Goal: Information Seeking & Learning: Find specific fact

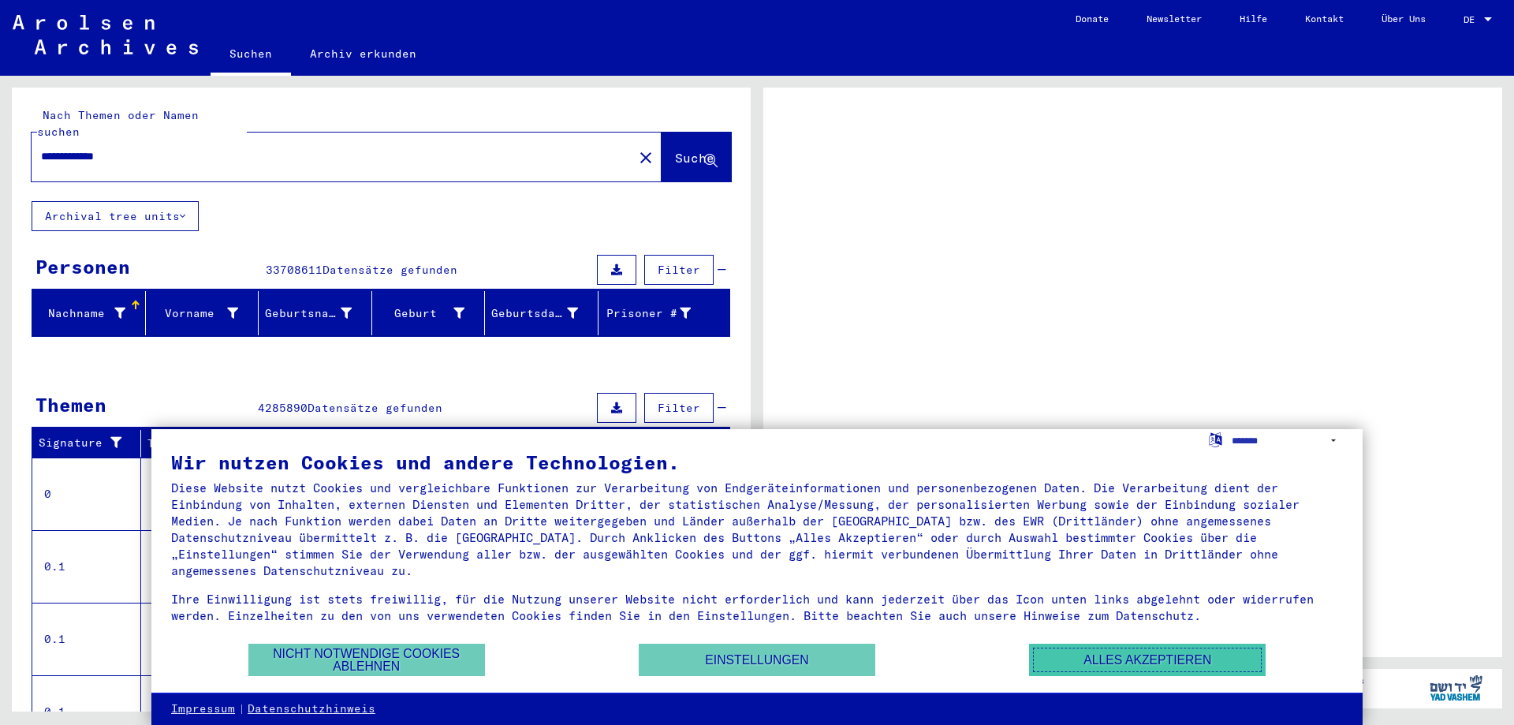
click at [1180, 670] on button "Alles akzeptieren" at bounding box center [1147, 659] width 237 height 32
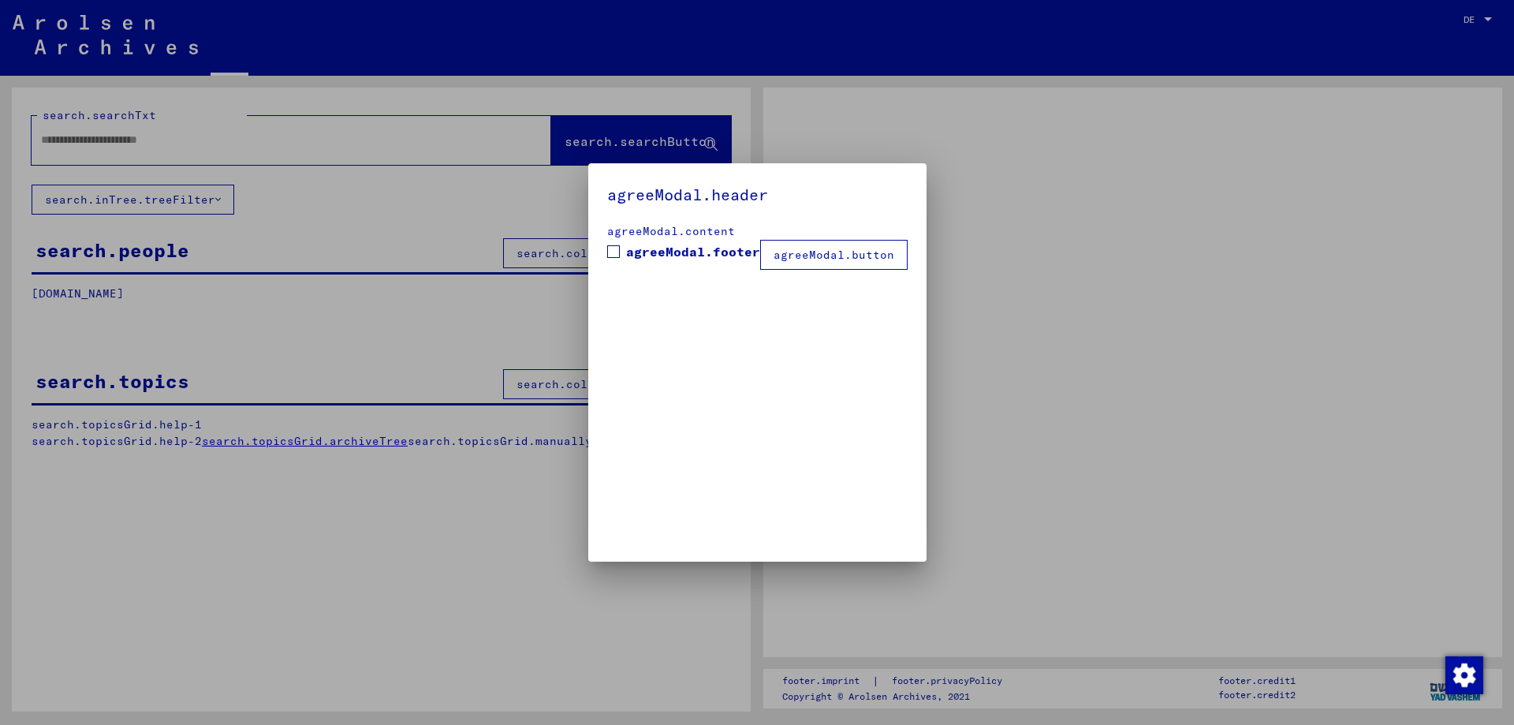
type input "**********"
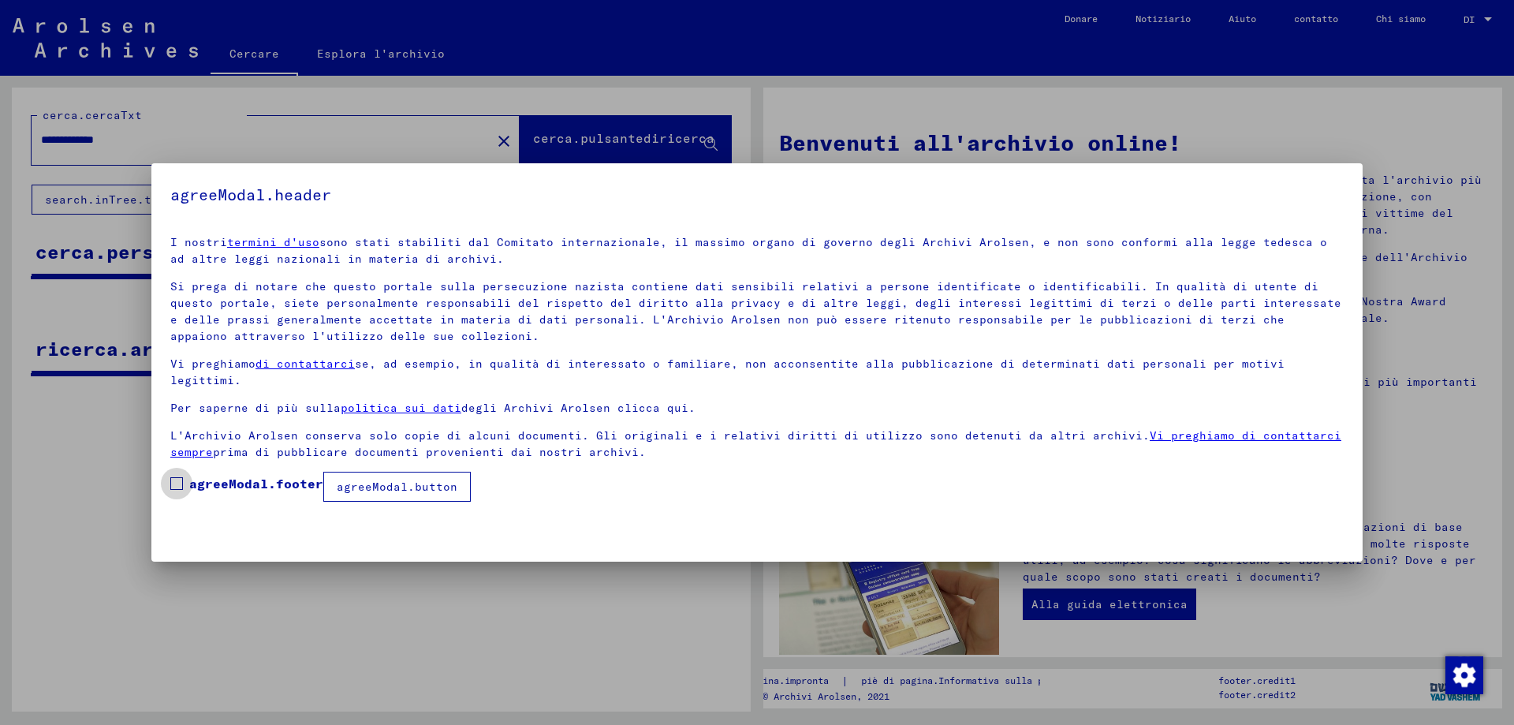
click at [177, 477] on span at bounding box center [176, 483] width 13 height 13
click at [429, 479] on font "agreeModal.button" at bounding box center [397, 486] width 121 height 14
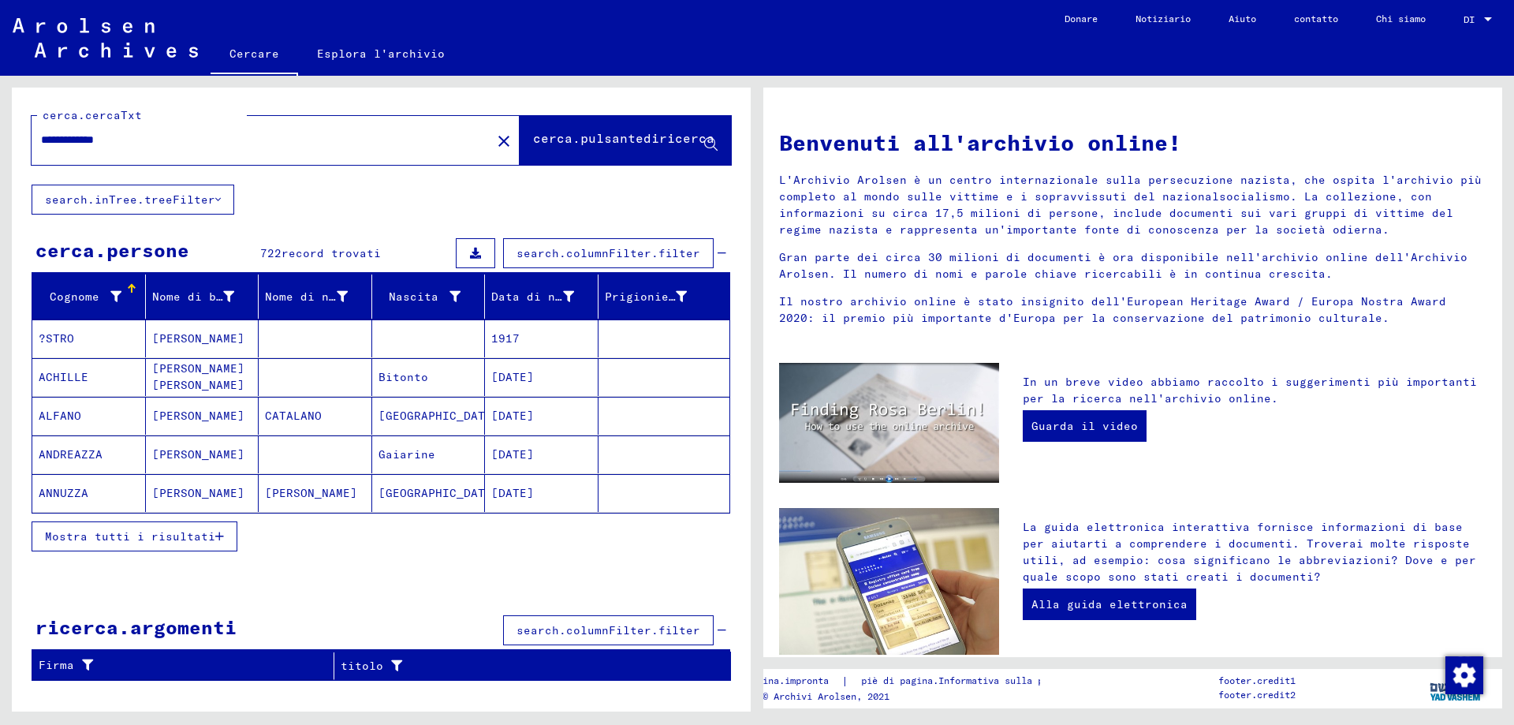
click at [178, 535] on font "Mostra tutti i risultati" at bounding box center [130, 536] width 170 height 14
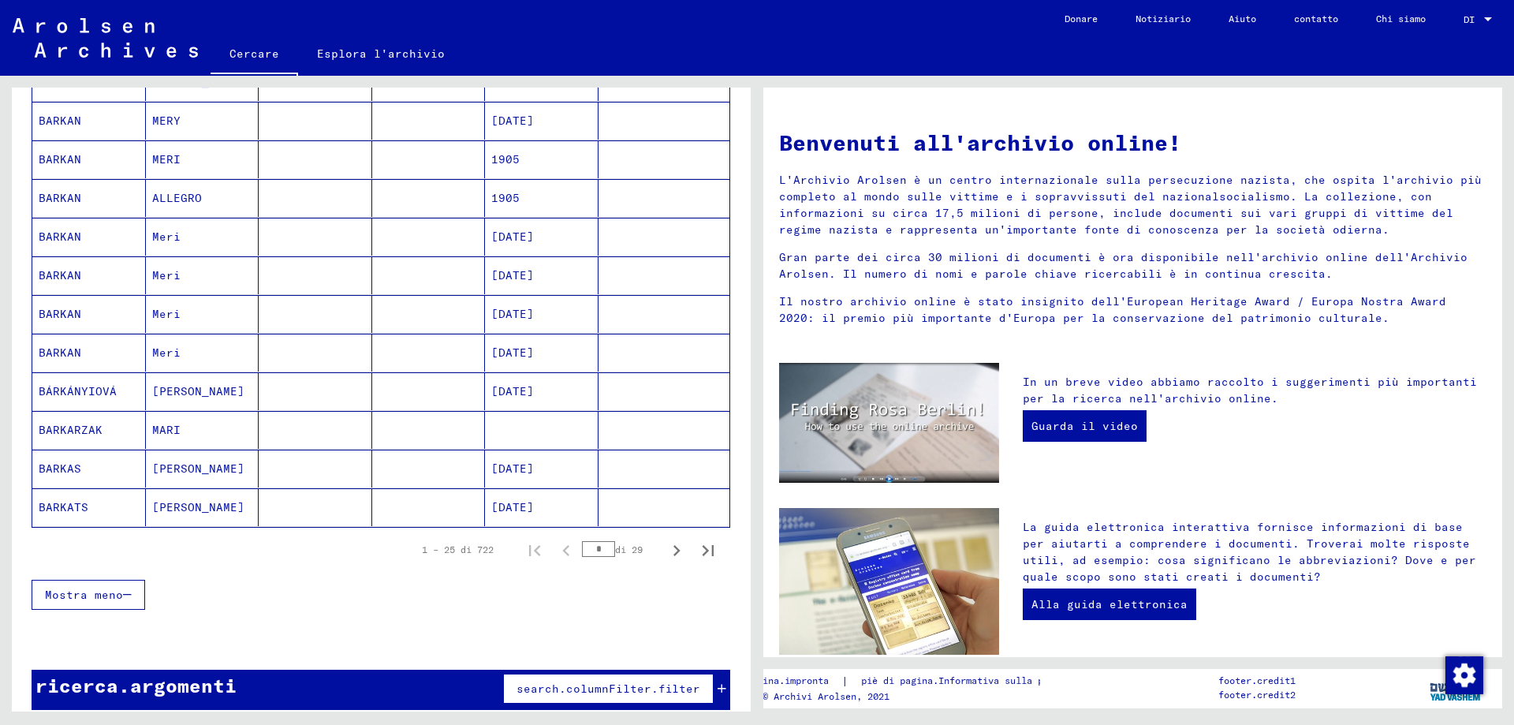
scroll to position [774, 0]
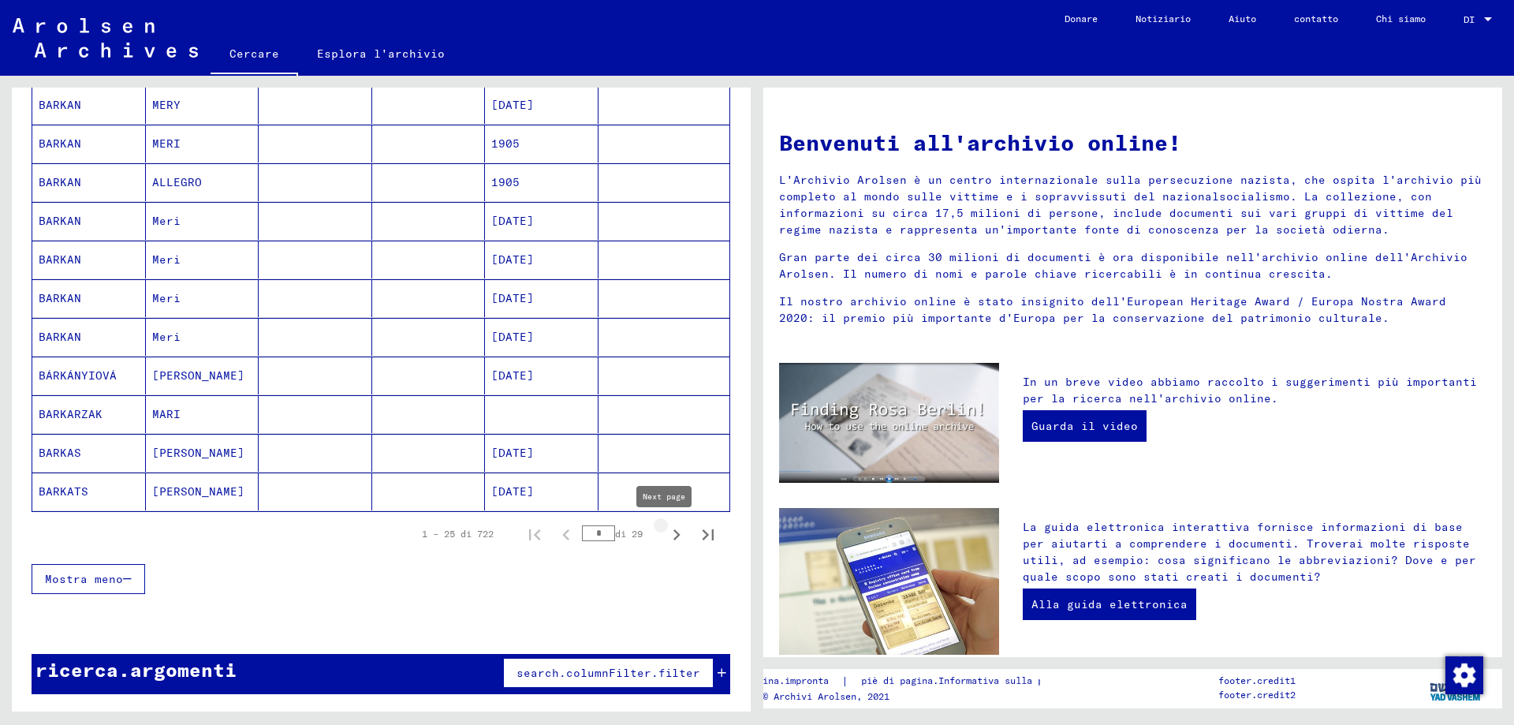
click at [670, 535] on icon "Pagina successiva" at bounding box center [676, 535] width 22 height 22
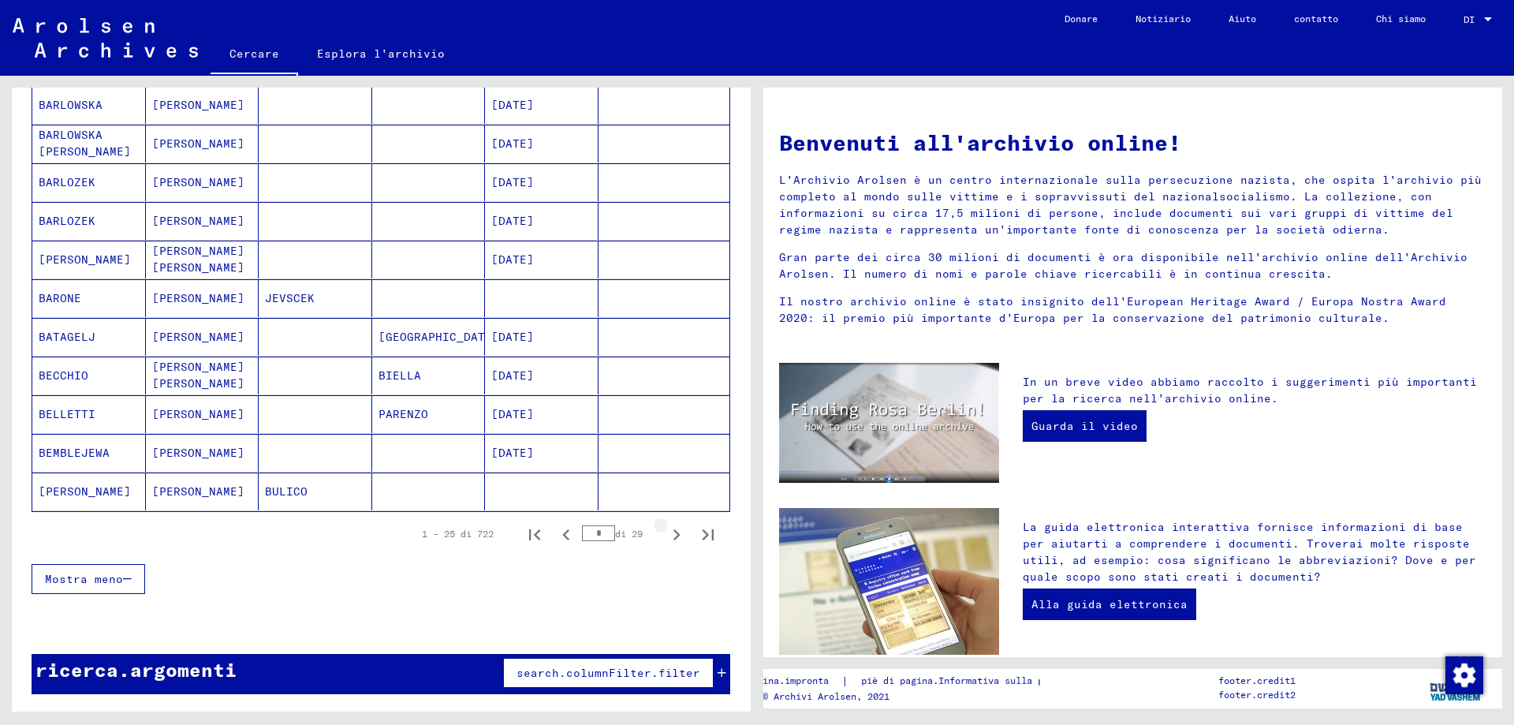
click at [670, 533] on icon "Pagina successiva" at bounding box center [676, 535] width 22 height 22
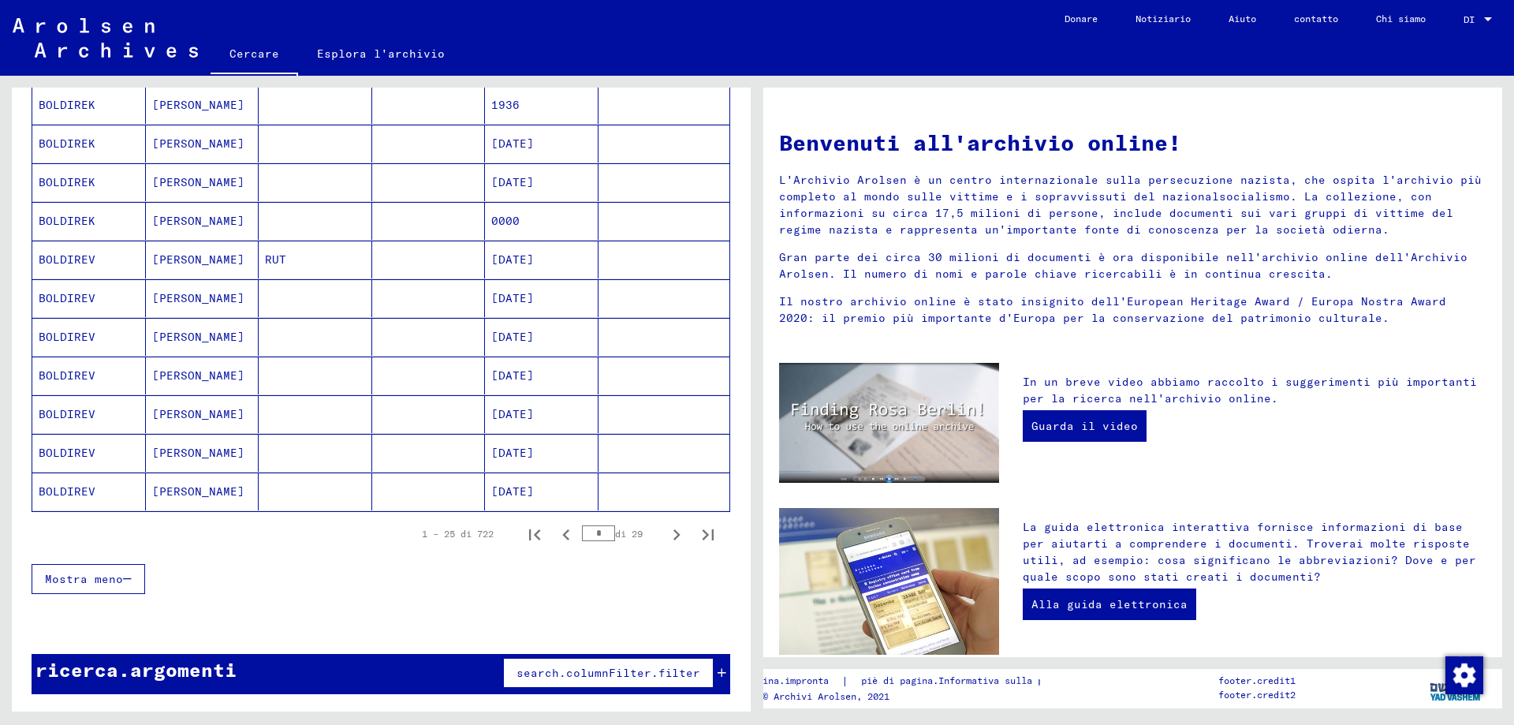
click at [670, 533] on icon "Pagina successiva" at bounding box center [676, 535] width 22 height 22
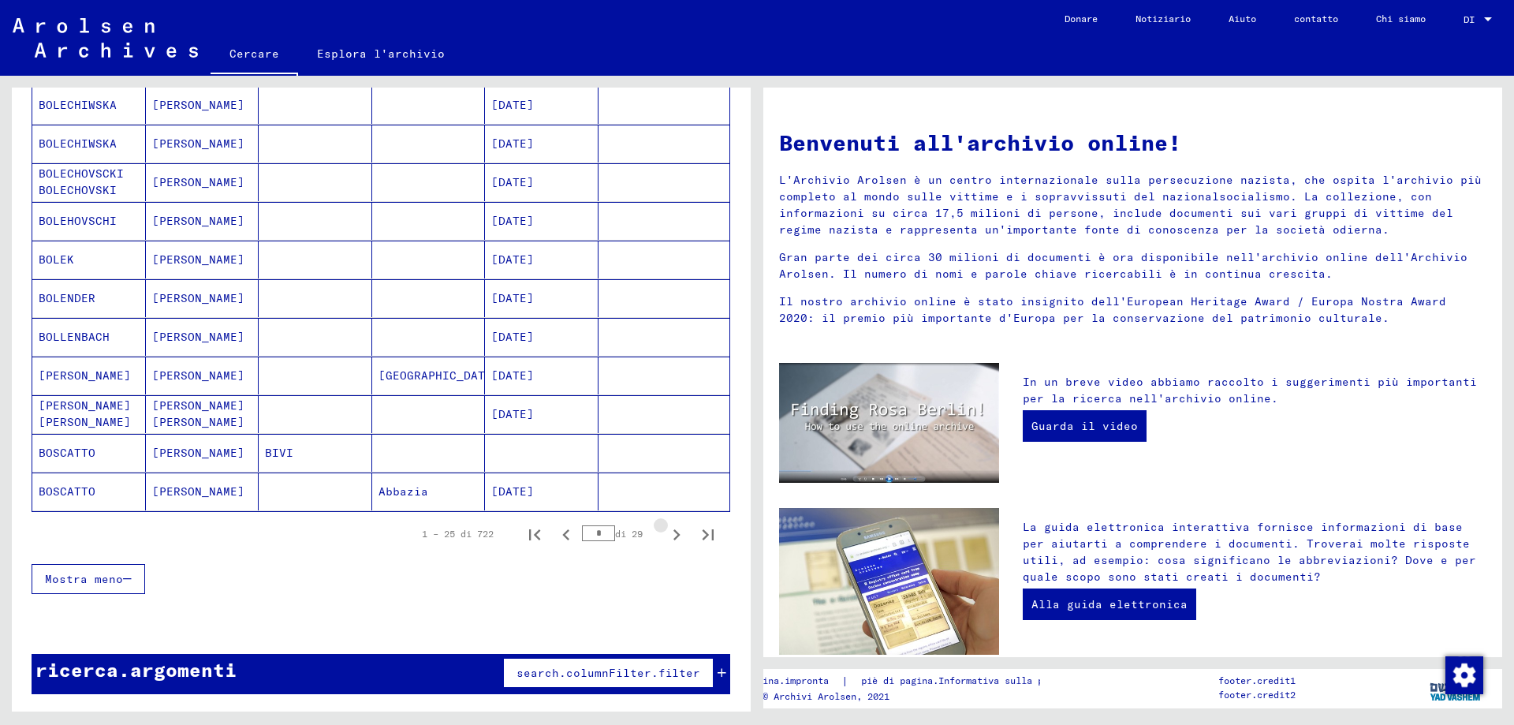
click at [670, 533] on icon "Pagina successiva" at bounding box center [676, 535] width 22 height 22
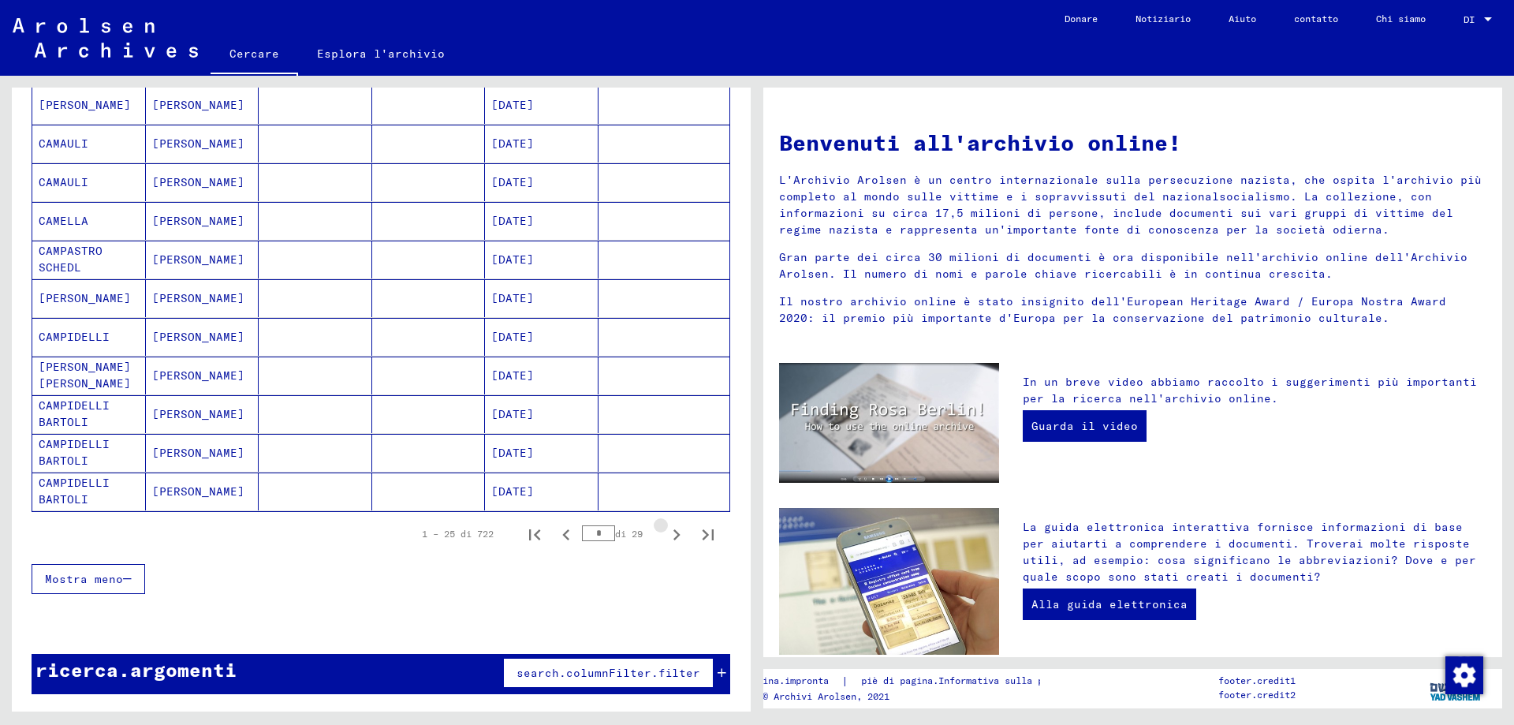
click at [670, 533] on icon "Pagina successiva" at bounding box center [676, 535] width 22 height 22
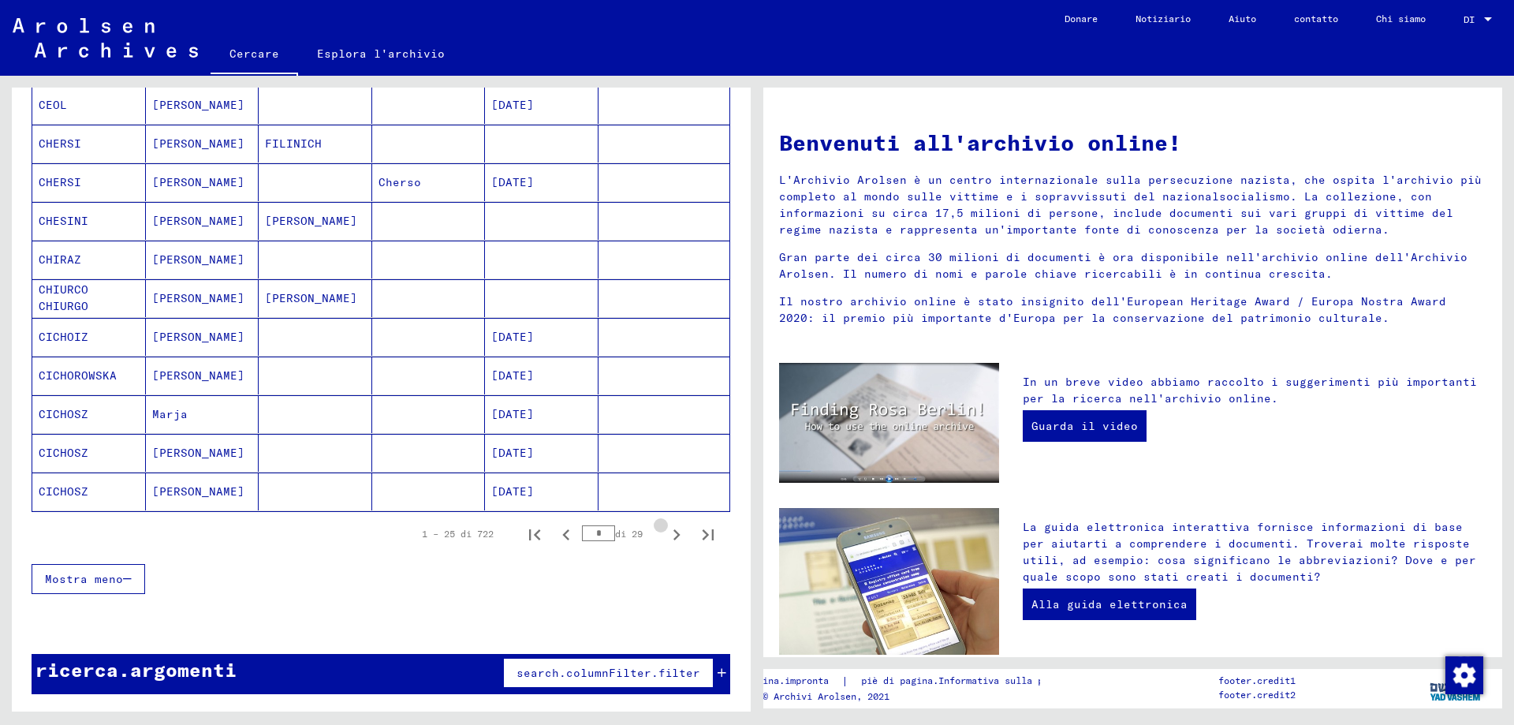
click at [670, 533] on icon "Pagina successiva" at bounding box center [676, 535] width 22 height 22
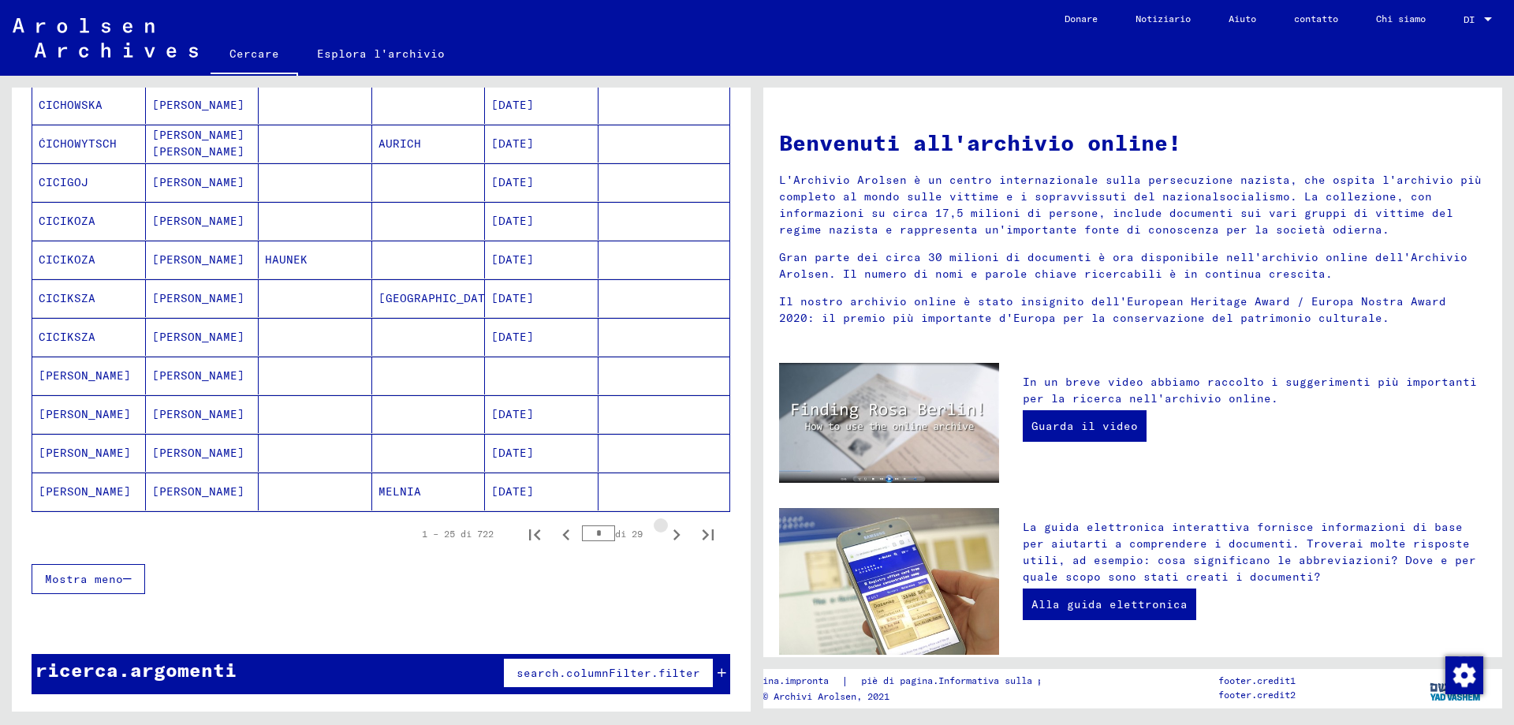
click at [670, 533] on icon "Pagina successiva" at bounding box center [676, 535] width 22 height 22
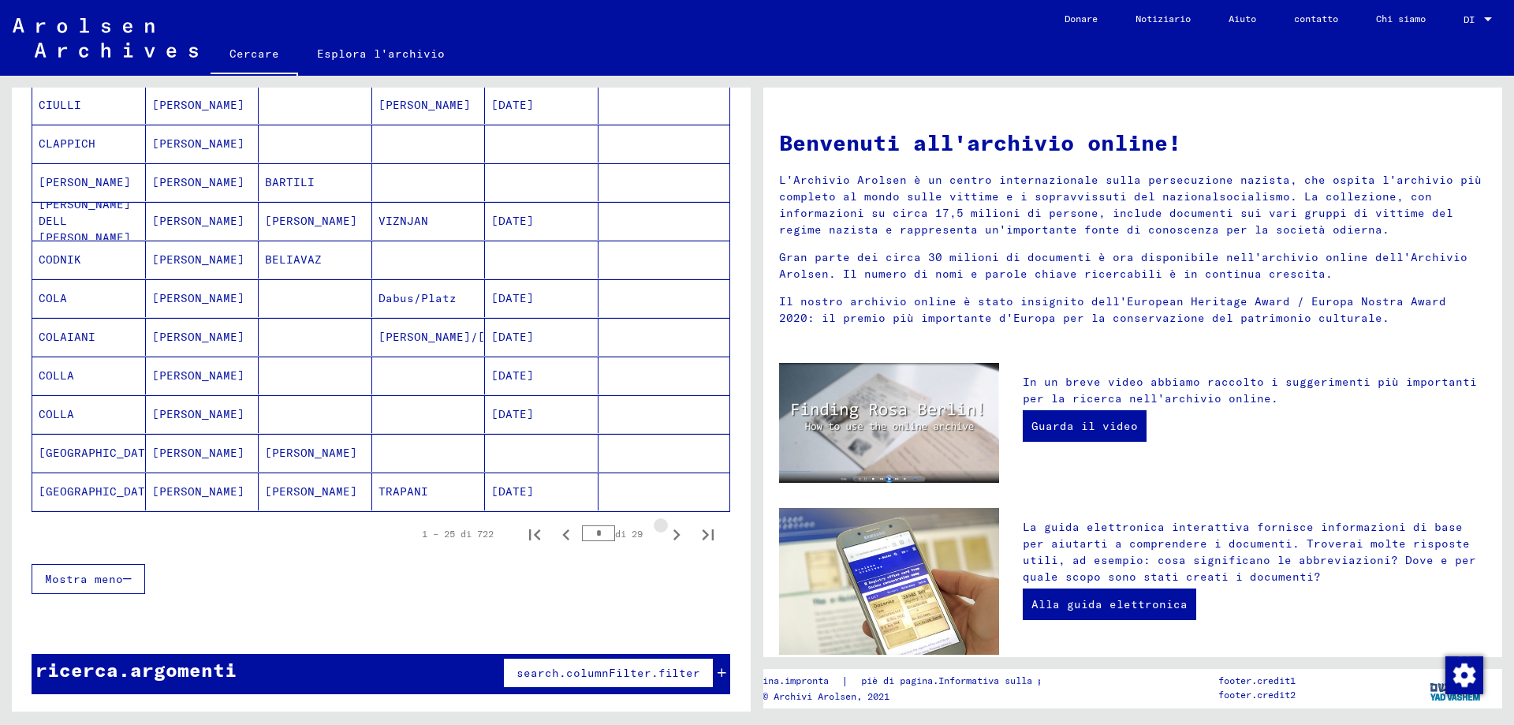
click at [670, 533] on icon "Pagina successiva" at bounding box center [676, 535] width 22 height 22
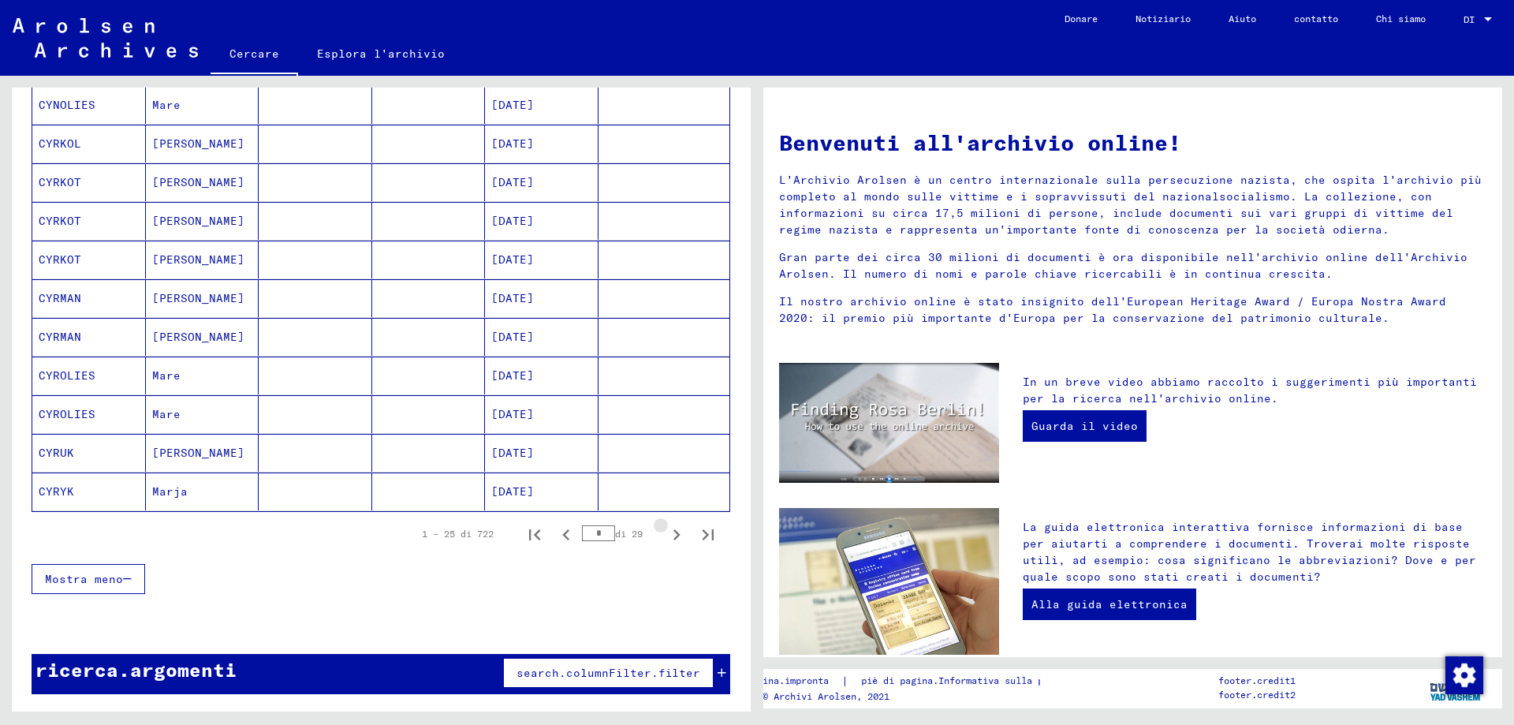
click at [670, 533] on icon "Pagina successiva" at bounding box center [676, 535] width 22 height 22
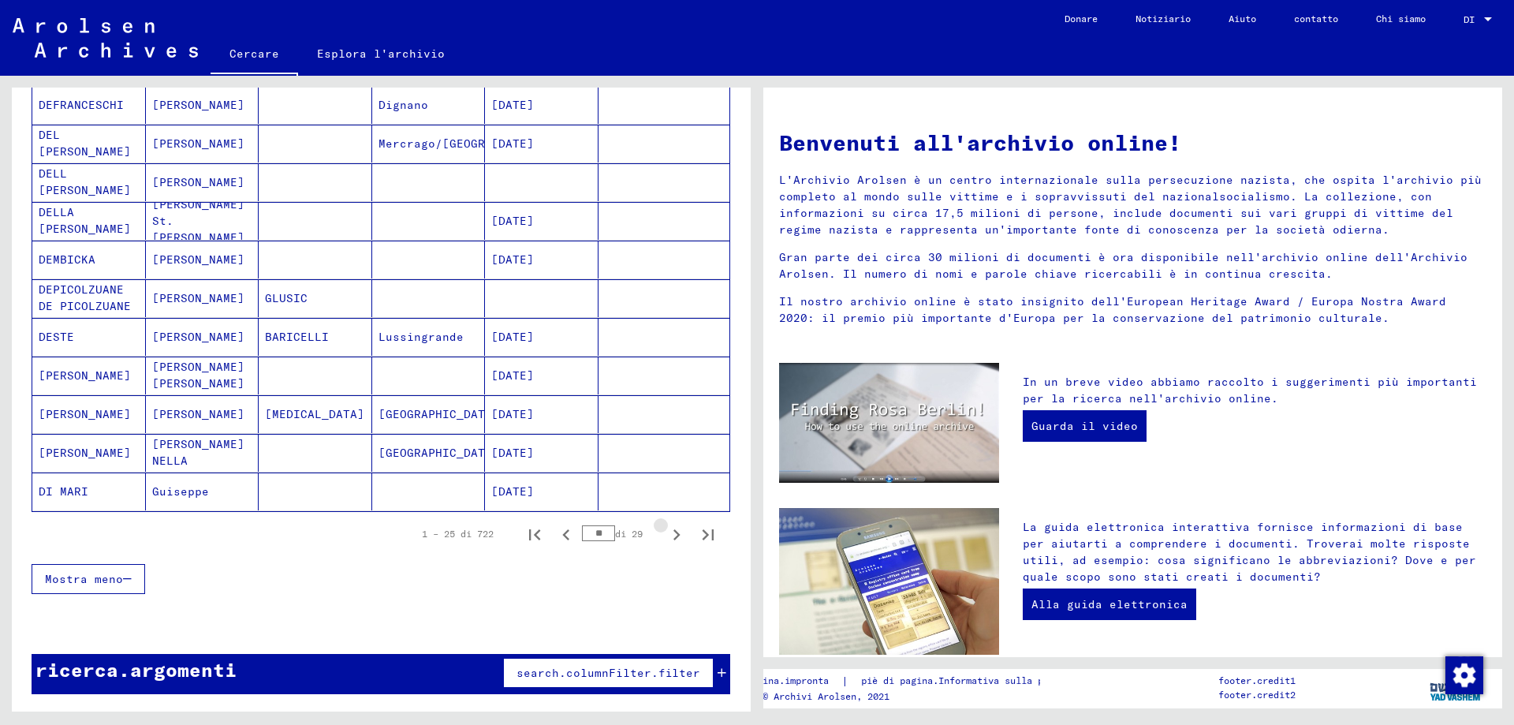
click at [670, 533] on icon "Pagina successiva" at bounding box center [676, 535] width 22 height 22
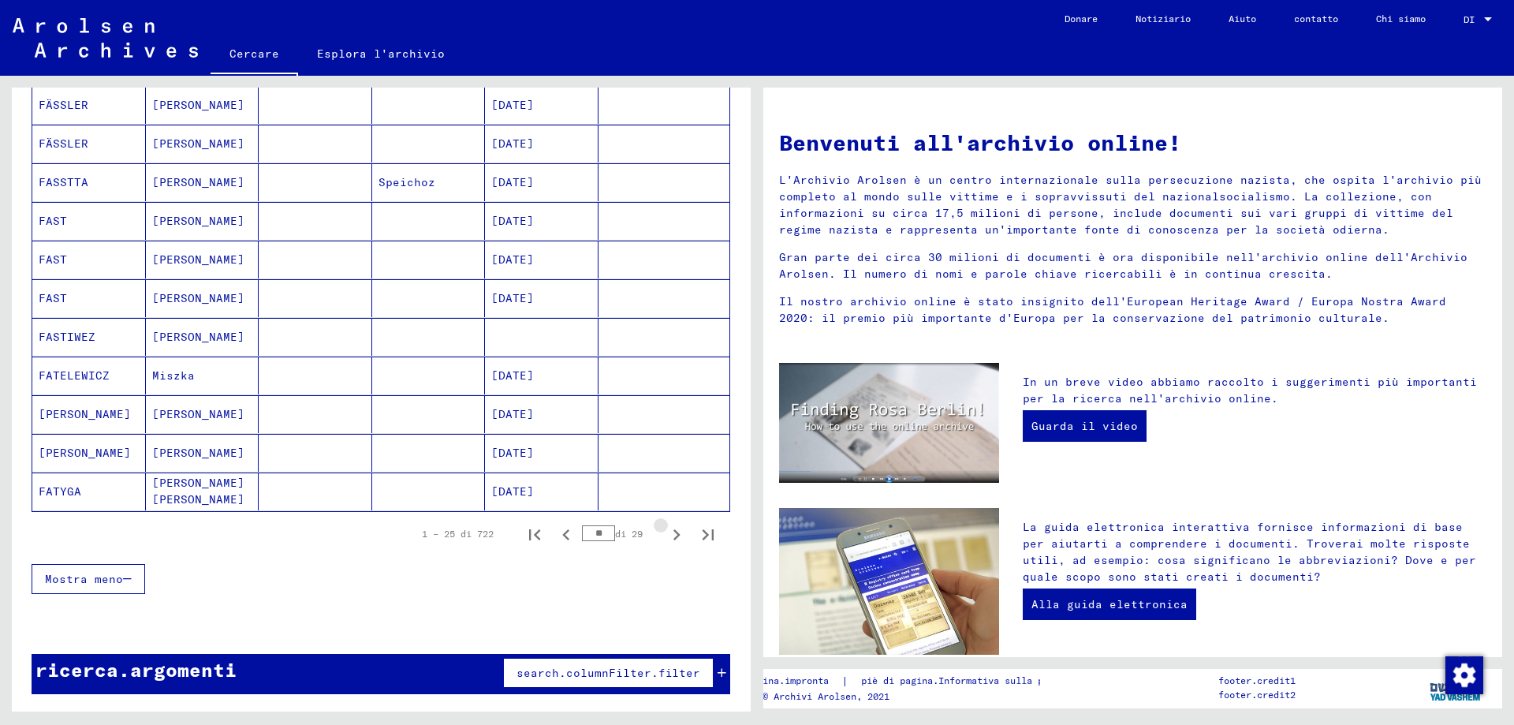
click at [670, 533] on icon "Pagina successiva" at bounding box center [676, 535] width 22 height 22
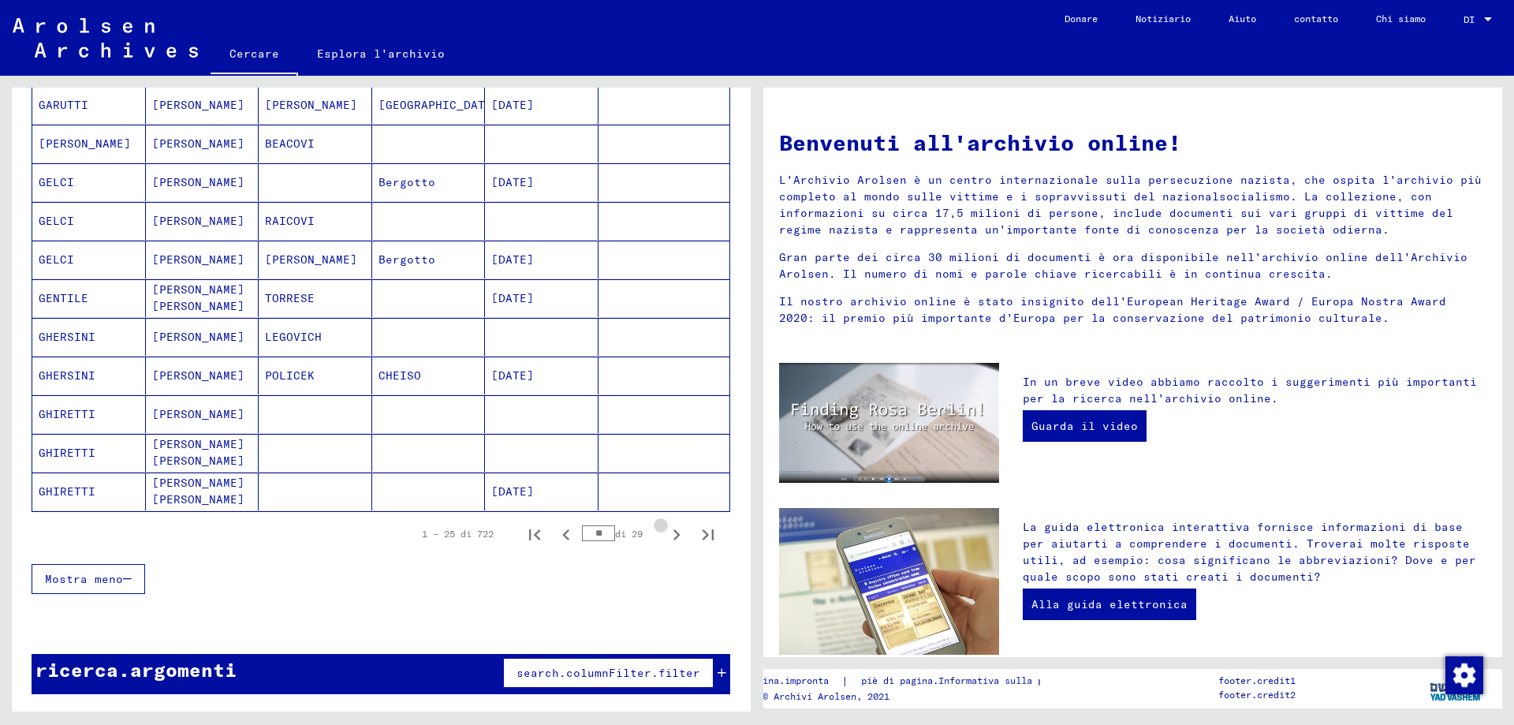
click at [670, 533] on icon "Pagina successiva" at bounding box center [676, 535] width 22 height 22
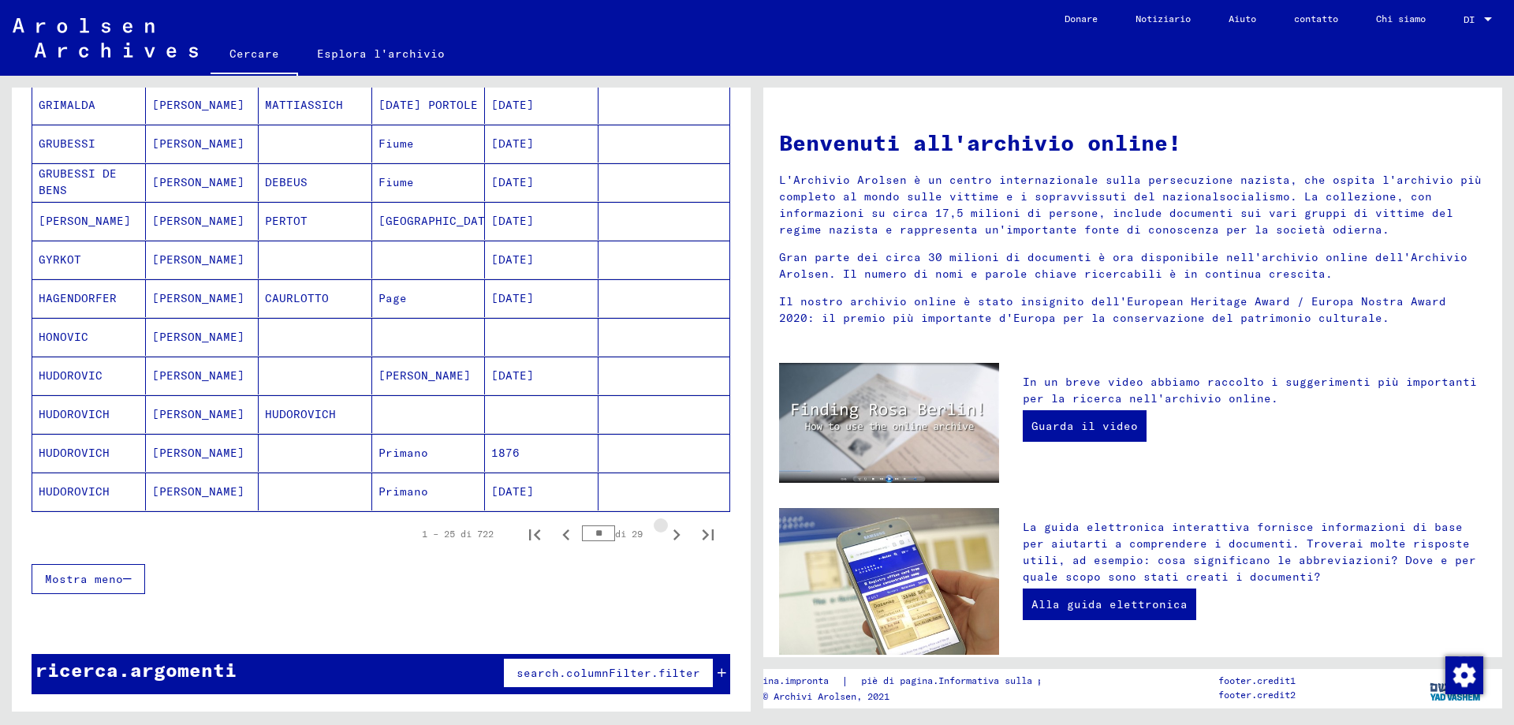
click at [670, 533] on icon "Pagina successiva" at bounding box center [676, 535] width 22 height 22
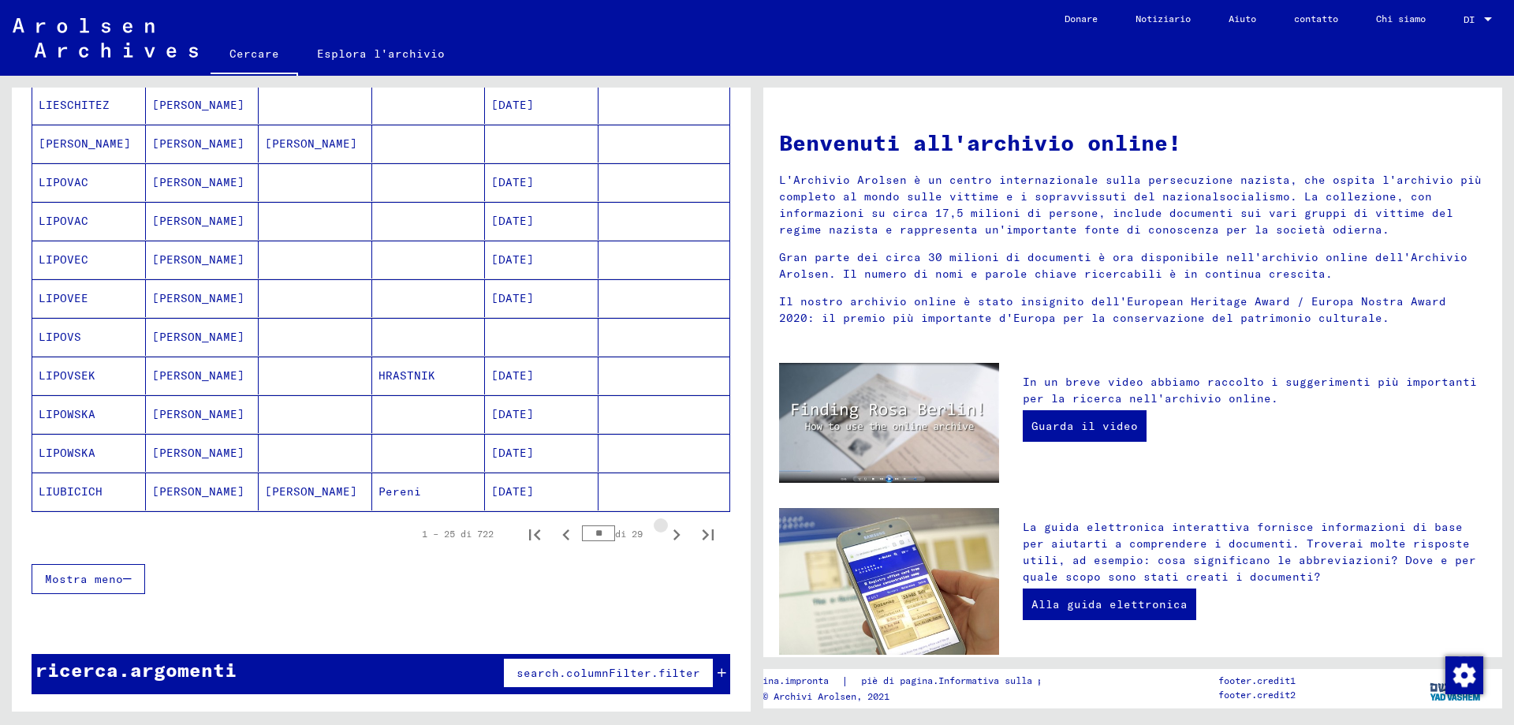
click at [670, 533] on icon "Pagina successiva" at bounding box center [676, 535] width 22 height 22
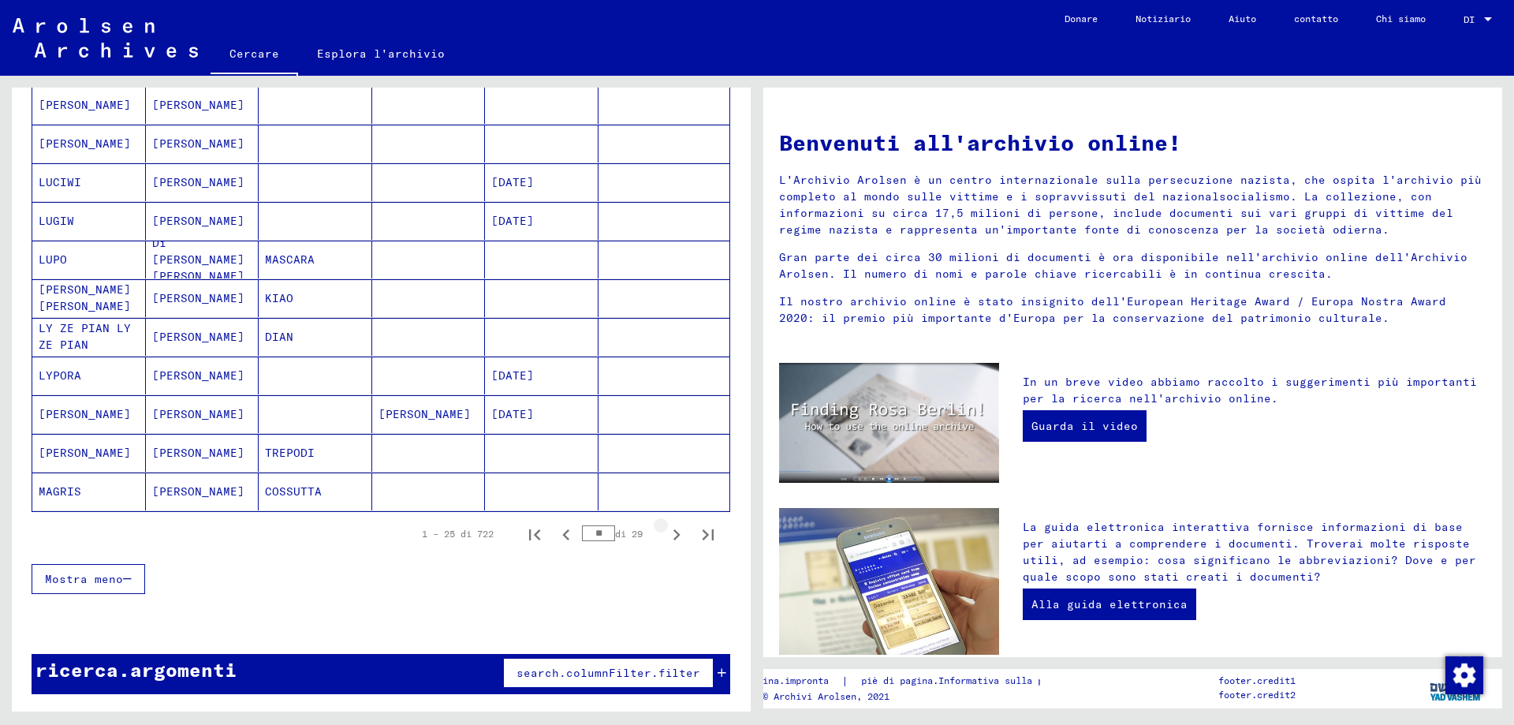
click at [670, 533] on icon "Pagina successiva" at bounding box center [676, 535] width 22 height 22
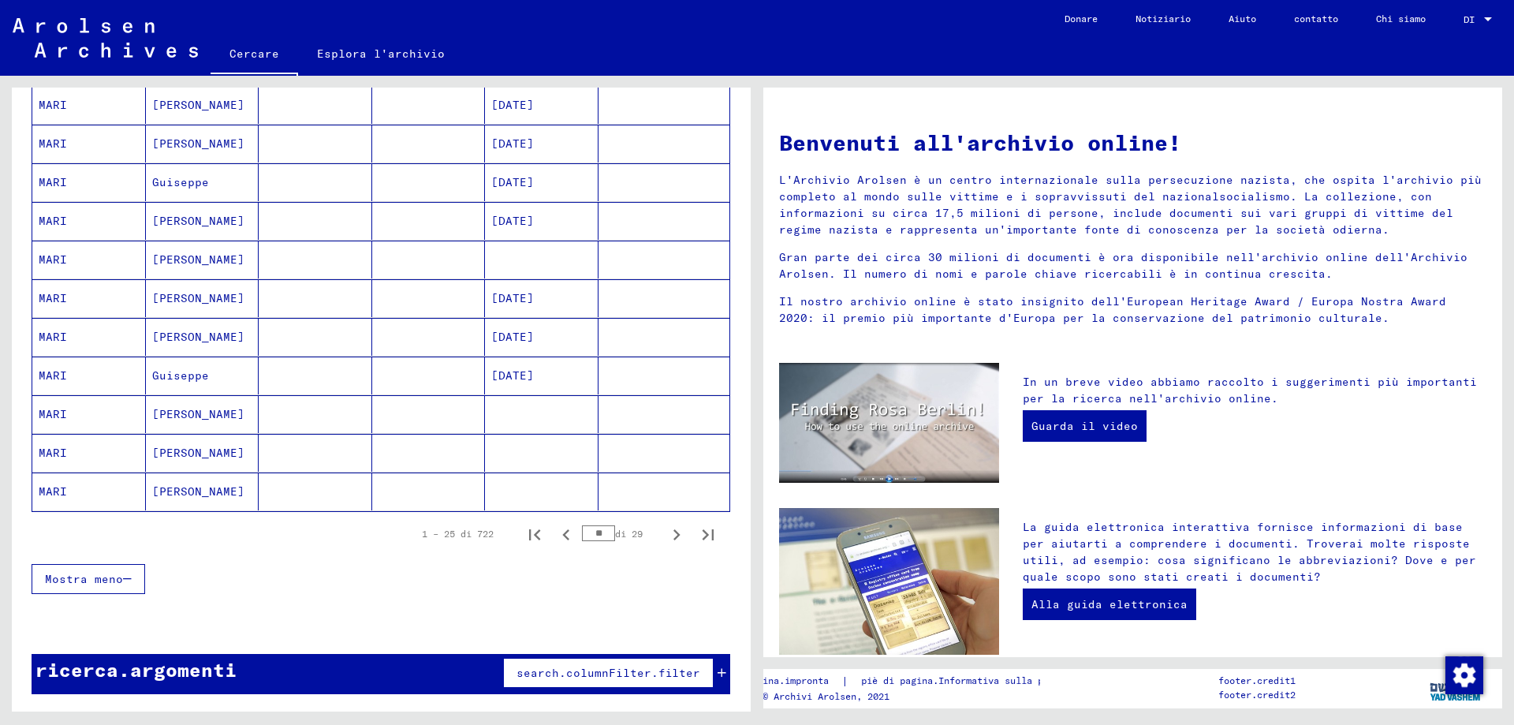
scroll to position [380, 0]
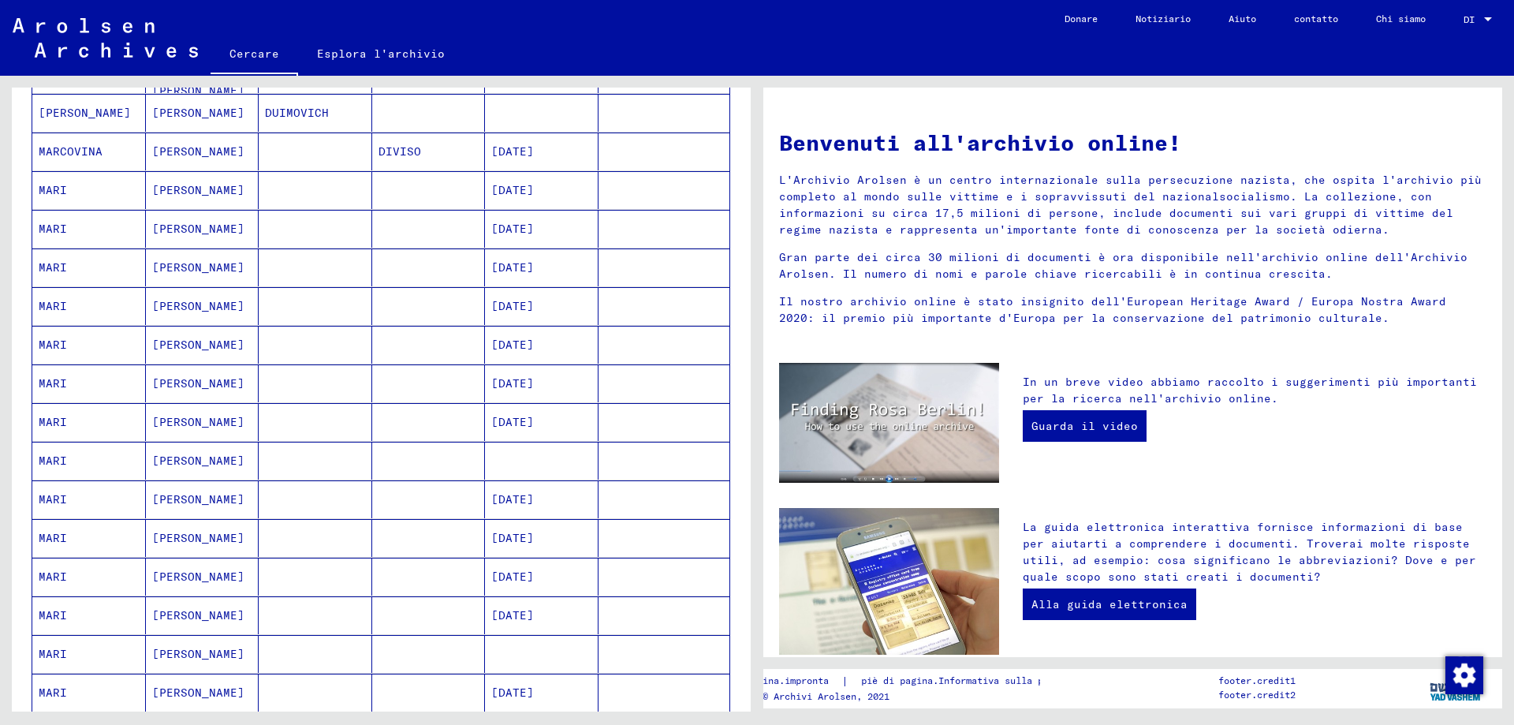
click at [534, 191] on font "[DATE]" at bounding box center [512, 190] width 43 height 14
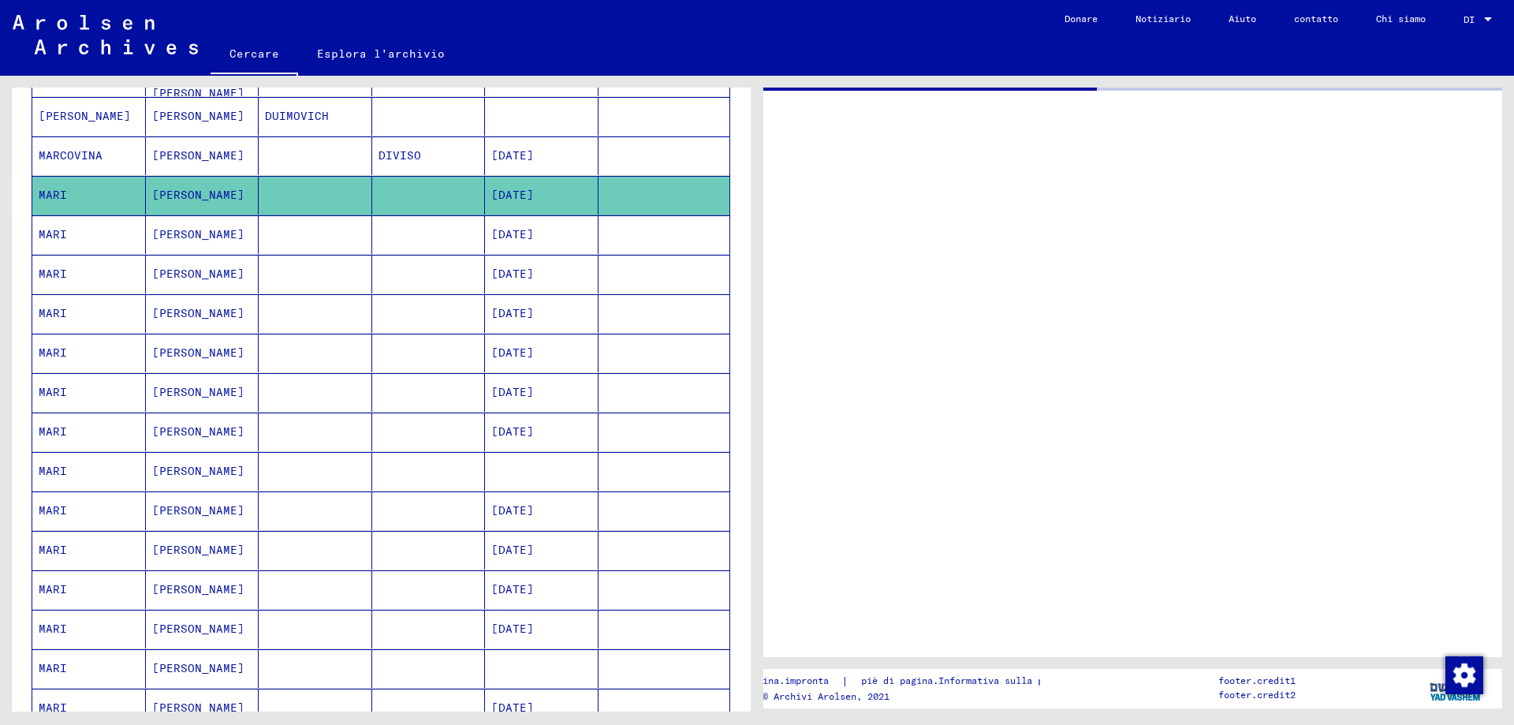
scroll to position [382, 0]
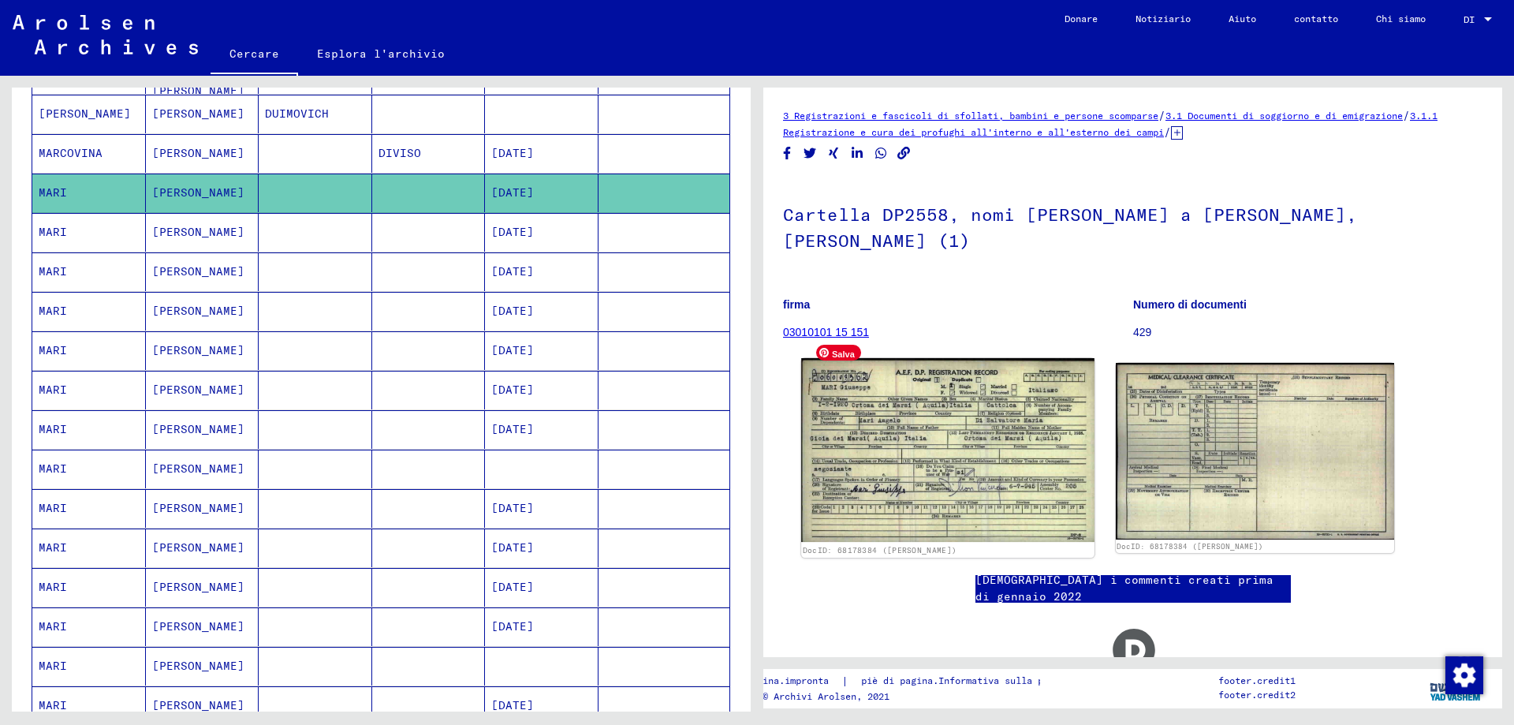
click at [918, 400] on img at bounding box center [947, 450] width 293 height 184
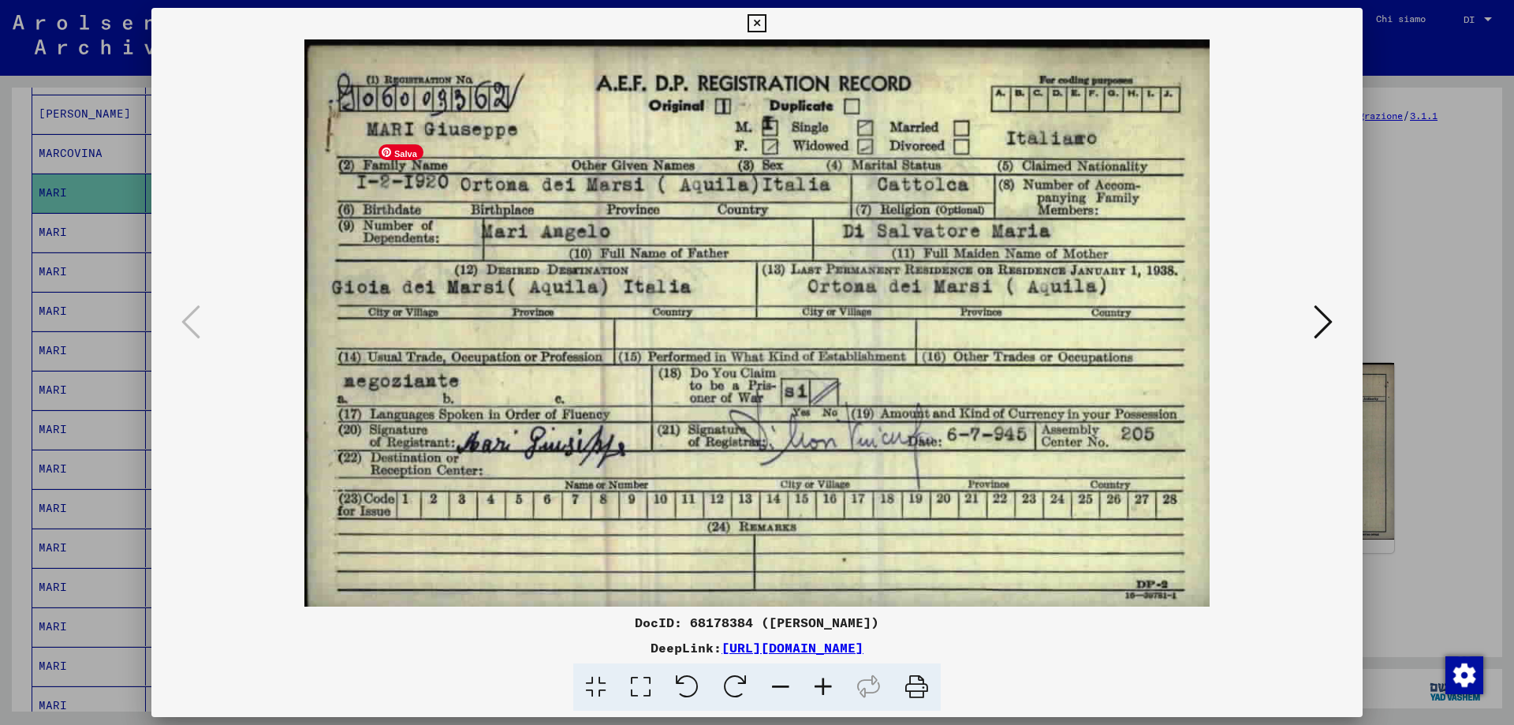
scroll to position [0, 0]
click at [762, 17] on icon at bounding box center [756, 23] width 18 height 19
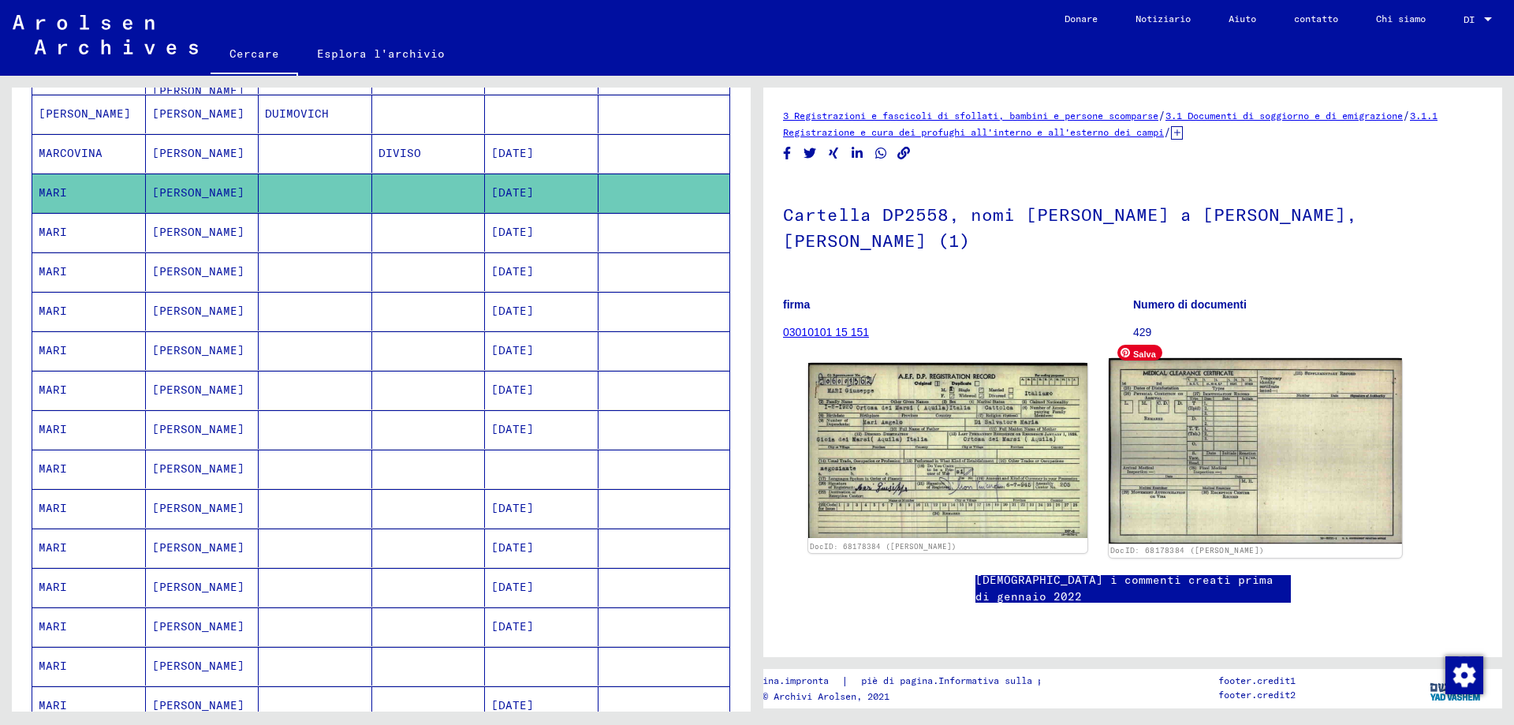
click at [1320, 393] on img at bounding box center [1255, 450] width 293 height 185
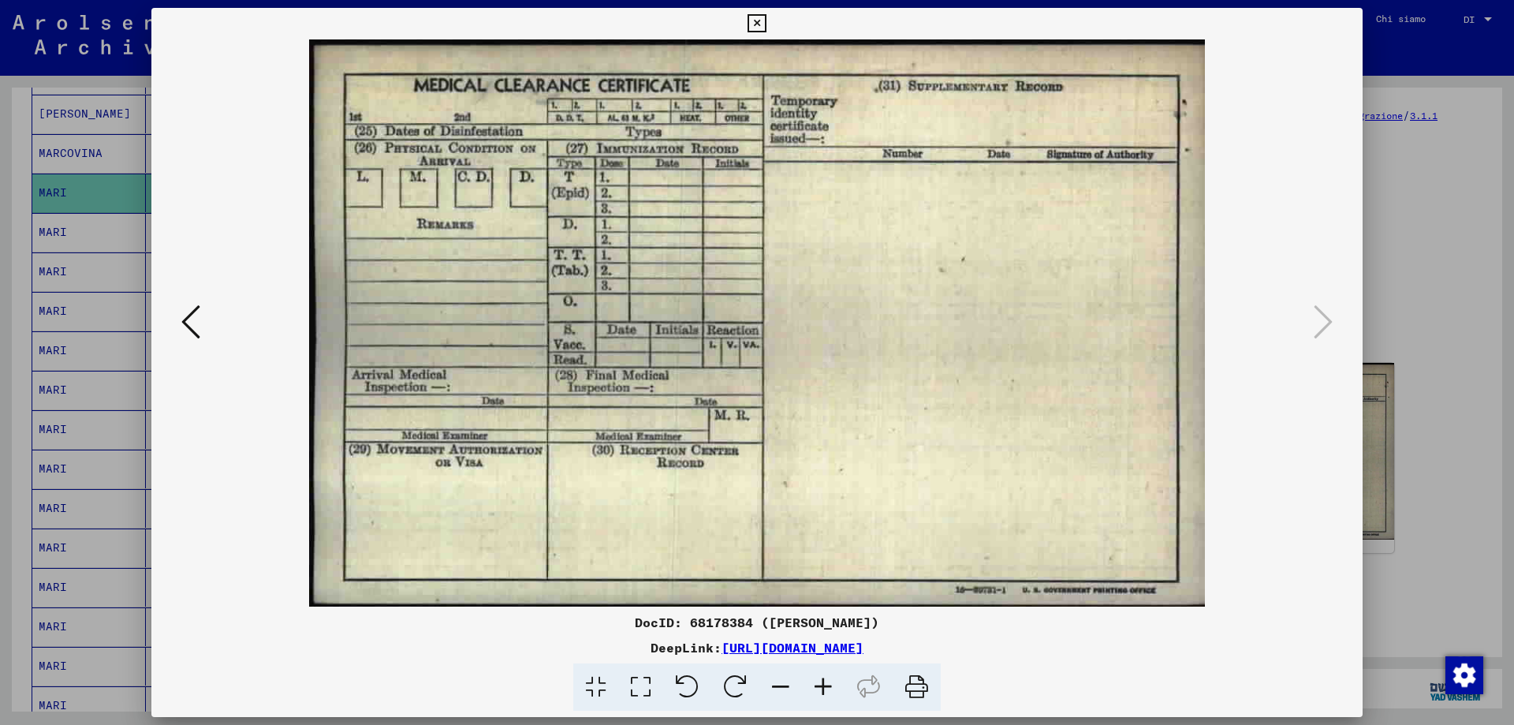
click at [751, 13] on button at bounding box center [757, 24] width 28 height 32
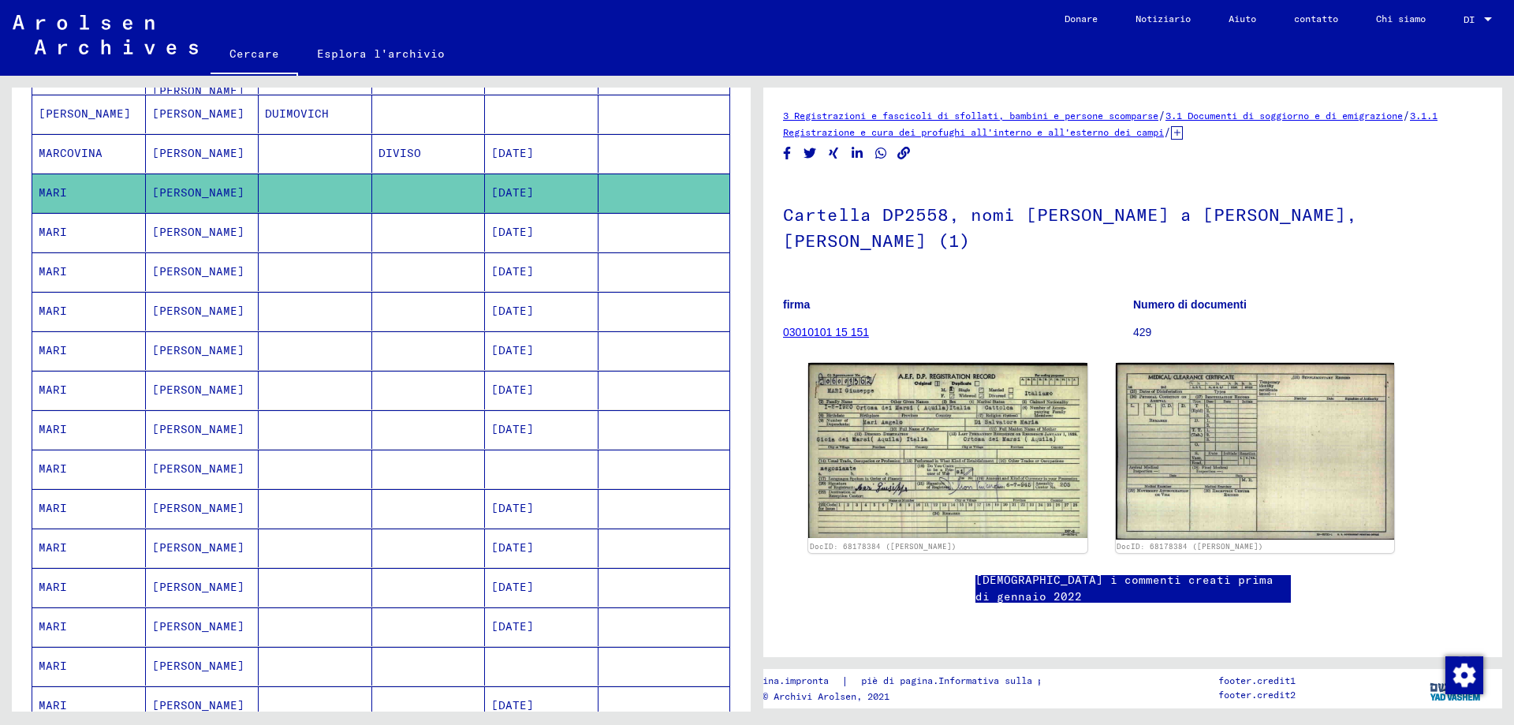
click at [524, 225] on font "[DATE]" at bounding box center [512, 232] width 43 height 14
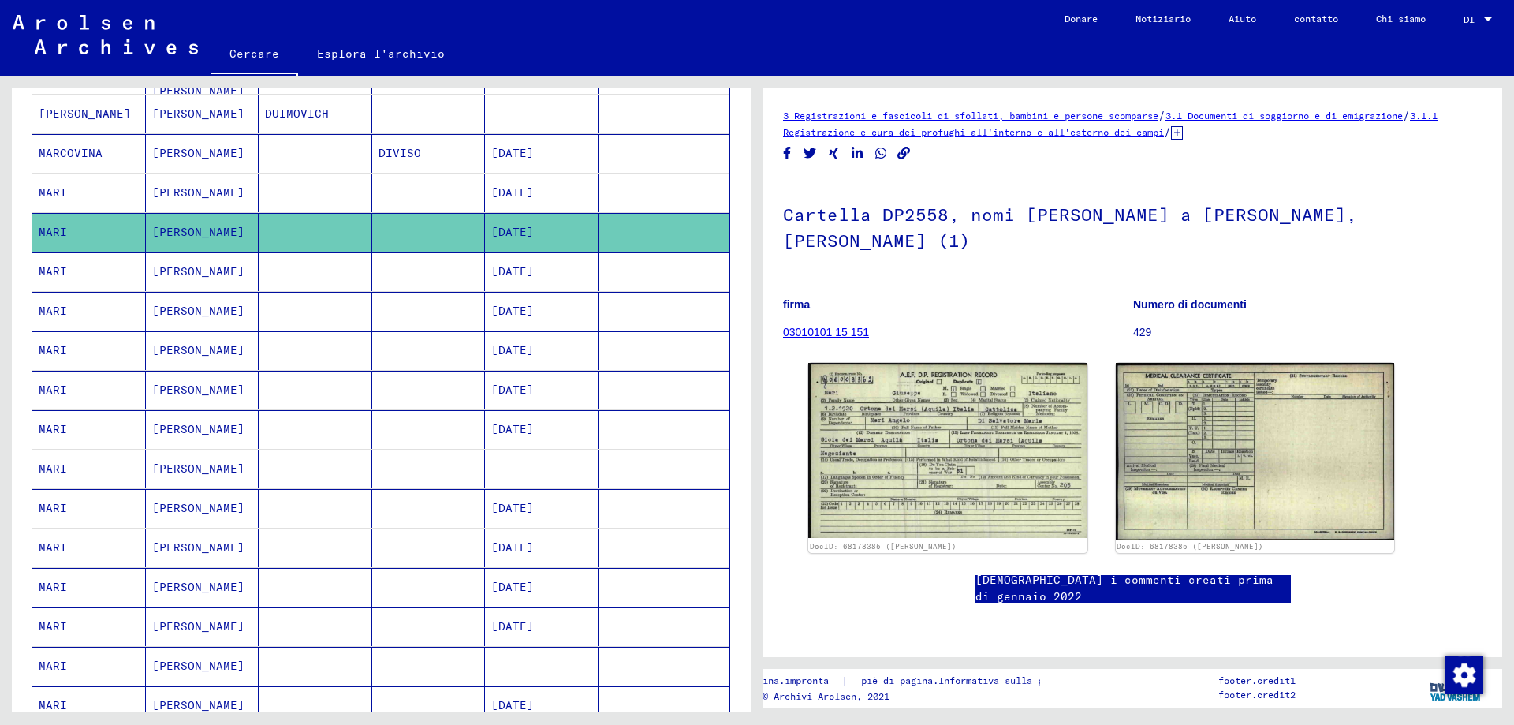
click at [498, 469] on mat-cell at bounding box center [542, 468] width 114 height 39
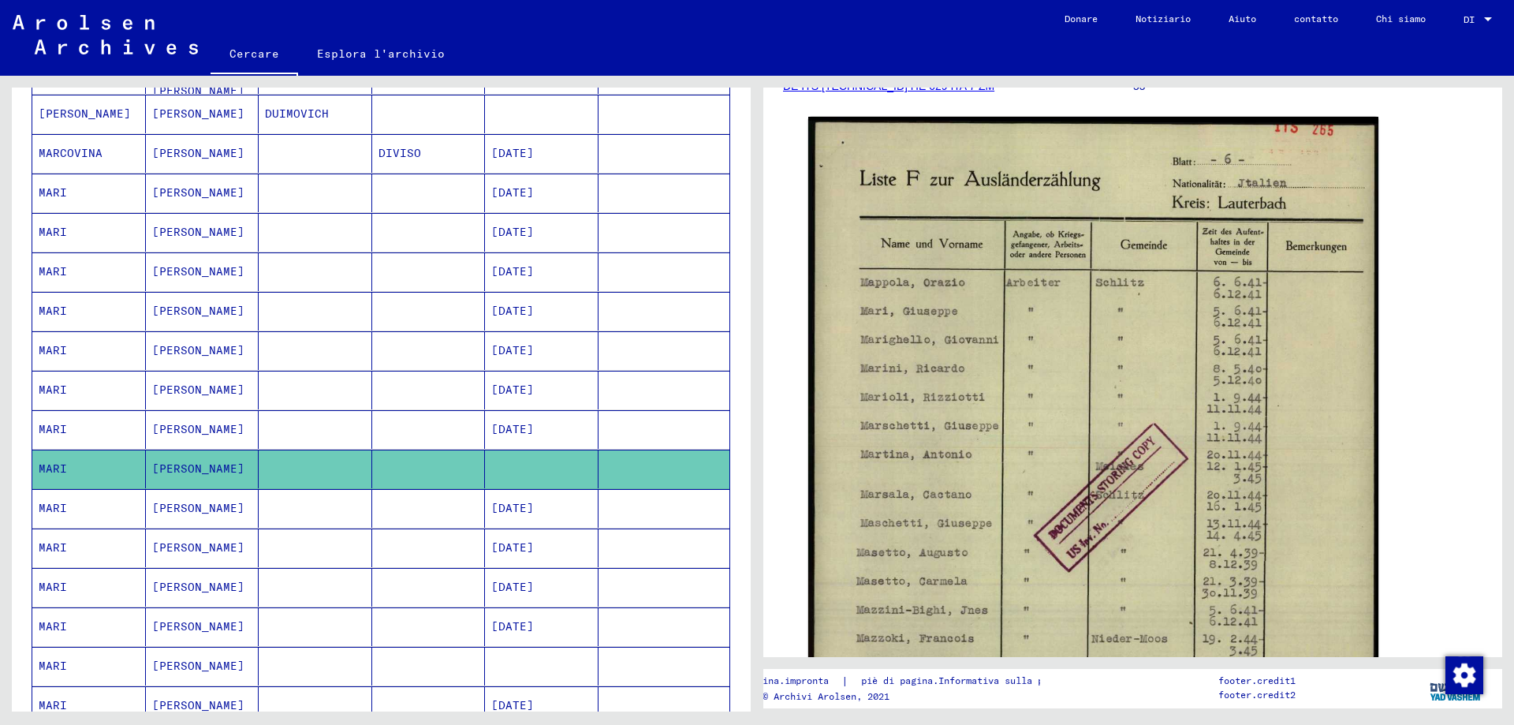
scroll to position [461, 0]
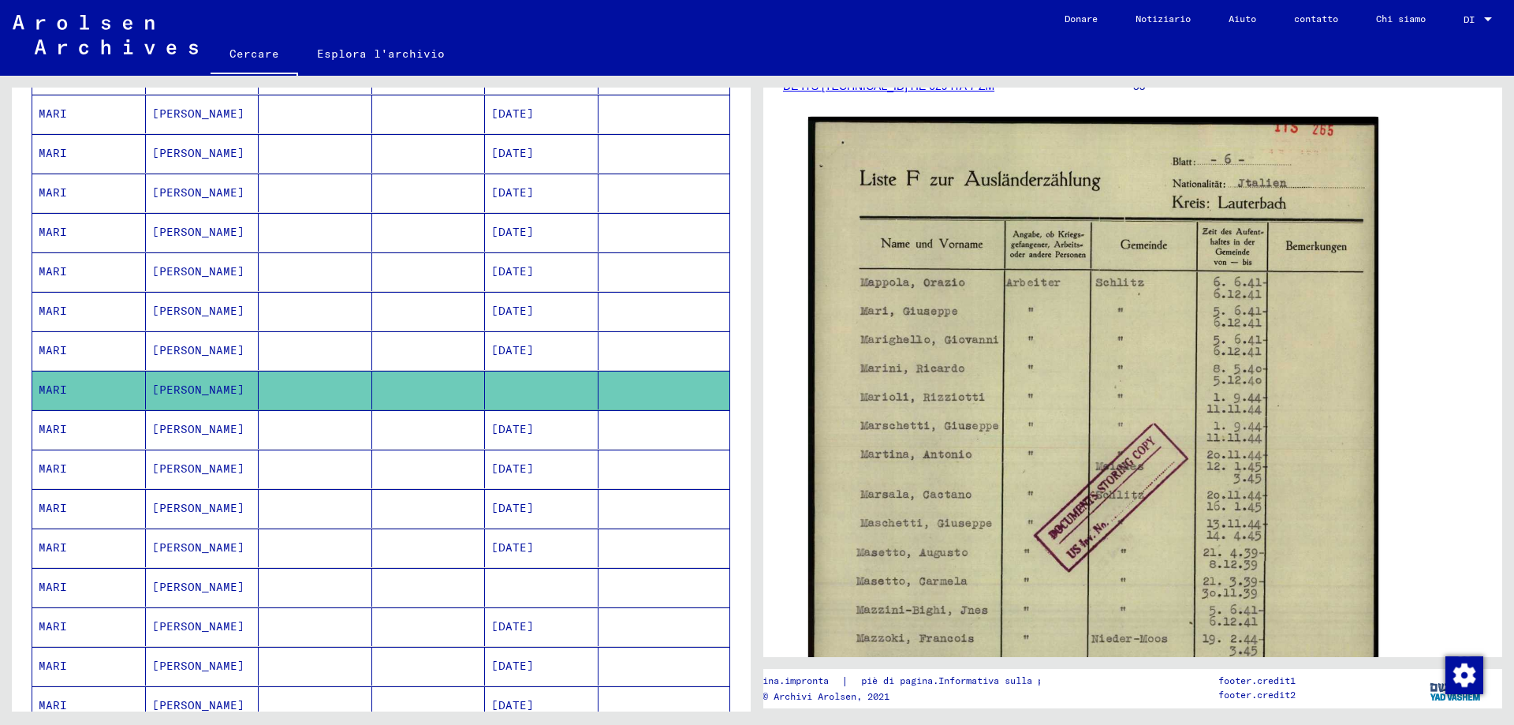
click at [535, 593] on mat-cell at bounding box center [542, 587] width 114 height 39
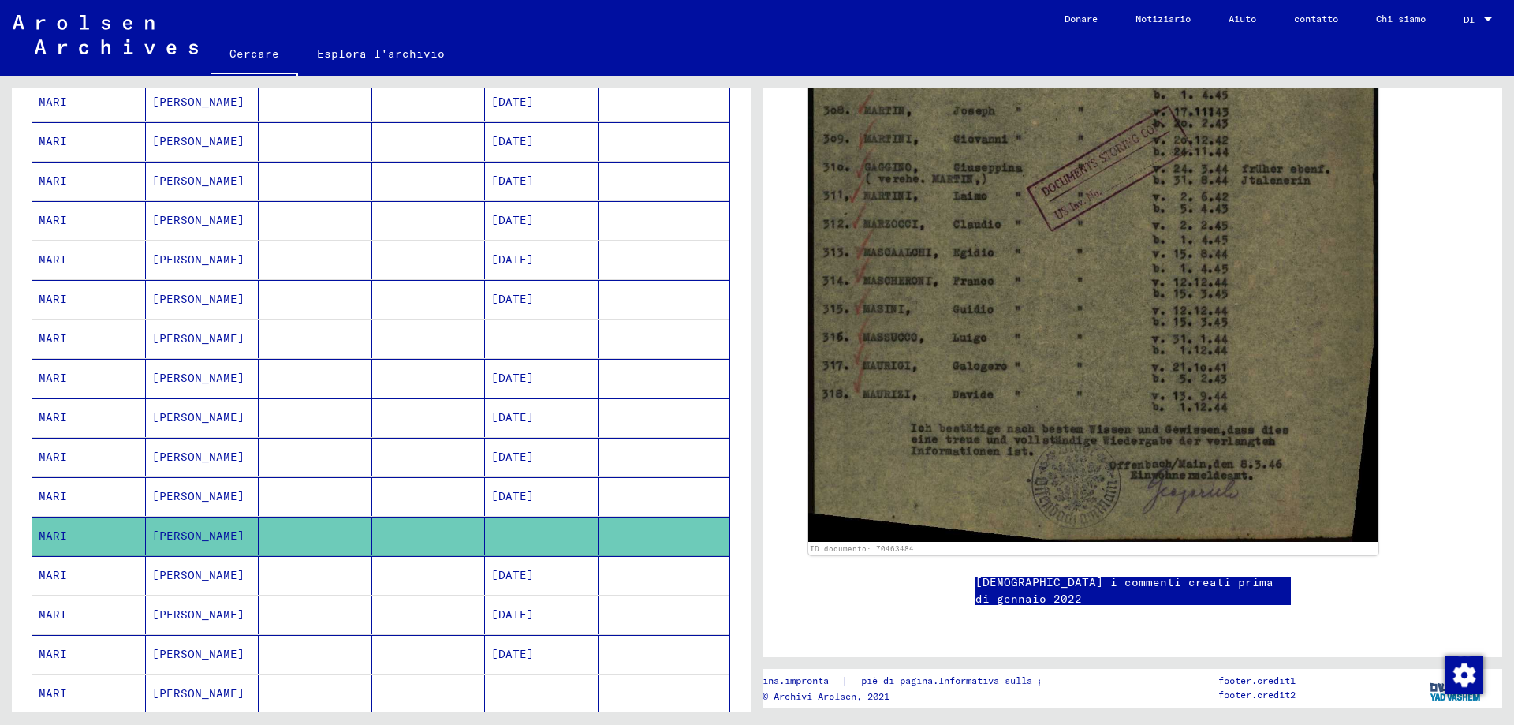
scroll to position [540, 0]
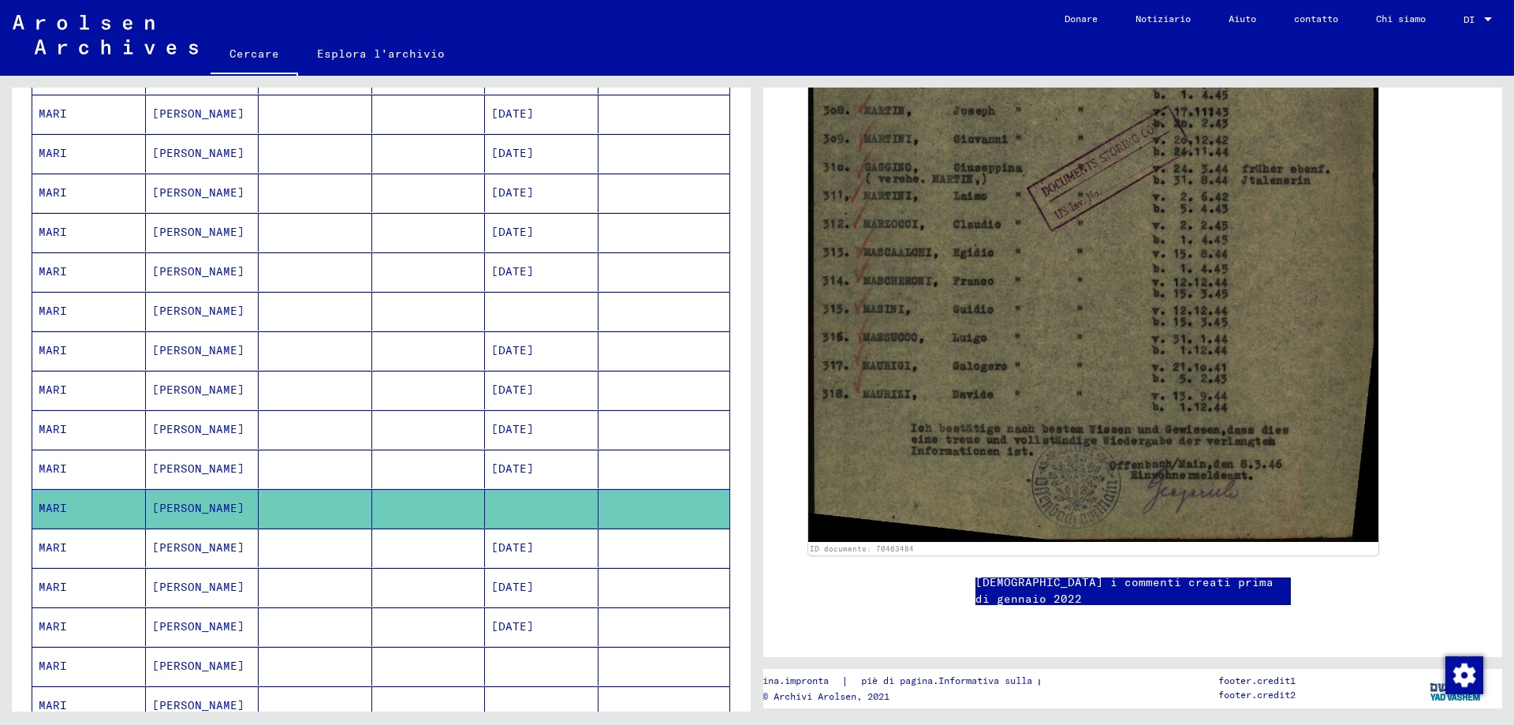
click at [550, 659] on mat-cell at bounding box center [542, 666] width 114 height 39
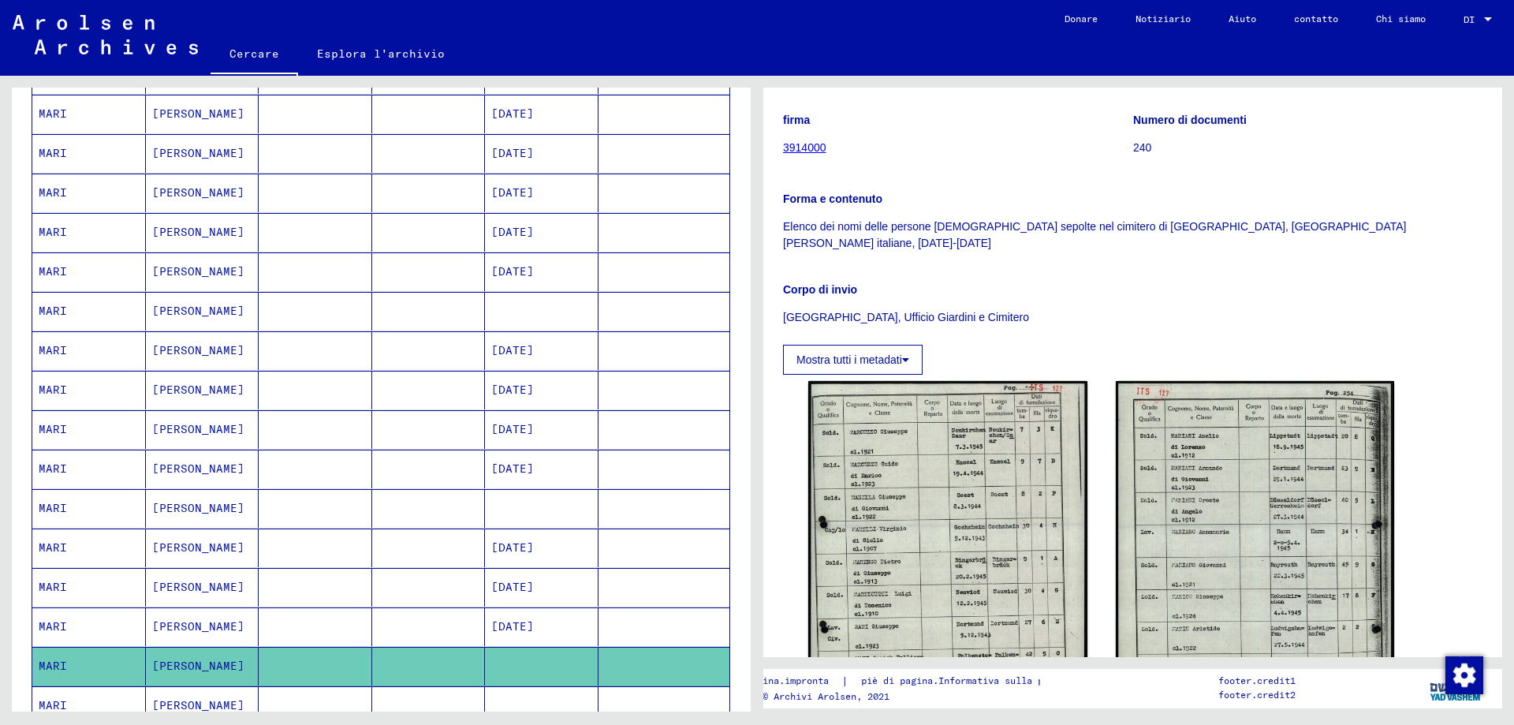
scroll to position [315, 0]
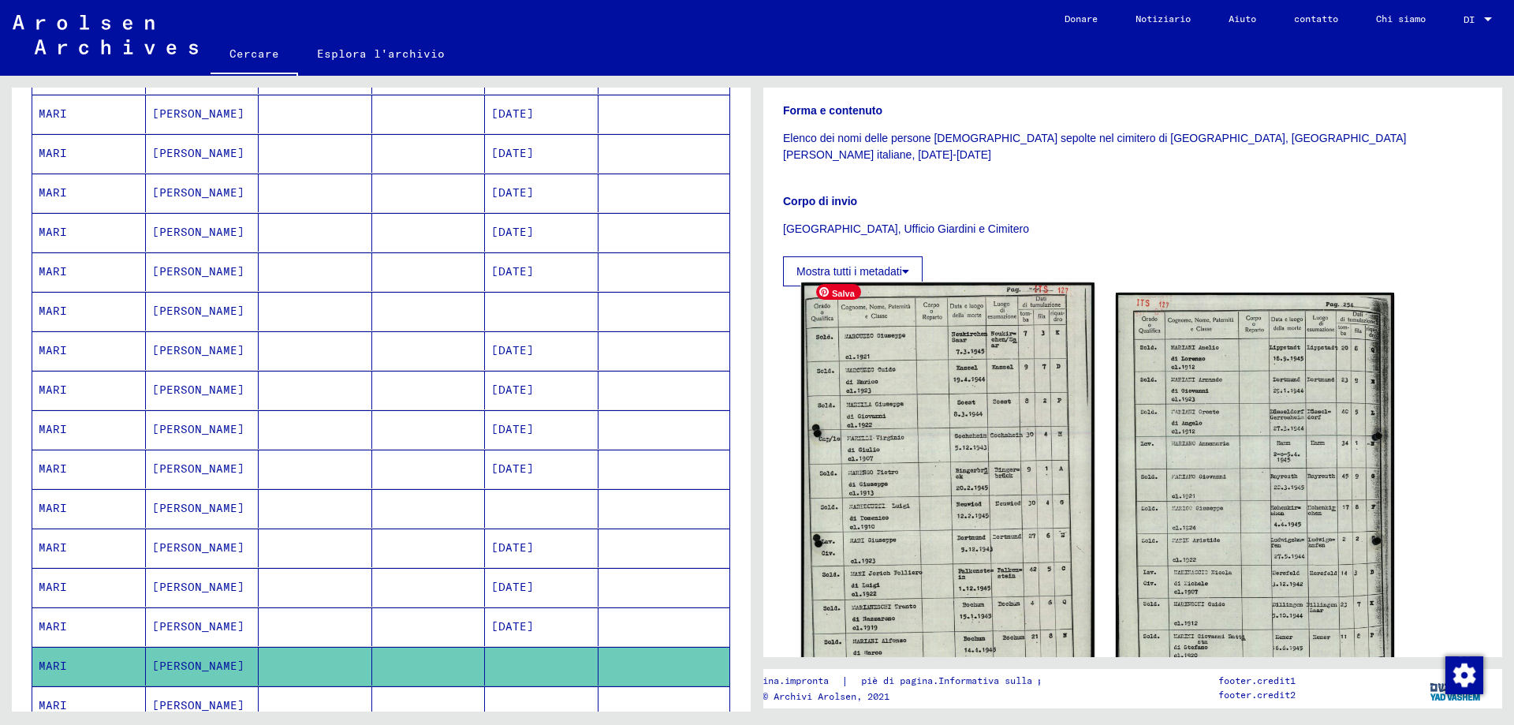
click at [938, 497] on img at bounding box center [947, 488] width 293 height 412
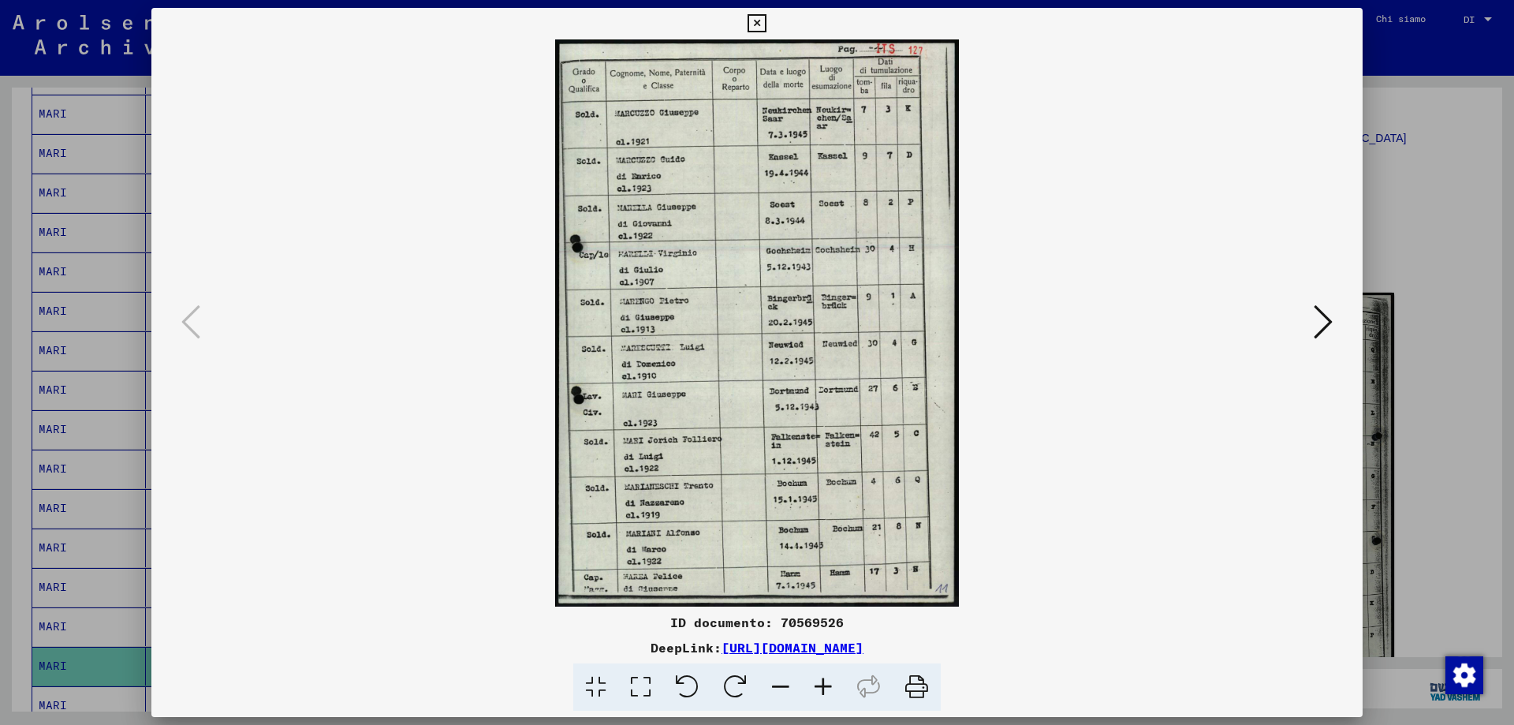
click at [759, 19] on icon at bounding box center [756, 23] width 18 height 19
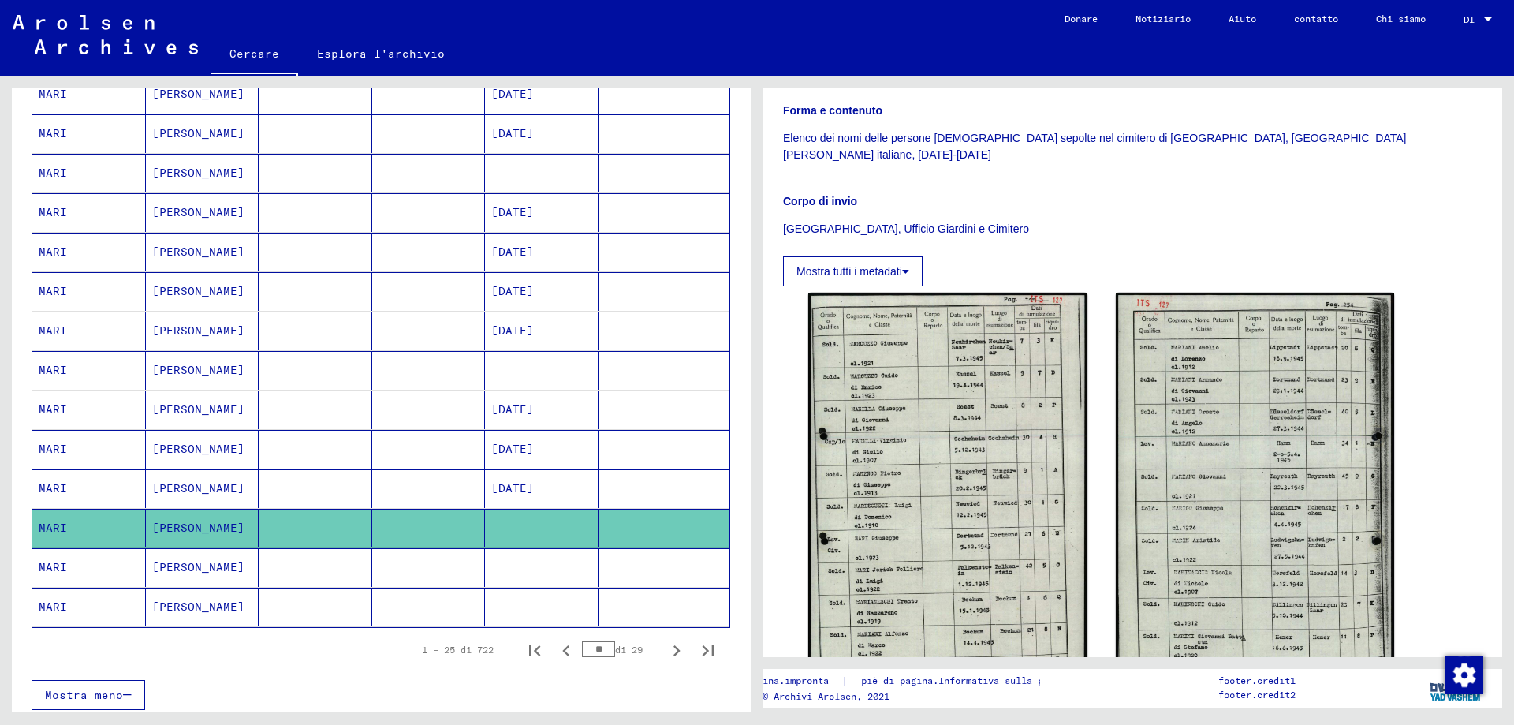
scroll to position [698, 0]
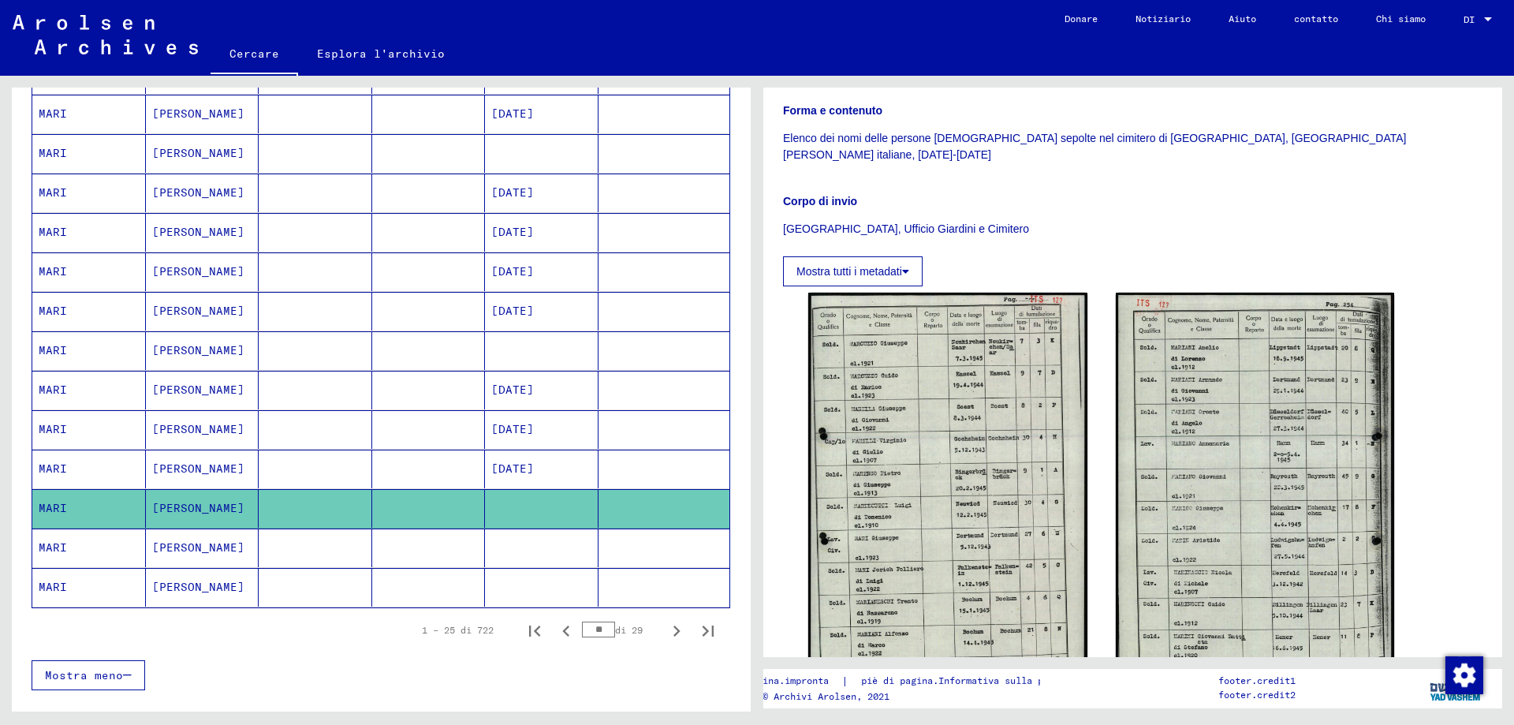
click at [546, 538] on mat-cell at bounding box center [542, 547] width 114 height 39
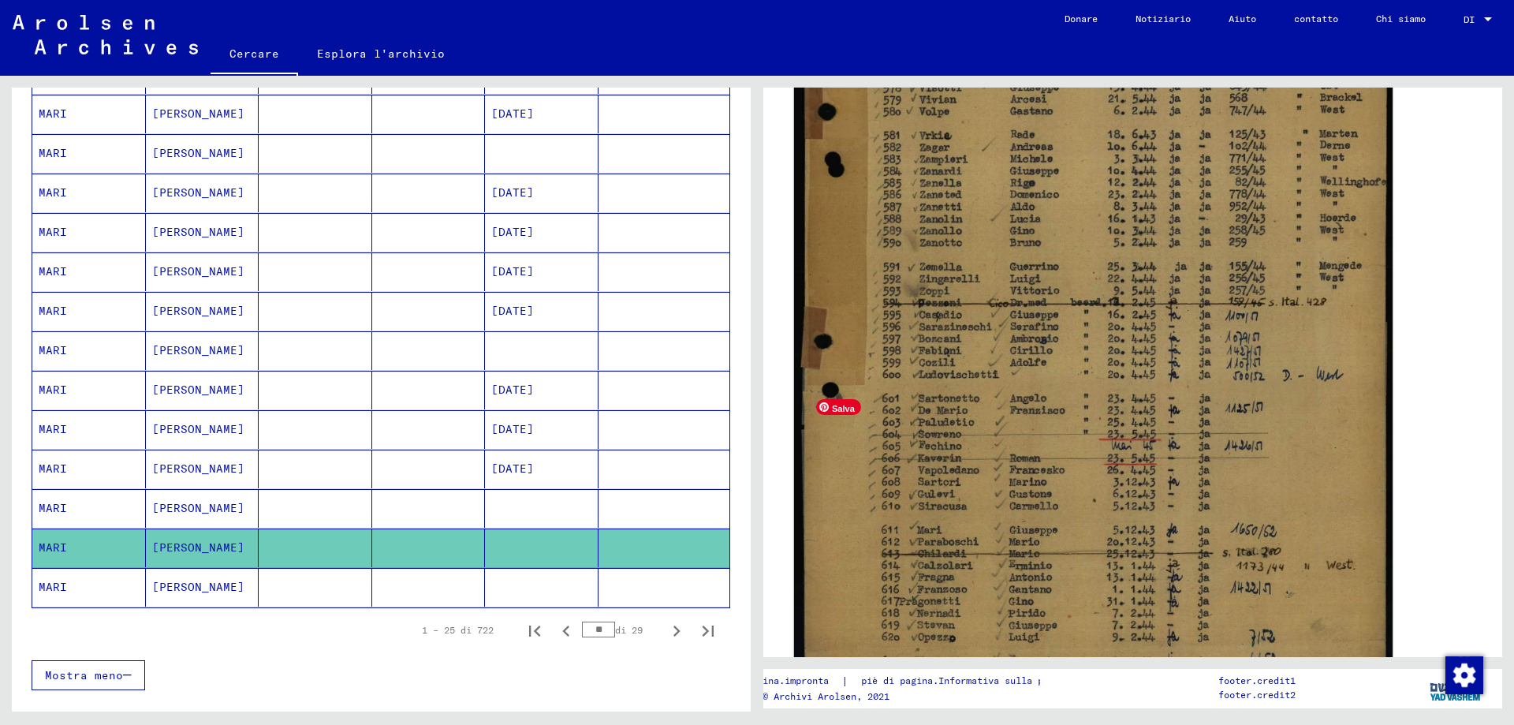
scroll to position [552, 0]
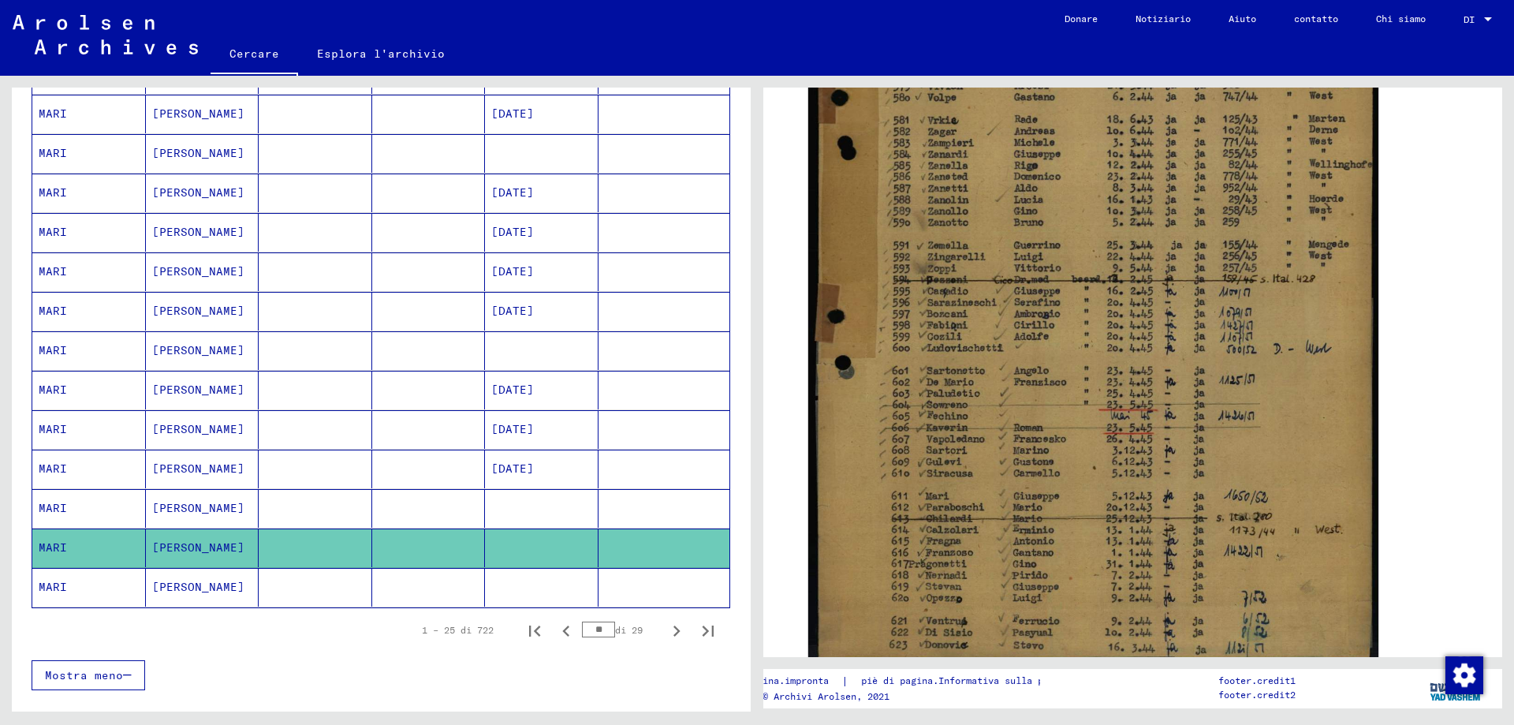
click at [155, 593] on font "[PERSON_NAME]" at bounding box center [198, 587] width 92 height 14
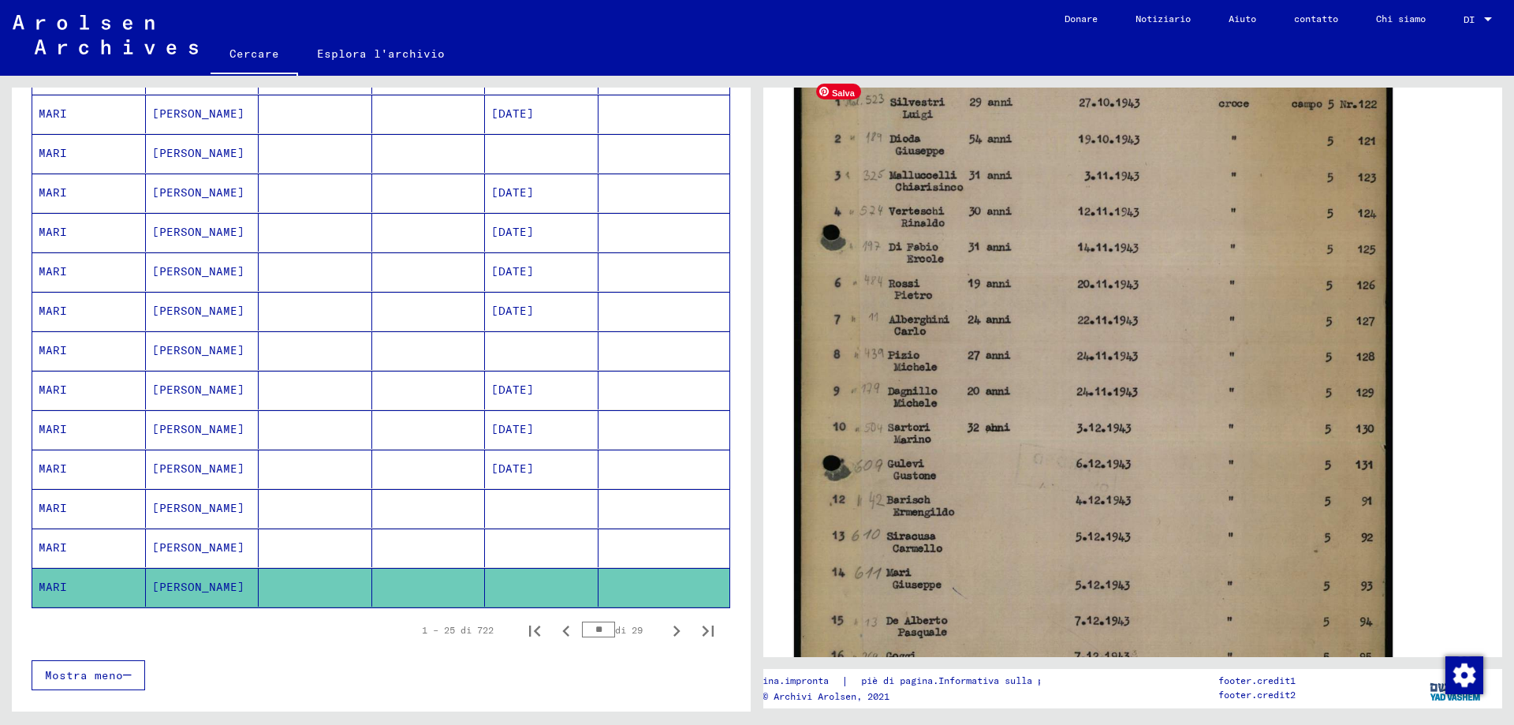
scroll to position [473, 0]
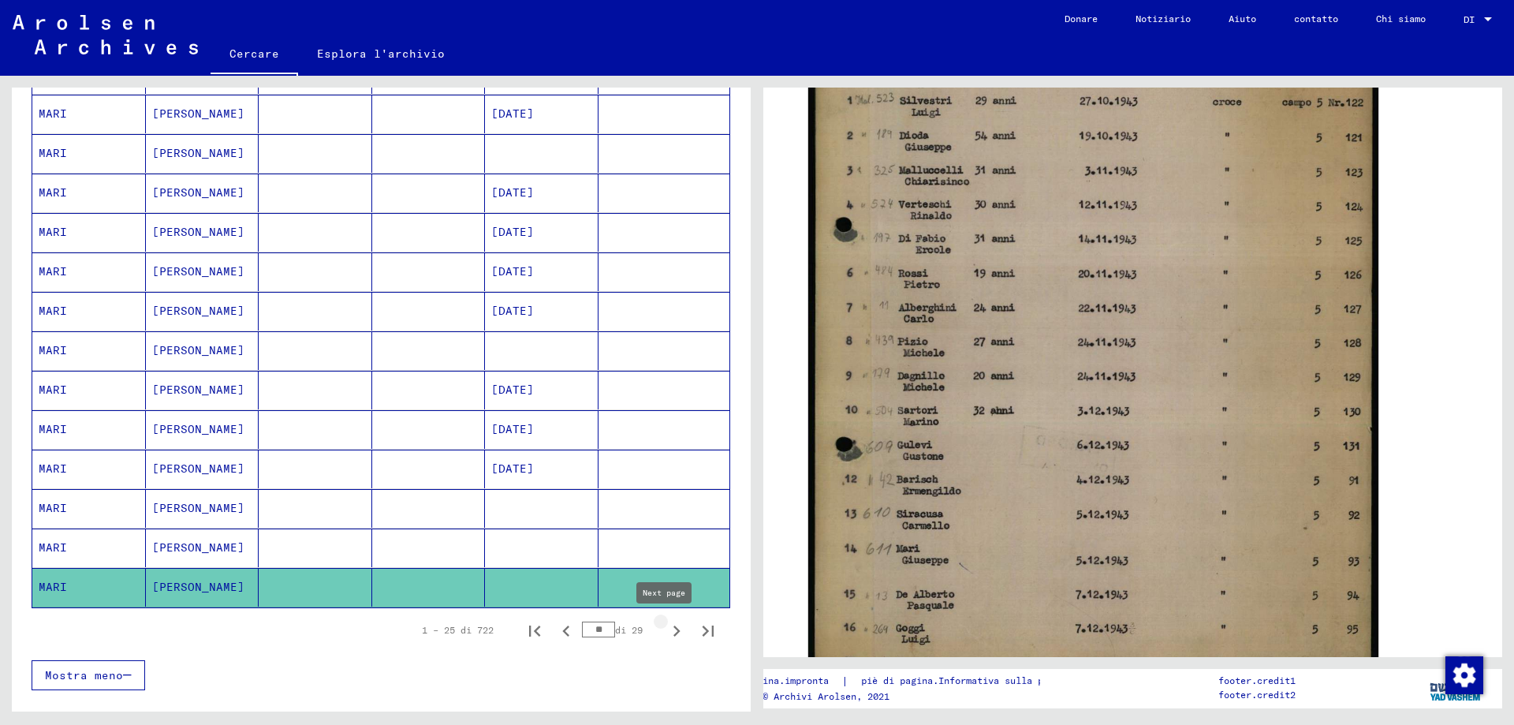
click at [665, 630] on icon "Pagina successiva" at bounding box center [676, 631] width 22 height 22
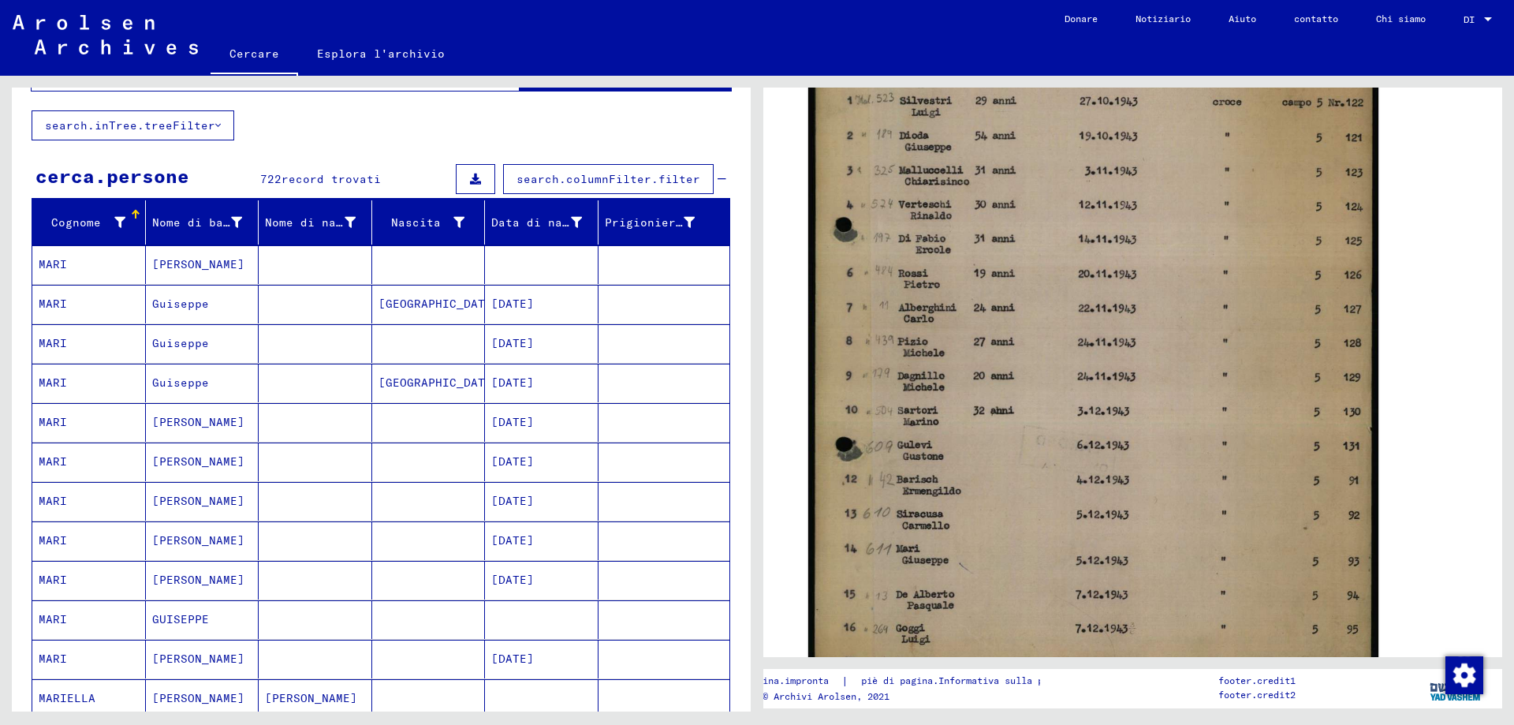
scroll to position [67, 0]
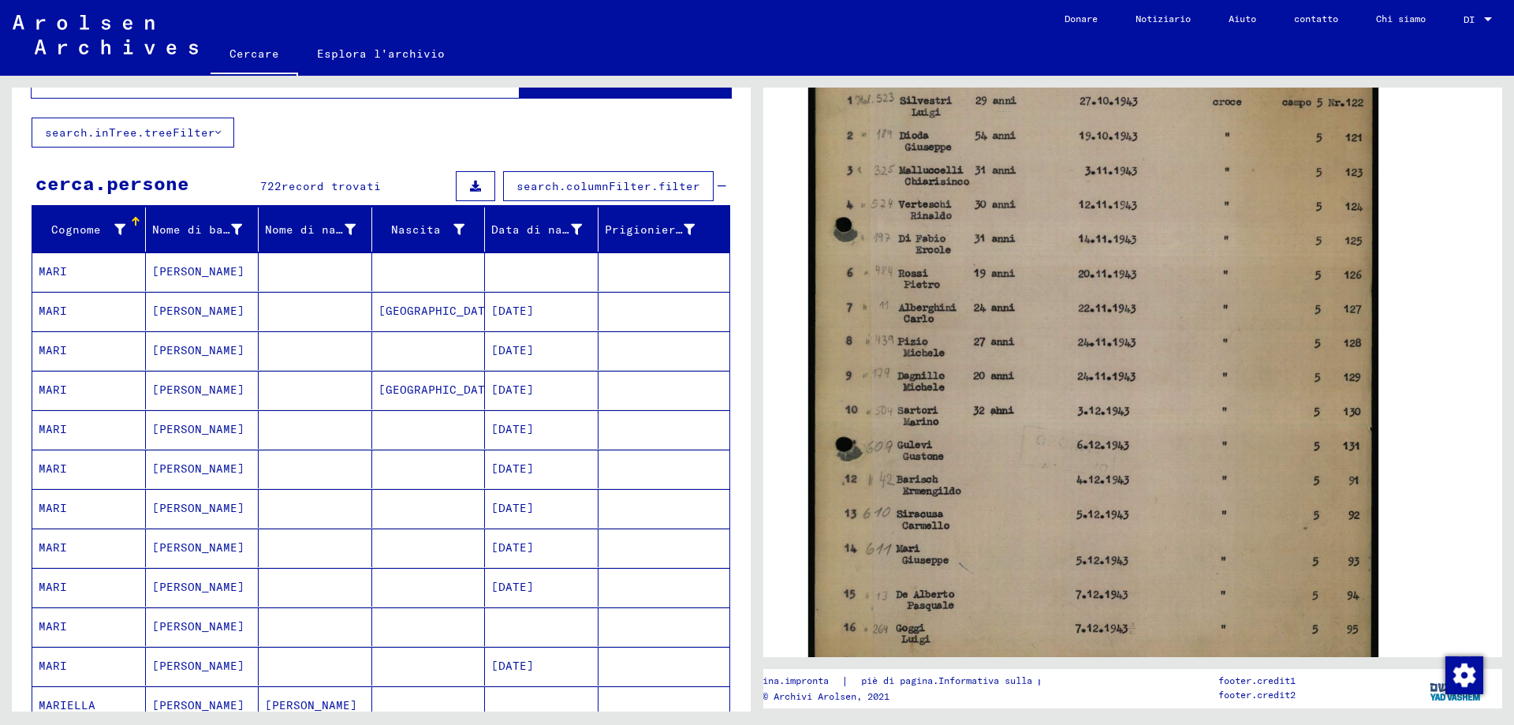
click at [525, 263] on mat-cell at bounding box center [542, 271] width 114 height 39
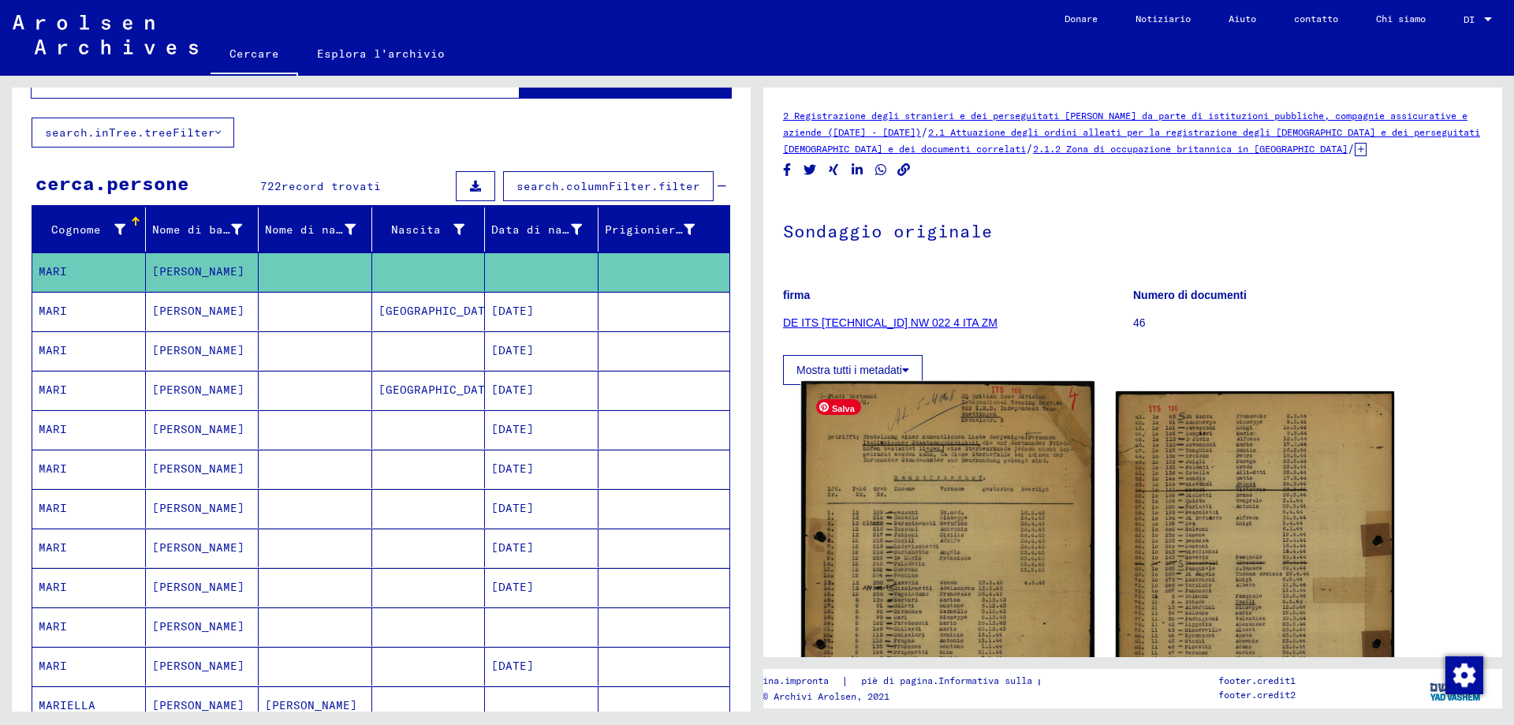
click at [958, 551] on img at bounding box center [947, 585] width 293 height 408
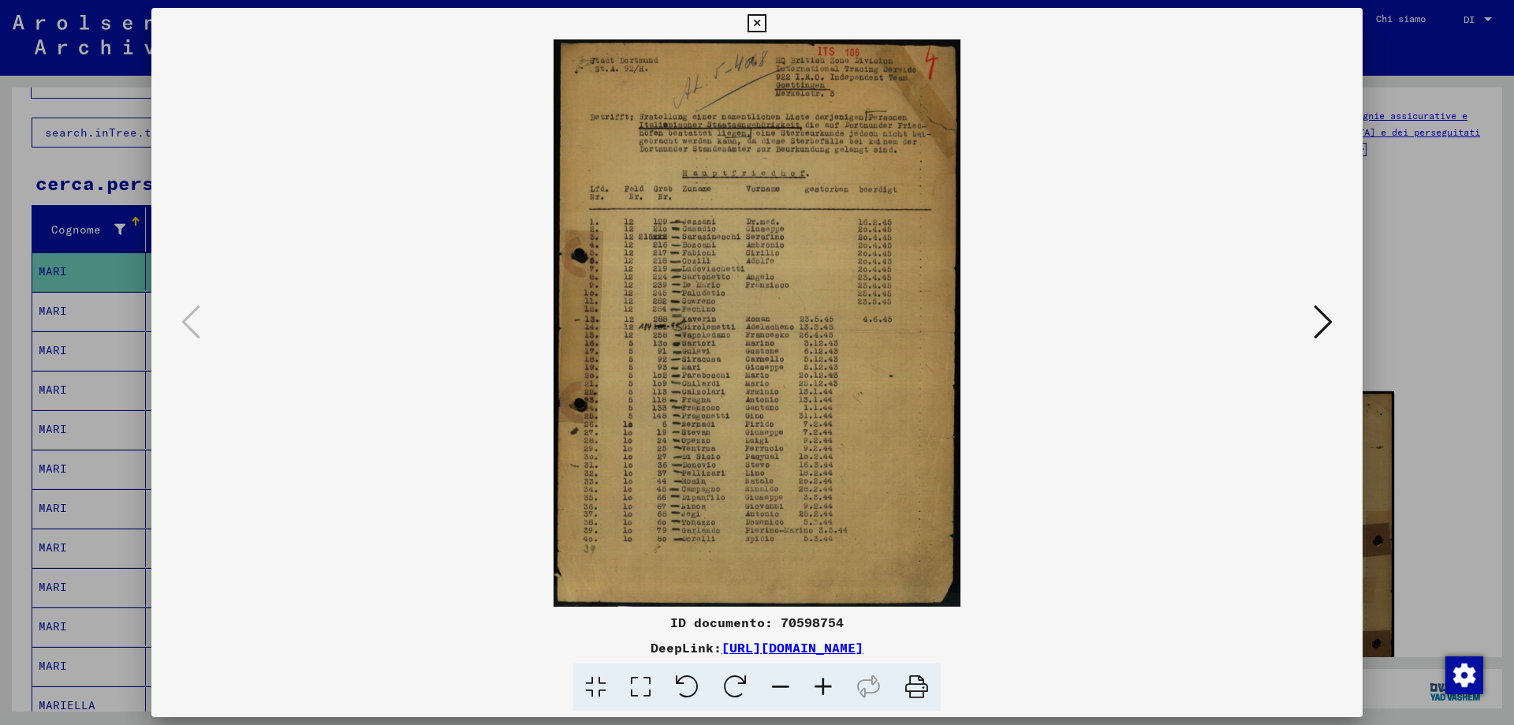
click at [815, 691] on icon at bounding box center [823, 687] width 43 height 48
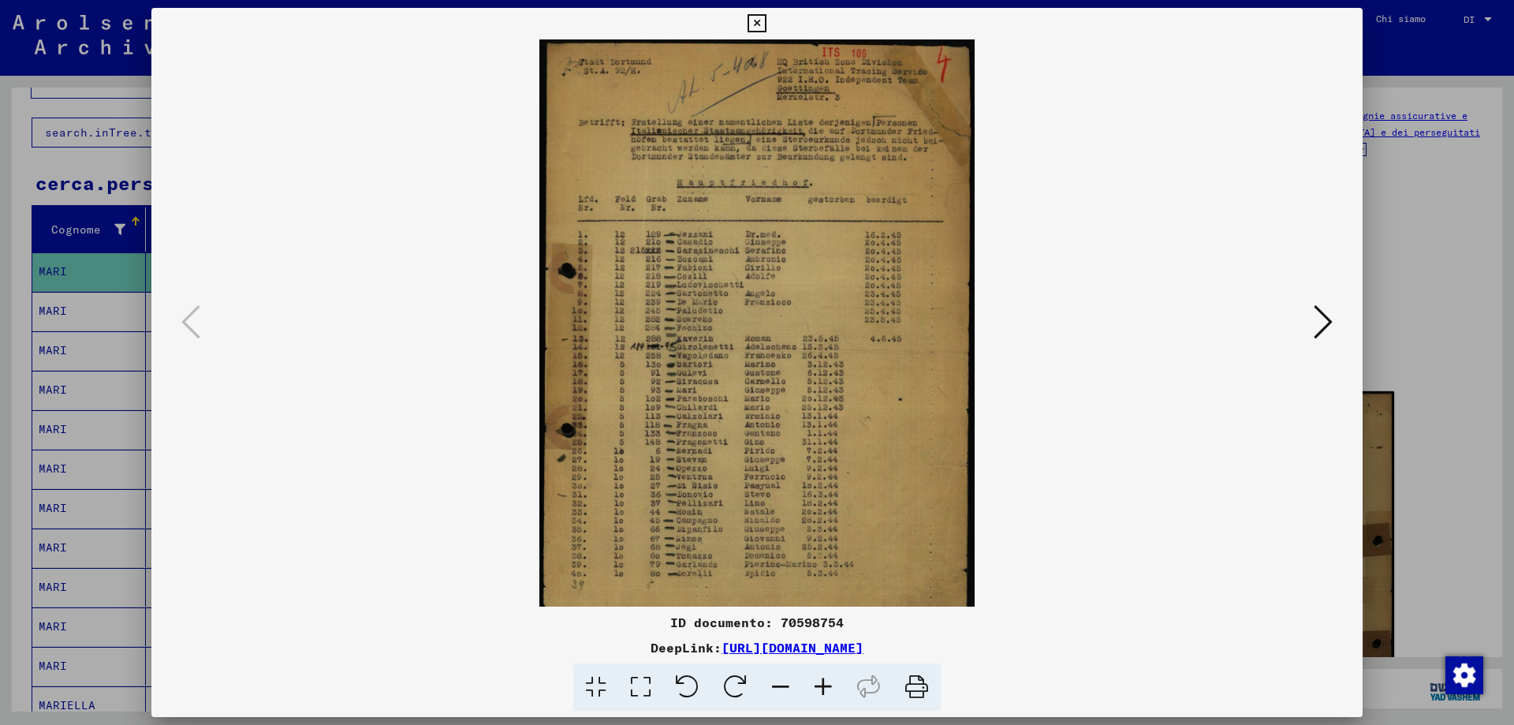
click at [815, 691] on icon at bounding box center [823, 687] width 43 height 48
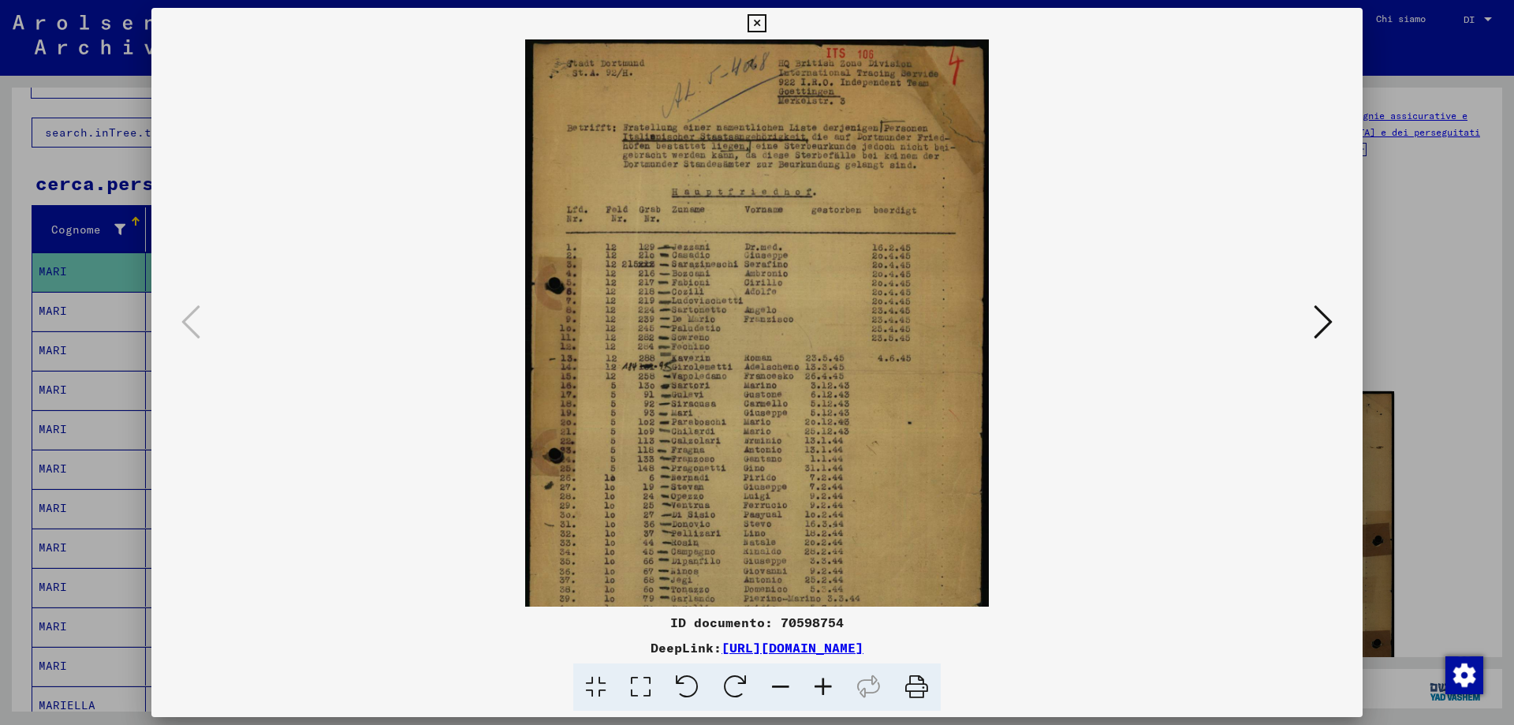
click at [816, 689] on icon at bounding box center [823, 687] width 43 height 48
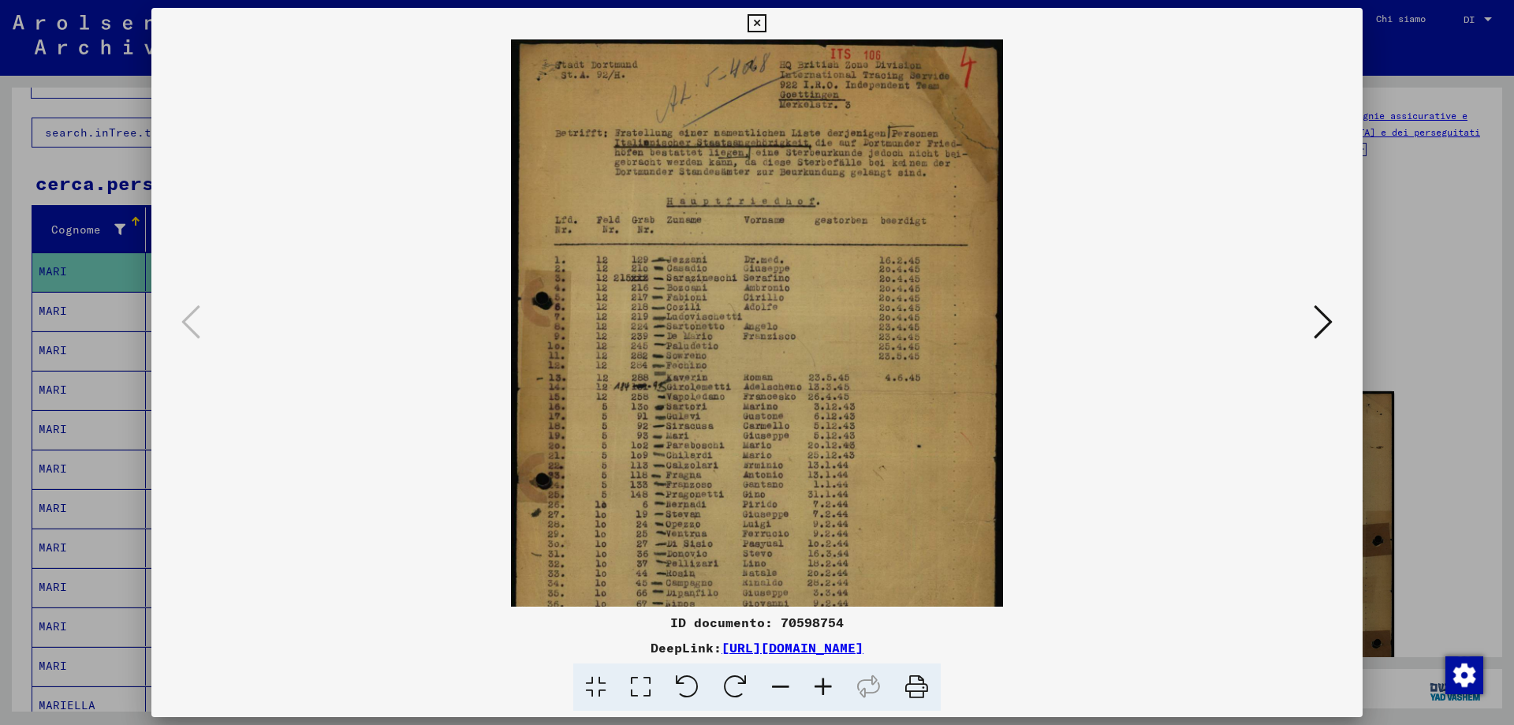
drag, startPoint x: 764, startPoint y: 20, endPoint x: 764, endPoint y: 38, distance: 18.1
click at [764, 20] on icon at bounding box center [756, 23] width 18 height 19
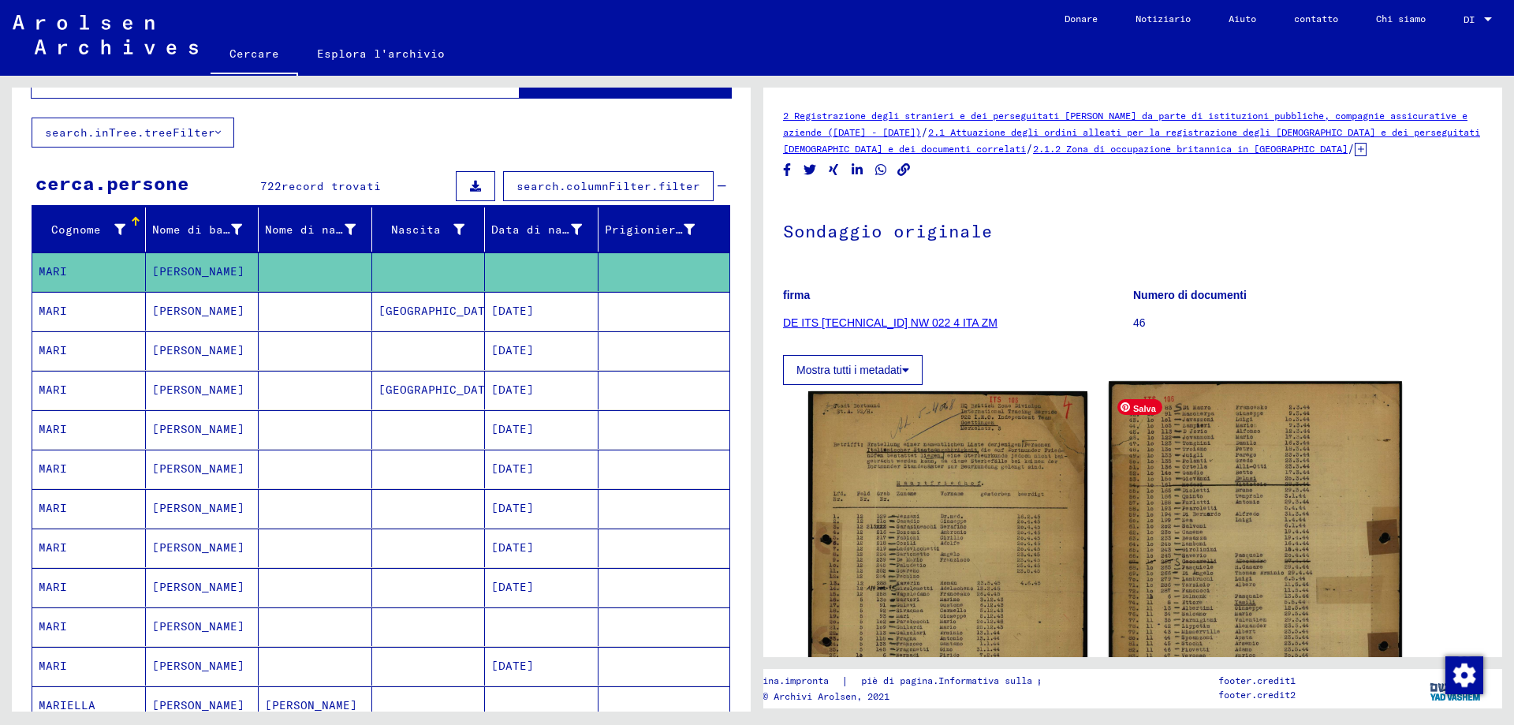
click at [1197, 524] on img at bounding box center [1255, 586] width 293 height 411
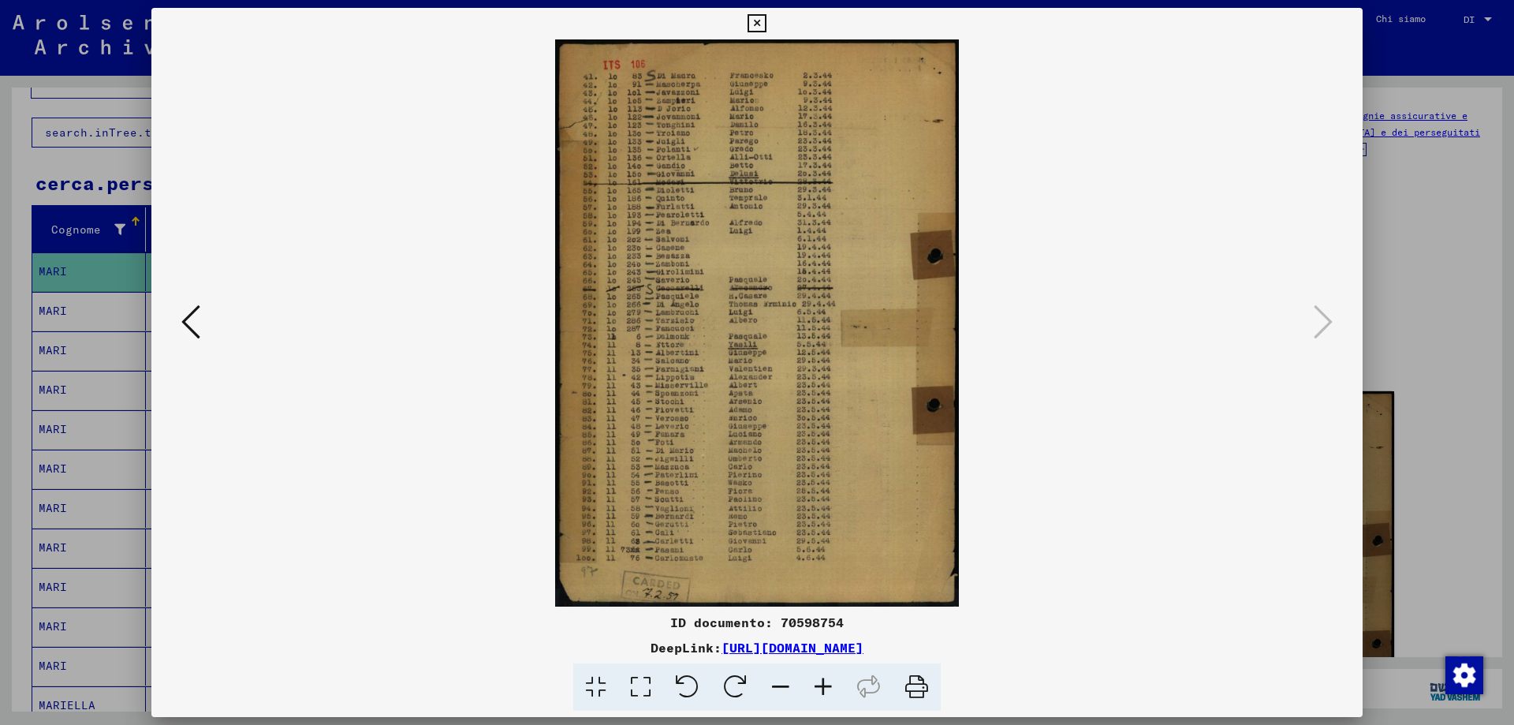
click at [749, 23] on icon at bounding box center [756, 23] width 18 height 19
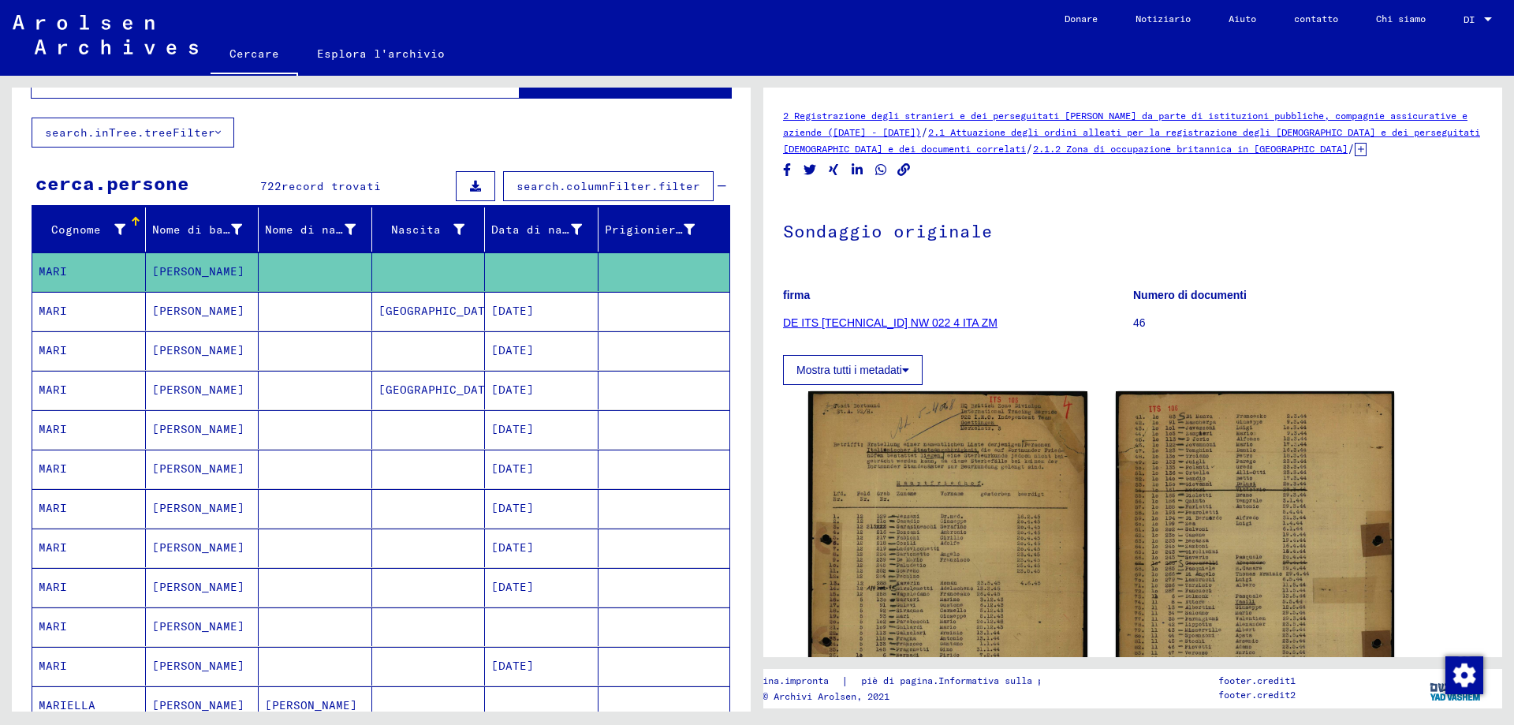
click at [546, 620] on mat-cell at bounding box center [542, 626] width 114 height 39
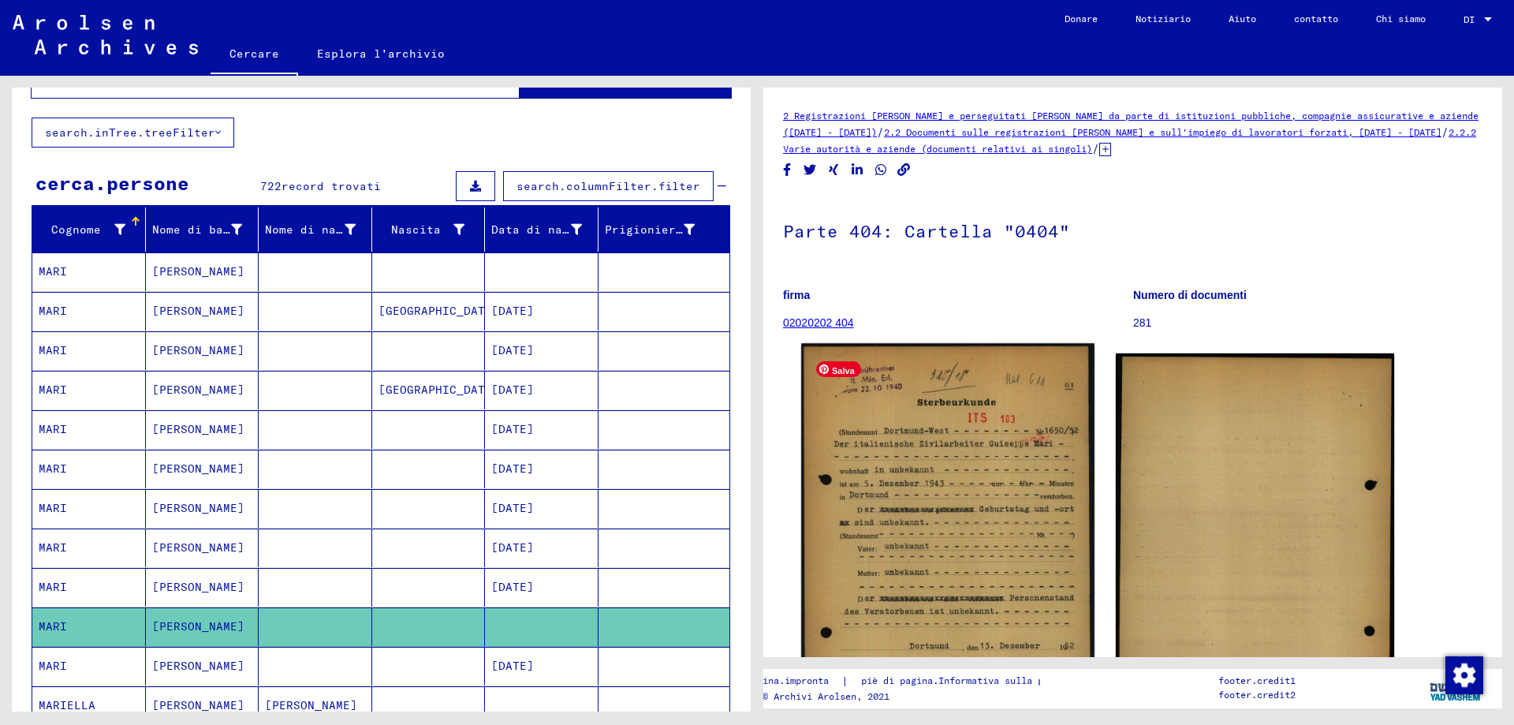
click at [1020, 464] on img at bounding box center [947, 547] width 293 height 409
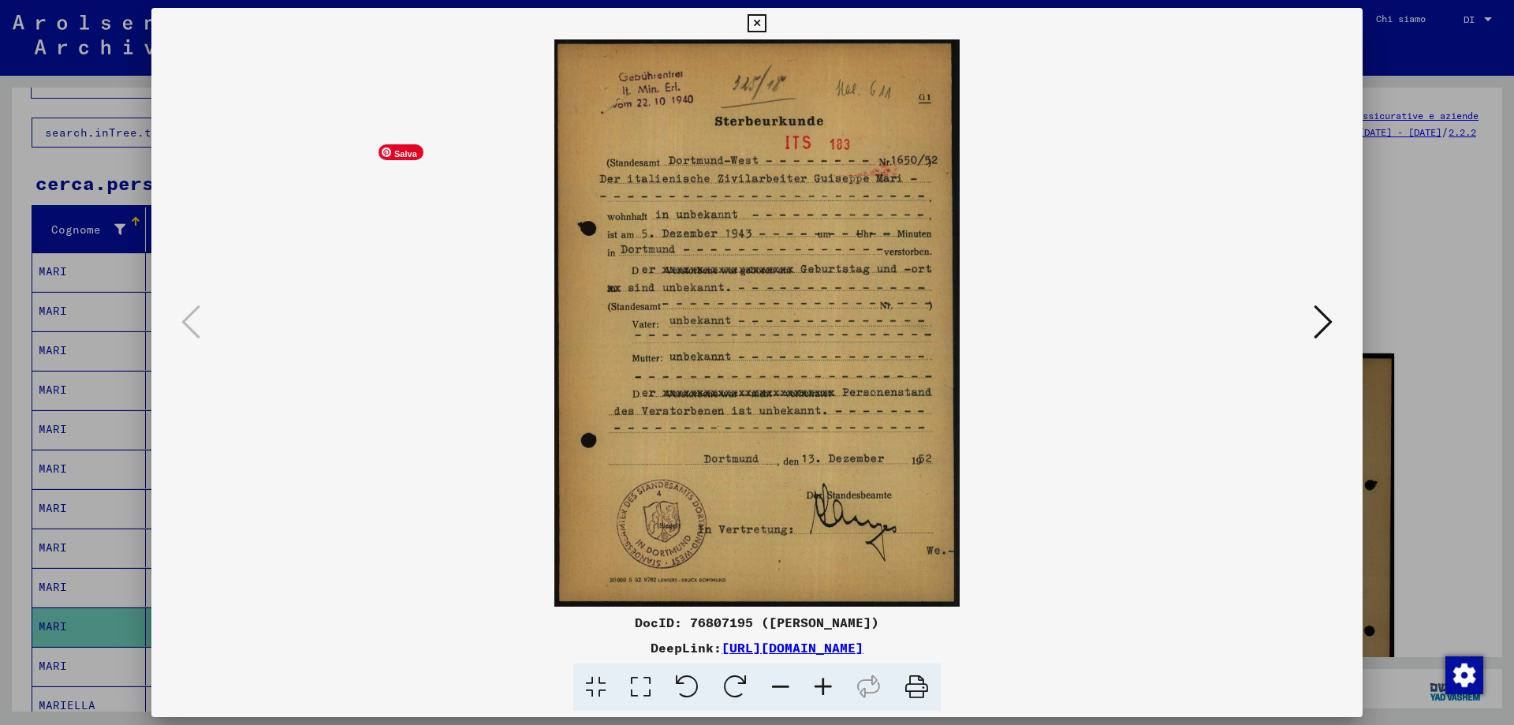
click at [662, 329] on img at bounding box center [757, 322] width 1104 height 567
click at [820, 694] on icon at bounding box center [823, 687] width 43 height 48
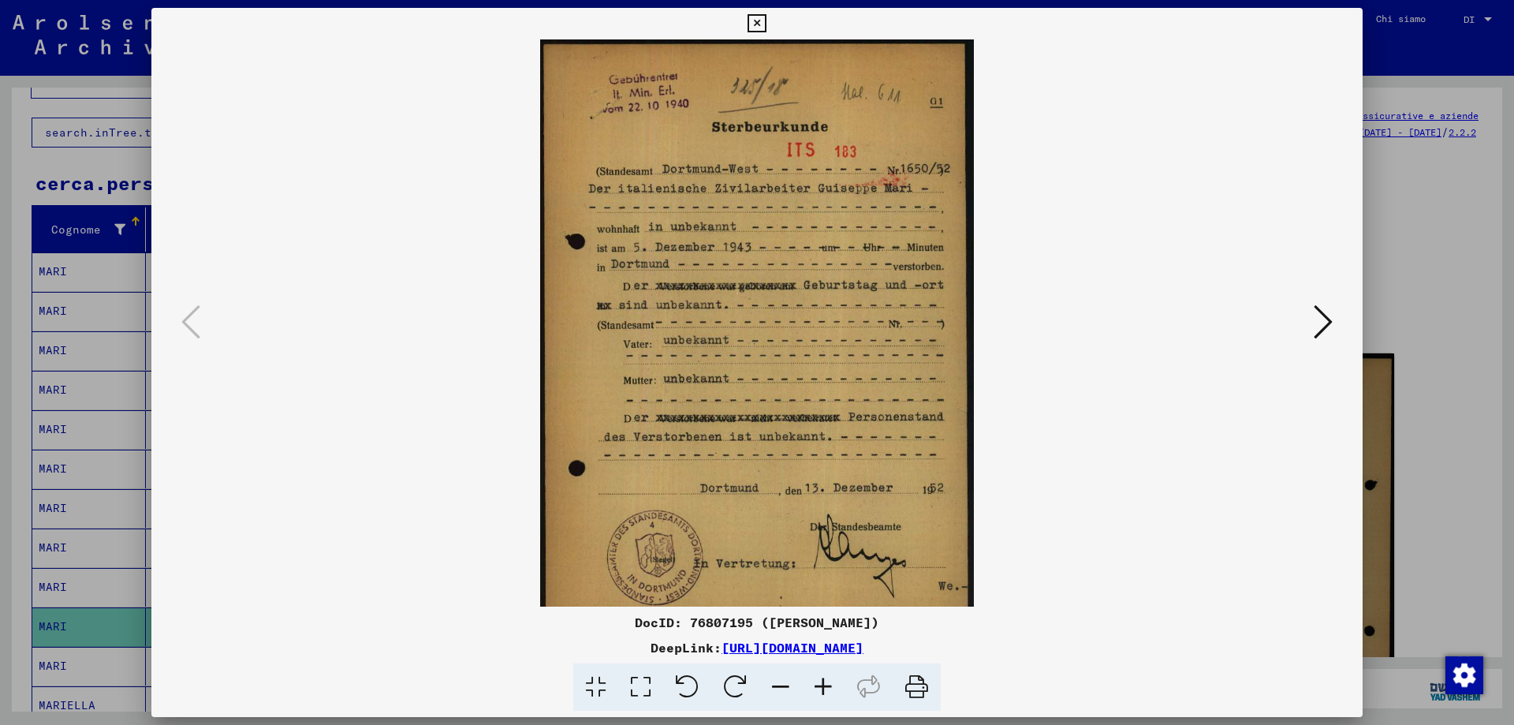
click at [820, 694] on icon at bounding box center [823, 687] width 43 height 48
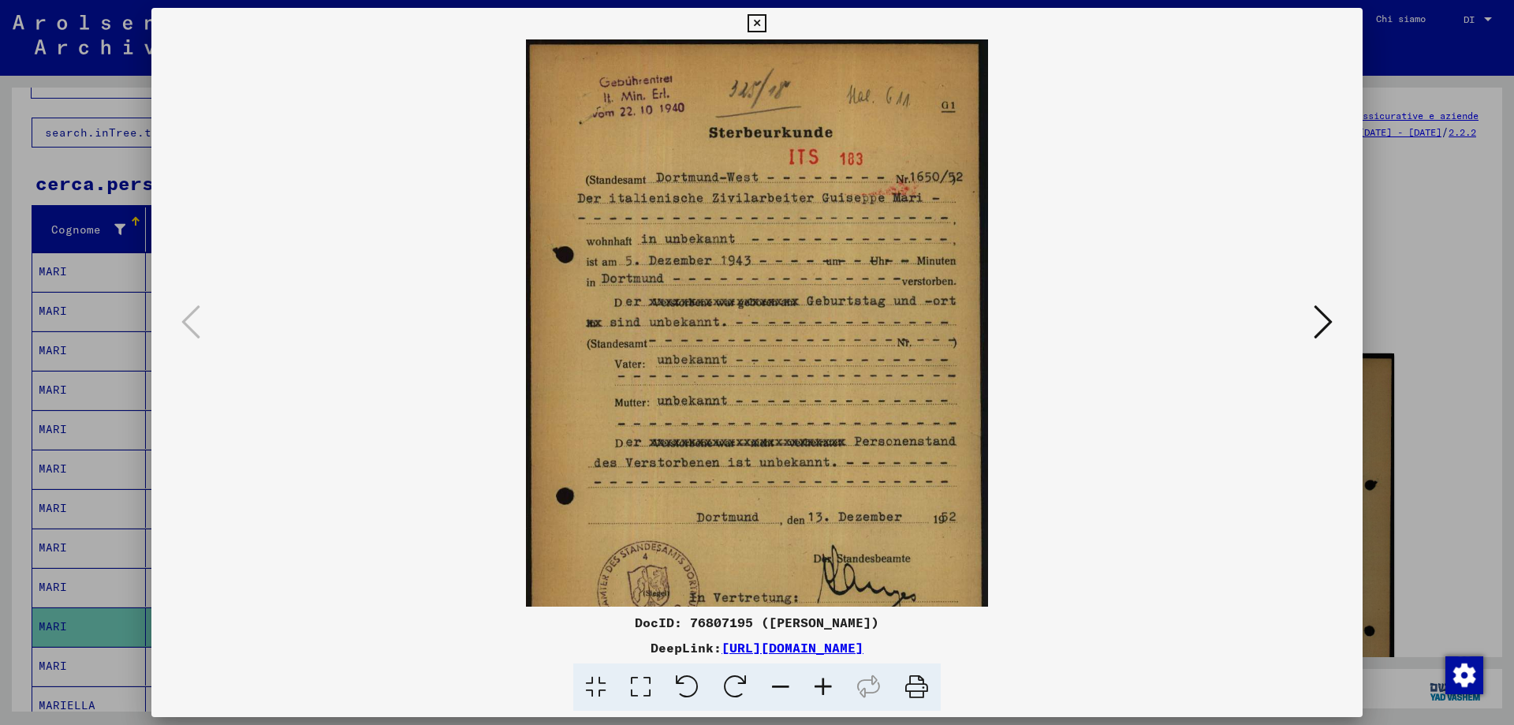
click at [820, 692] on icon at bounding box center [823, 687] width 43 height 48
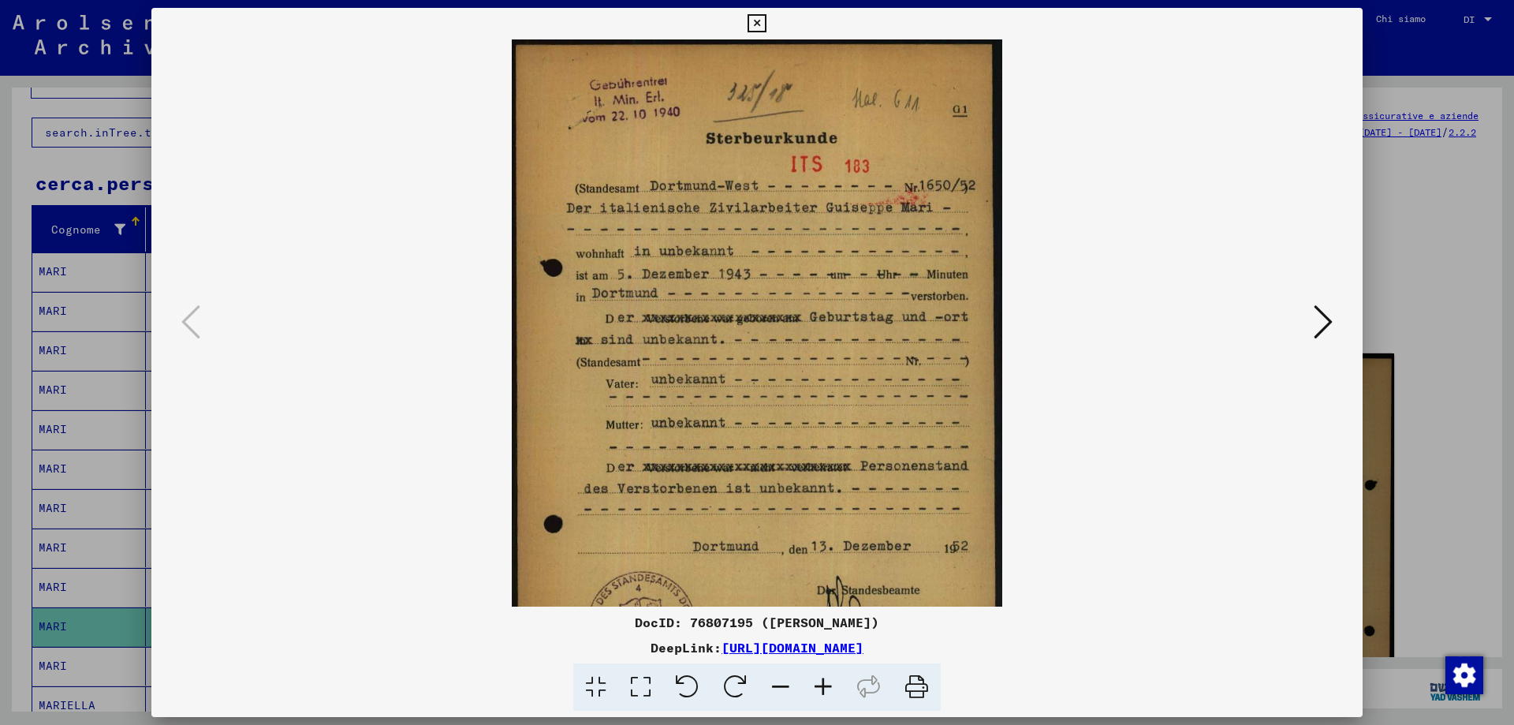
click at [820, 692] on icon at bounding box center [823, 687] width 43 height 48
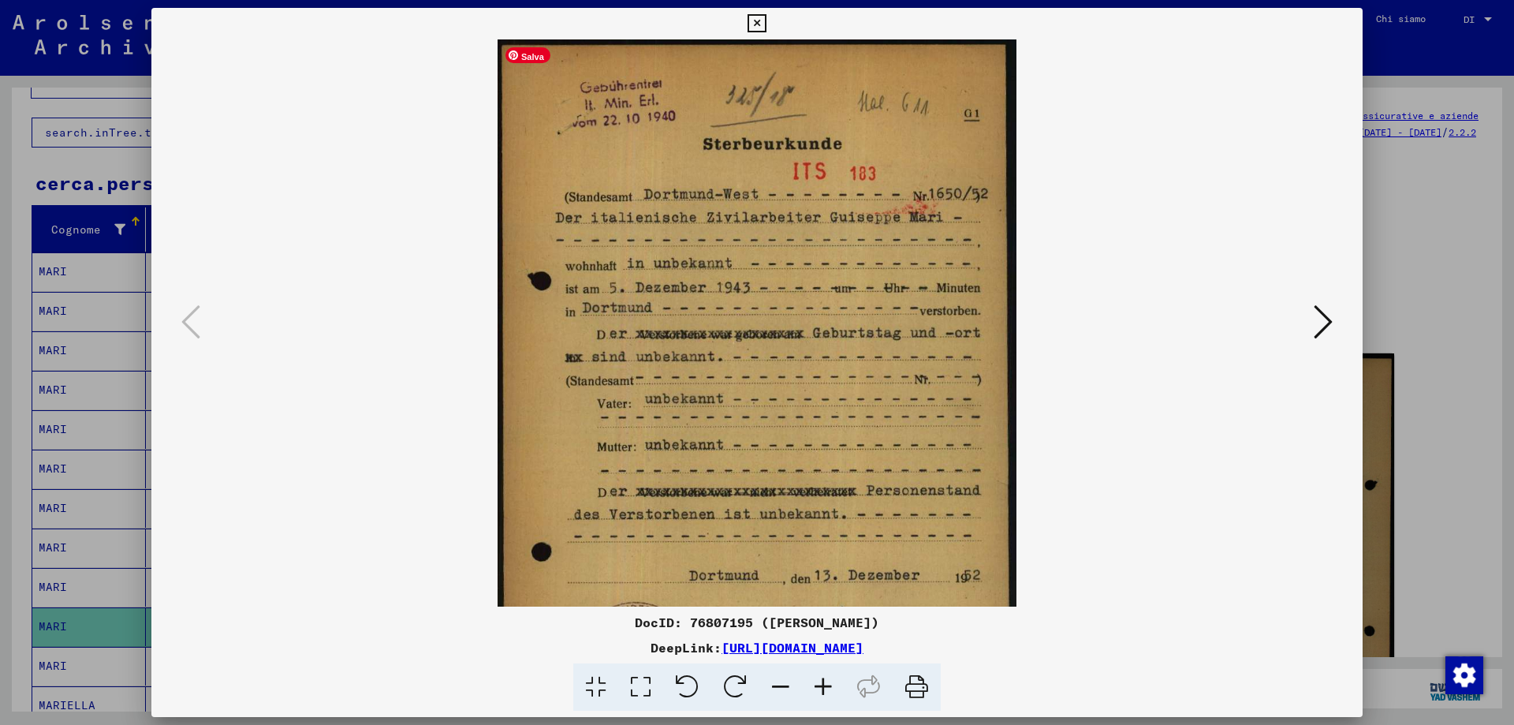
drag, startPoint x: 855, startPoint y: 442, endPoint x: 885, endPoint y: 332, distance: 113.8
click at [885, 332] on img at bounding box center [757, 401] width 518 height 725
click at [759, 21] on icon at bounding box center [756, 23] width 18 height 19
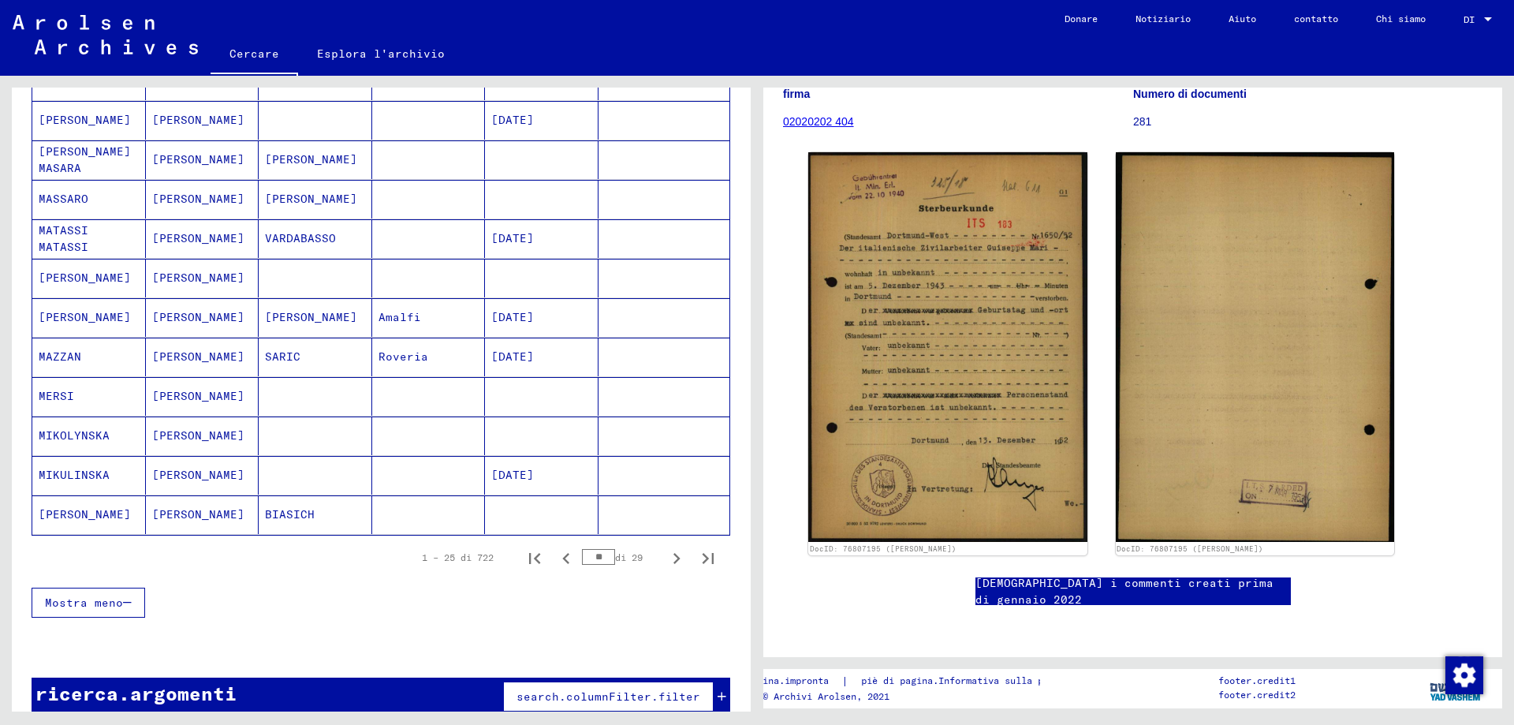
scroll to position [794, 0]
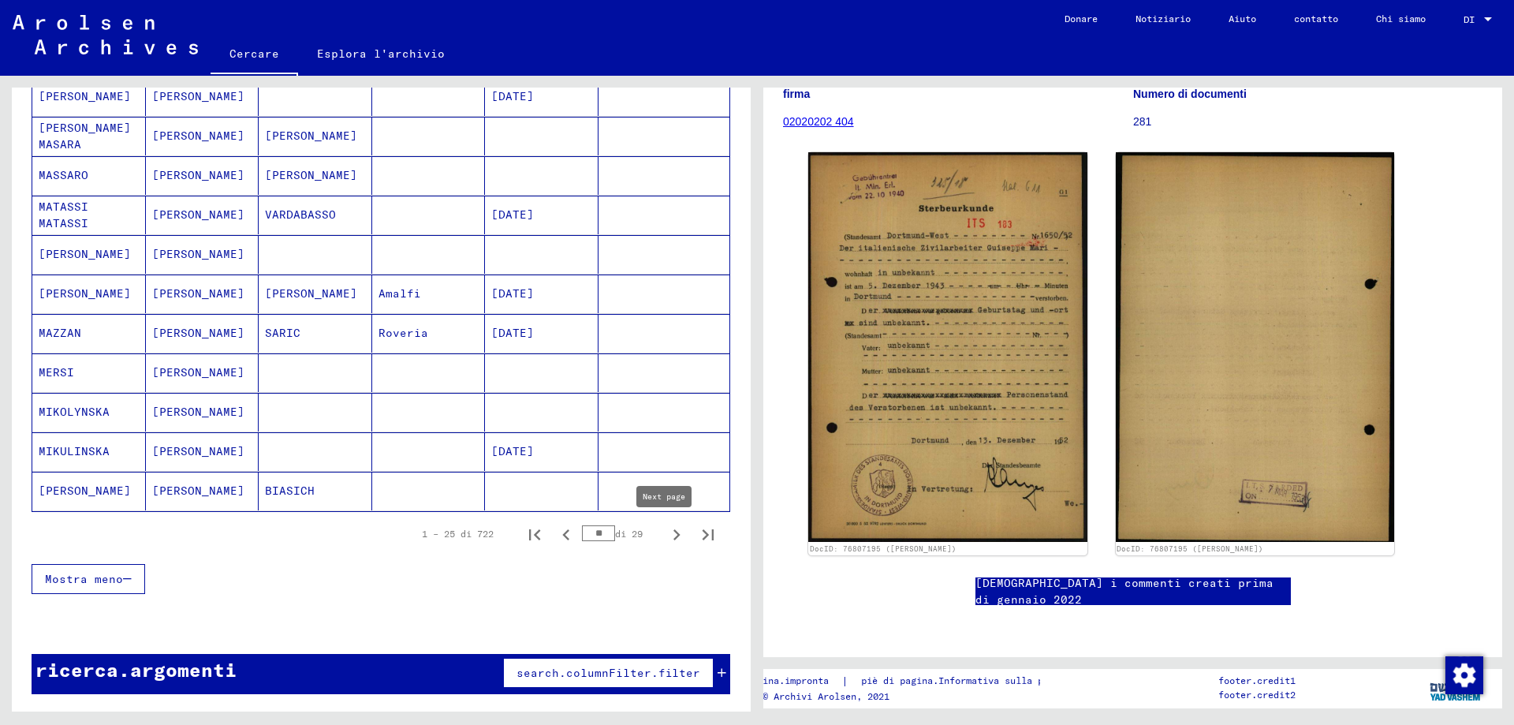
click at [665, 535] on icon "Pagina successiva" at bounding box center [676, 535] width 22 height 22
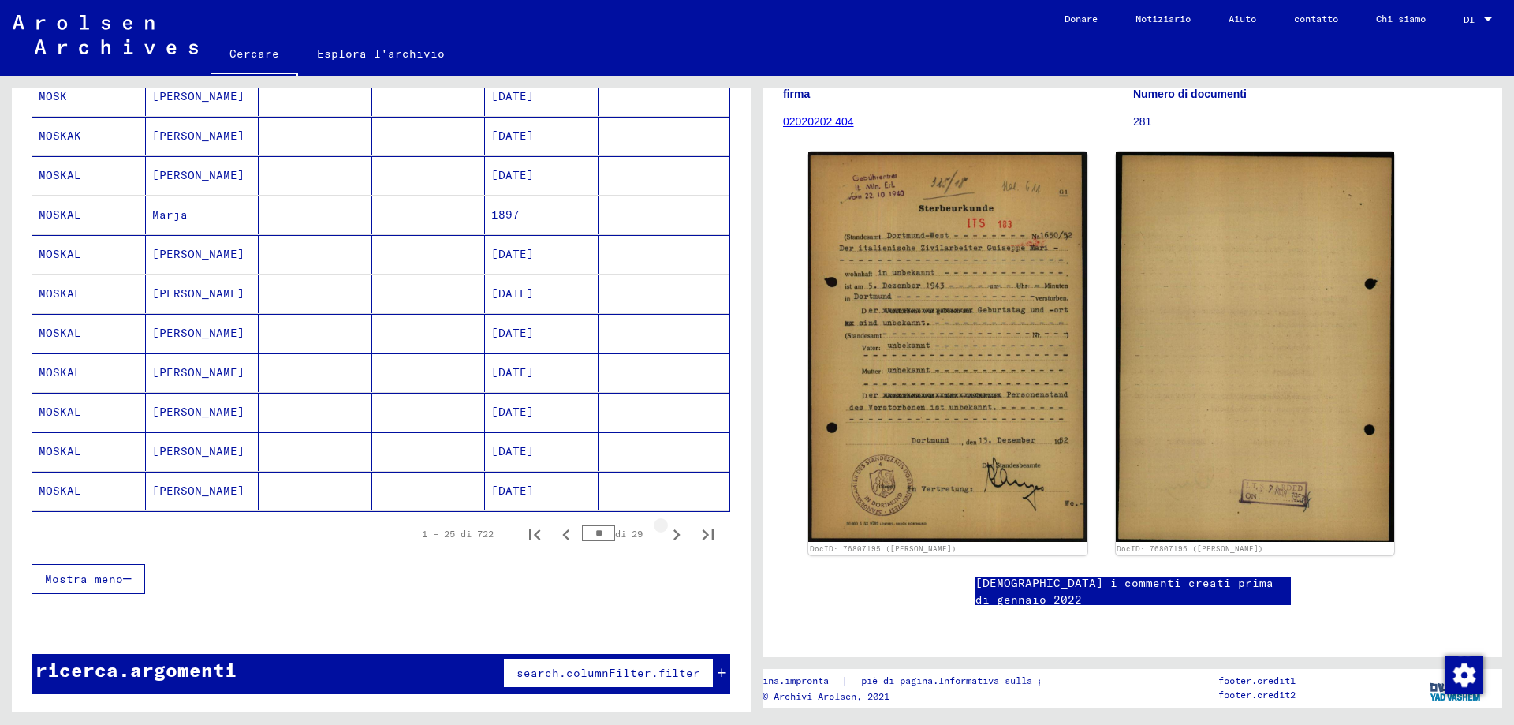
click at [665, 535] on icon "Pagina successiva" at bounding box center [676, 535] width 22 height 22
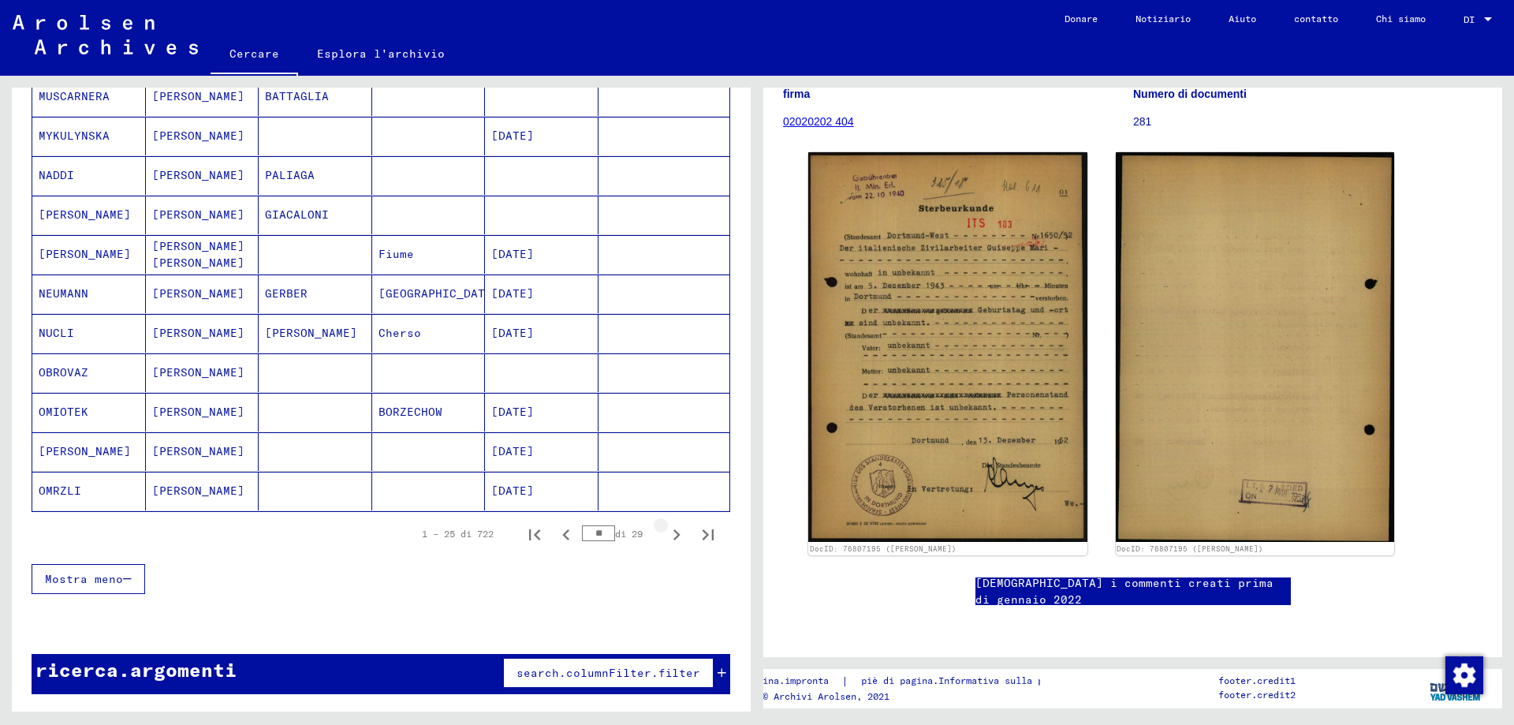
click at [665, 535] on icon "Pagina successiva" at bounding box center [676, 535] width 22 height 22
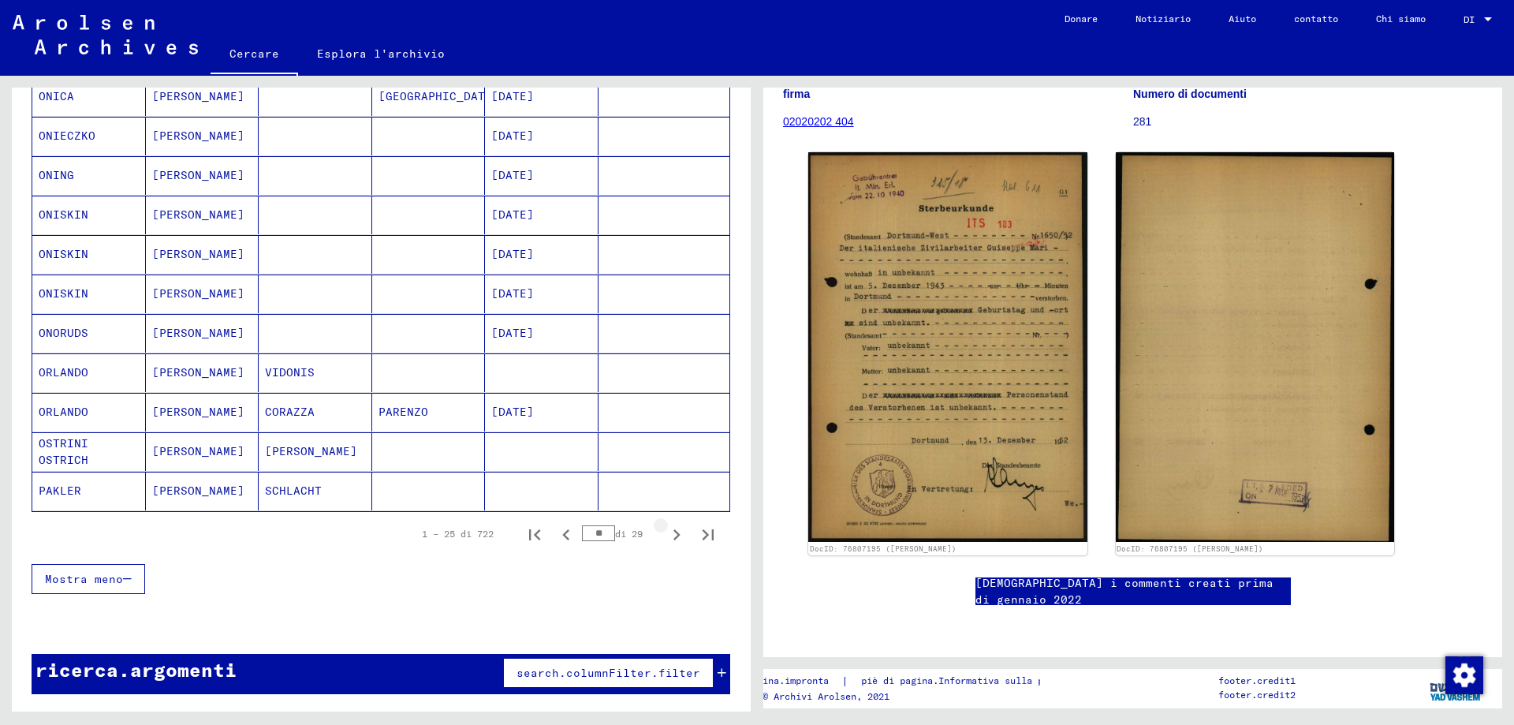
click at [665, 535] on icon "Pagina successiva" at bounding box center [676, 535] width 22 height 22
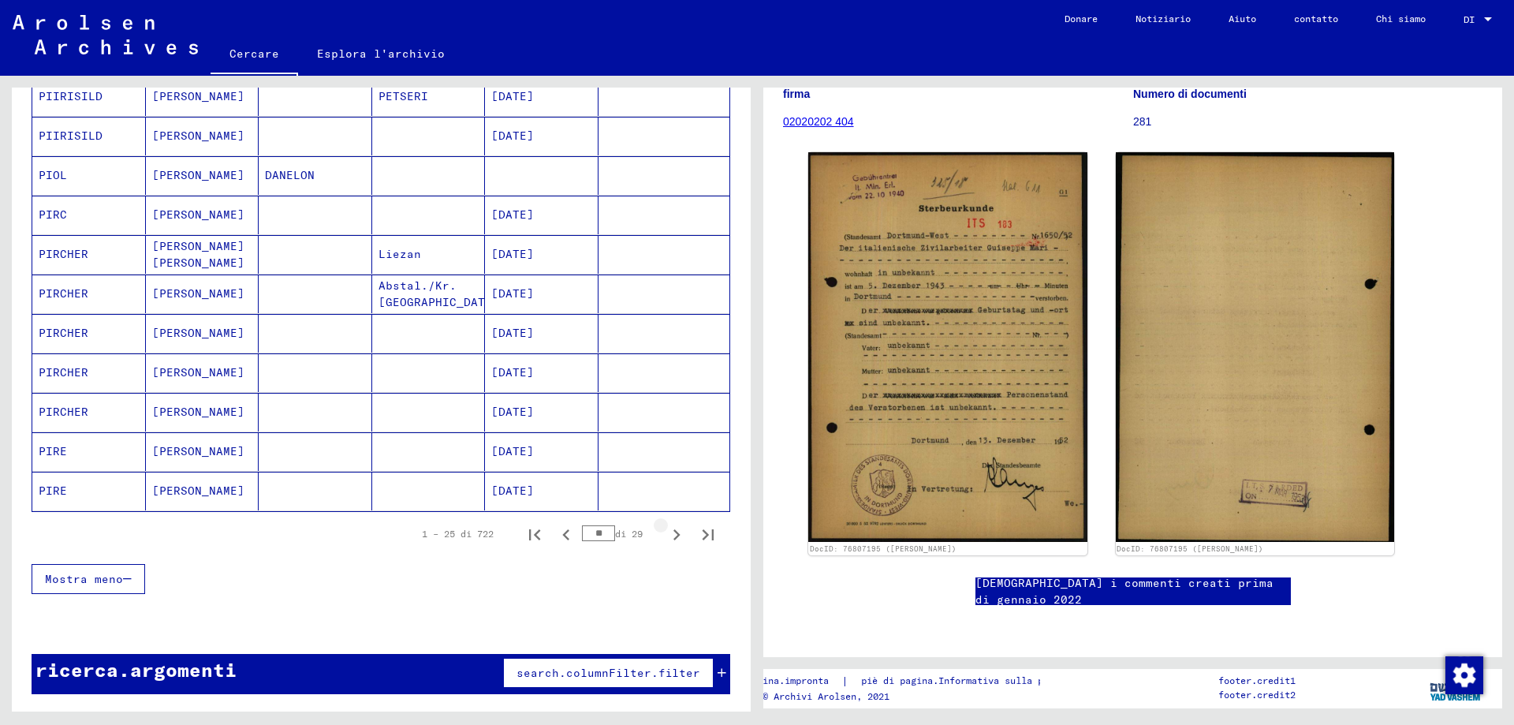
click at [665, 535] on icon "Pagina successiva" at bounding box center [676, 535] width 22 height 22
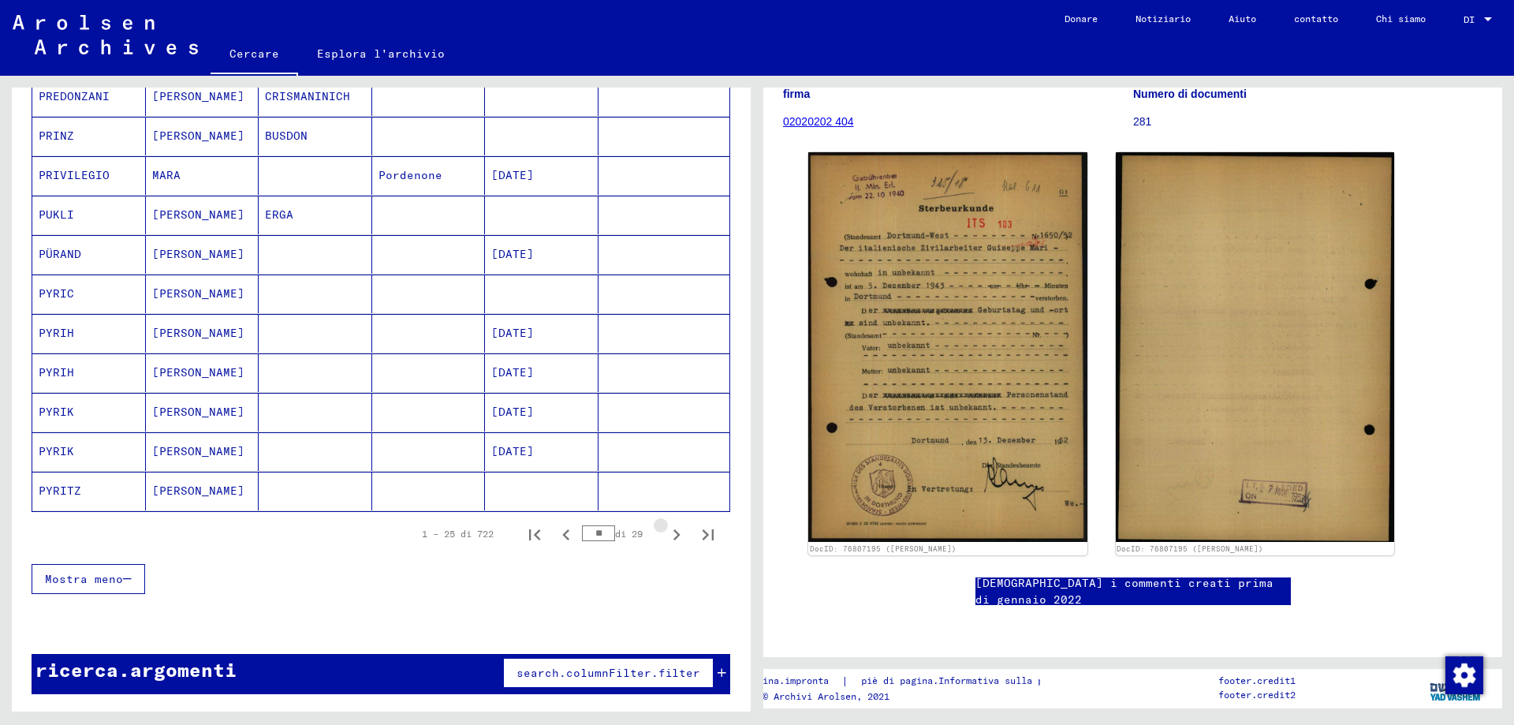
click at [665, 535] on icon "Pagina successiva" at bounding box center [676, 535] width 22 height 22
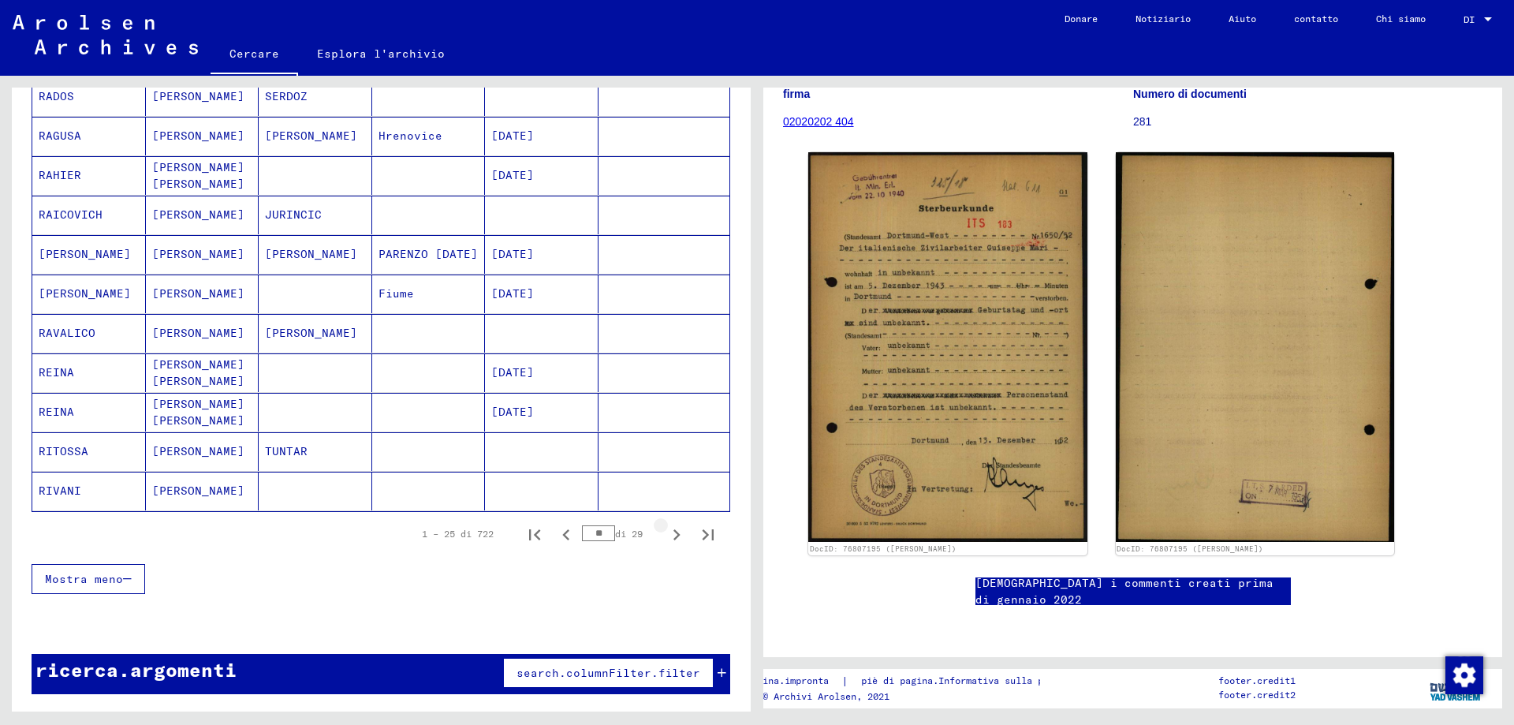
click at [665, 535] on icon "Pagina successiva" at bounding box center [676, 535] width 22 height 22
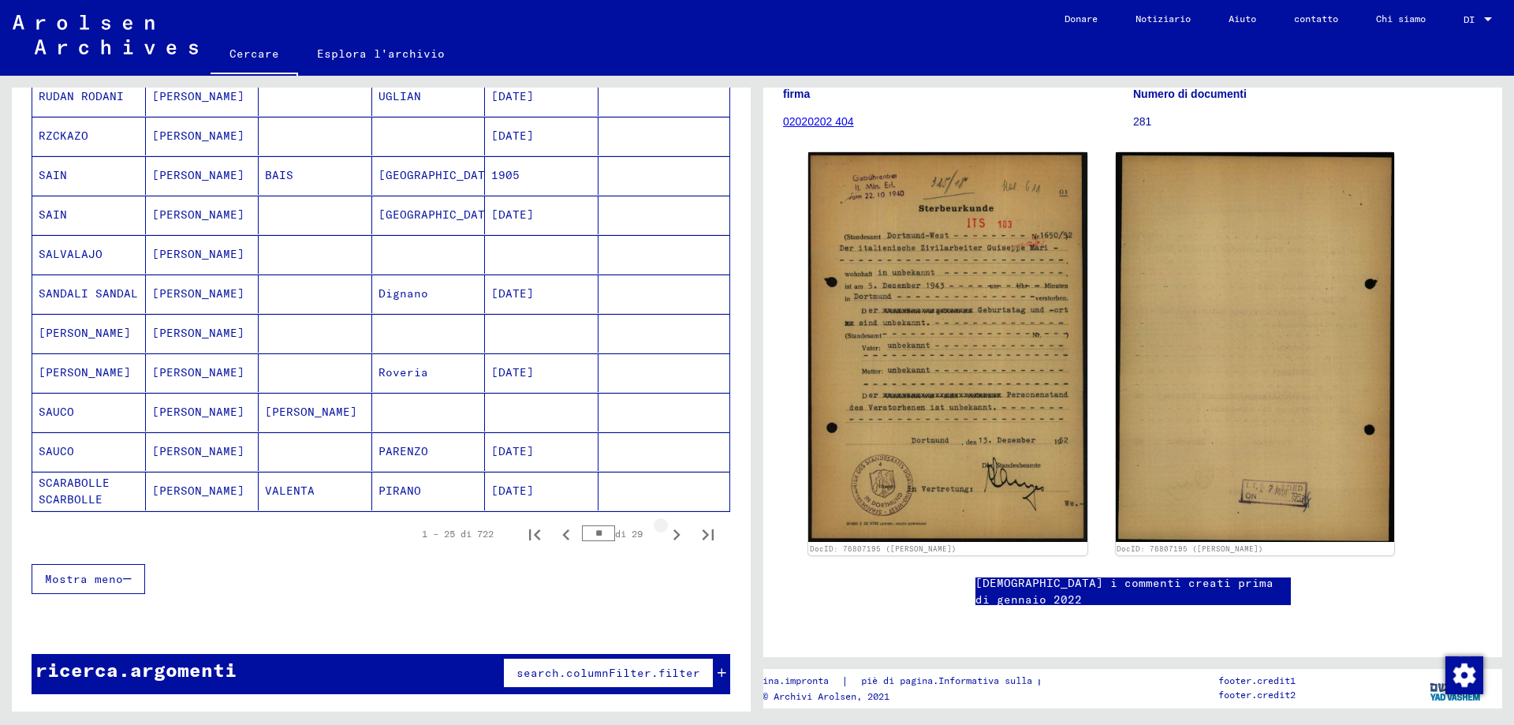
click at [665, 535] on icon "Pagina successiva" at bounding box center [676, 535] width 22 height 22
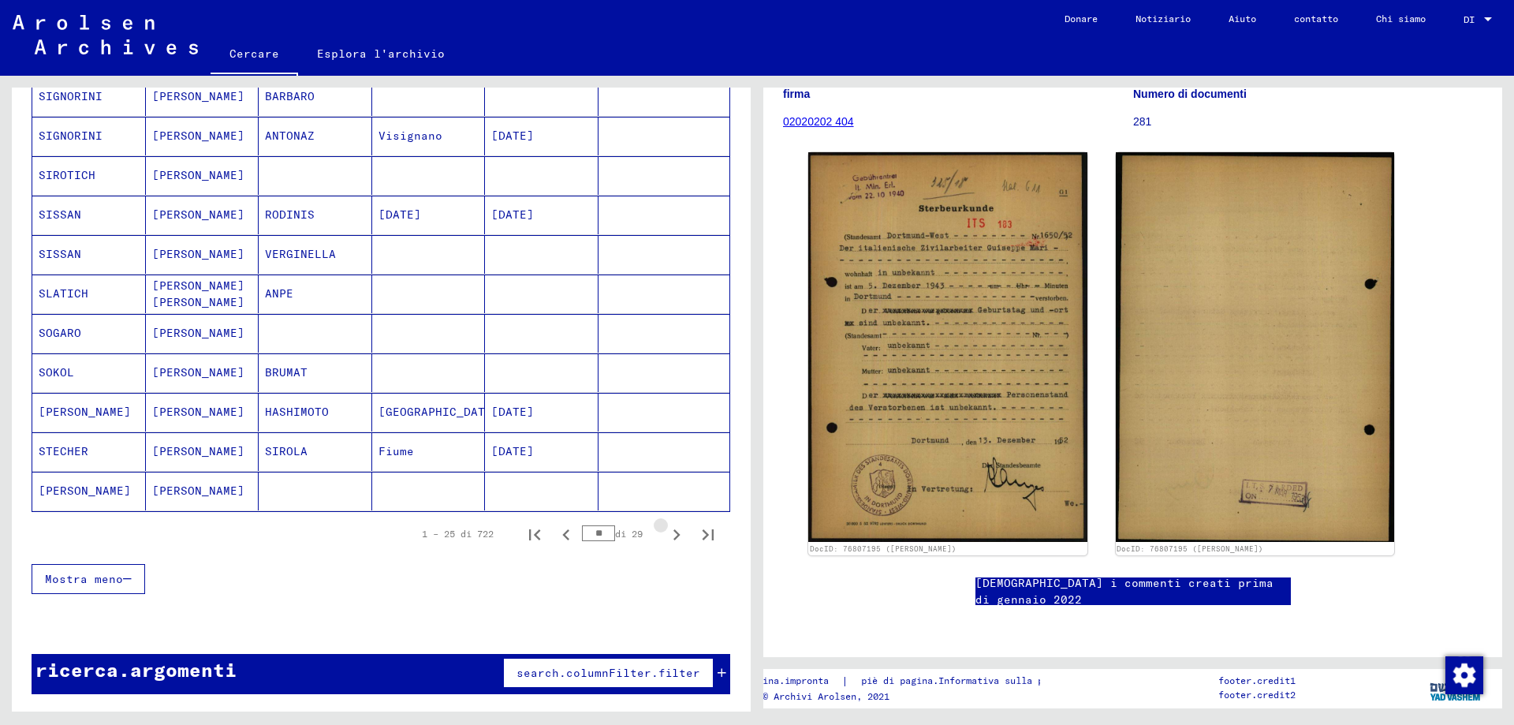
click at [665, 535] on icon "Pagina successiva" at bounding box center [676, 535] width 22 height 22
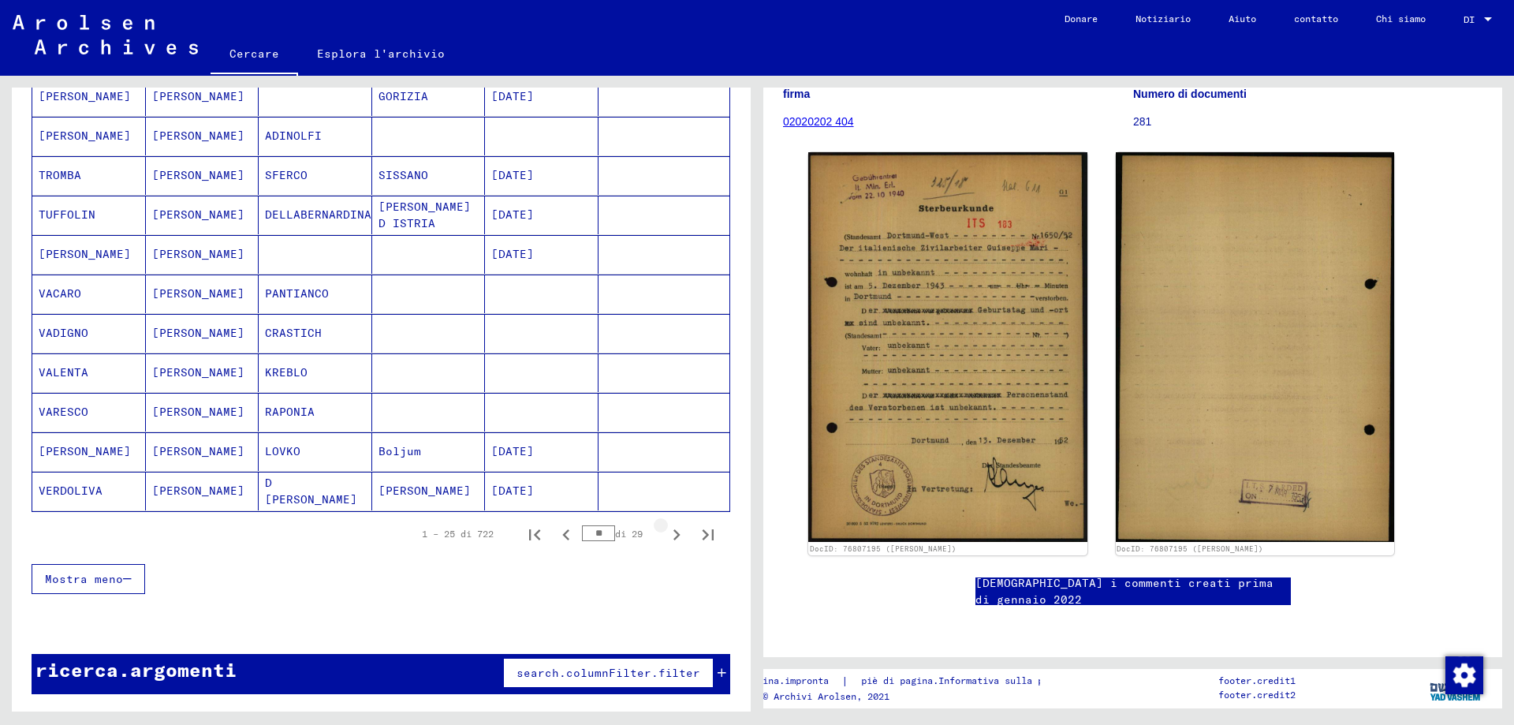
click at [665, 535] on icon "Pagina successiva" at bounding box center [676, 535] width 22 height 22
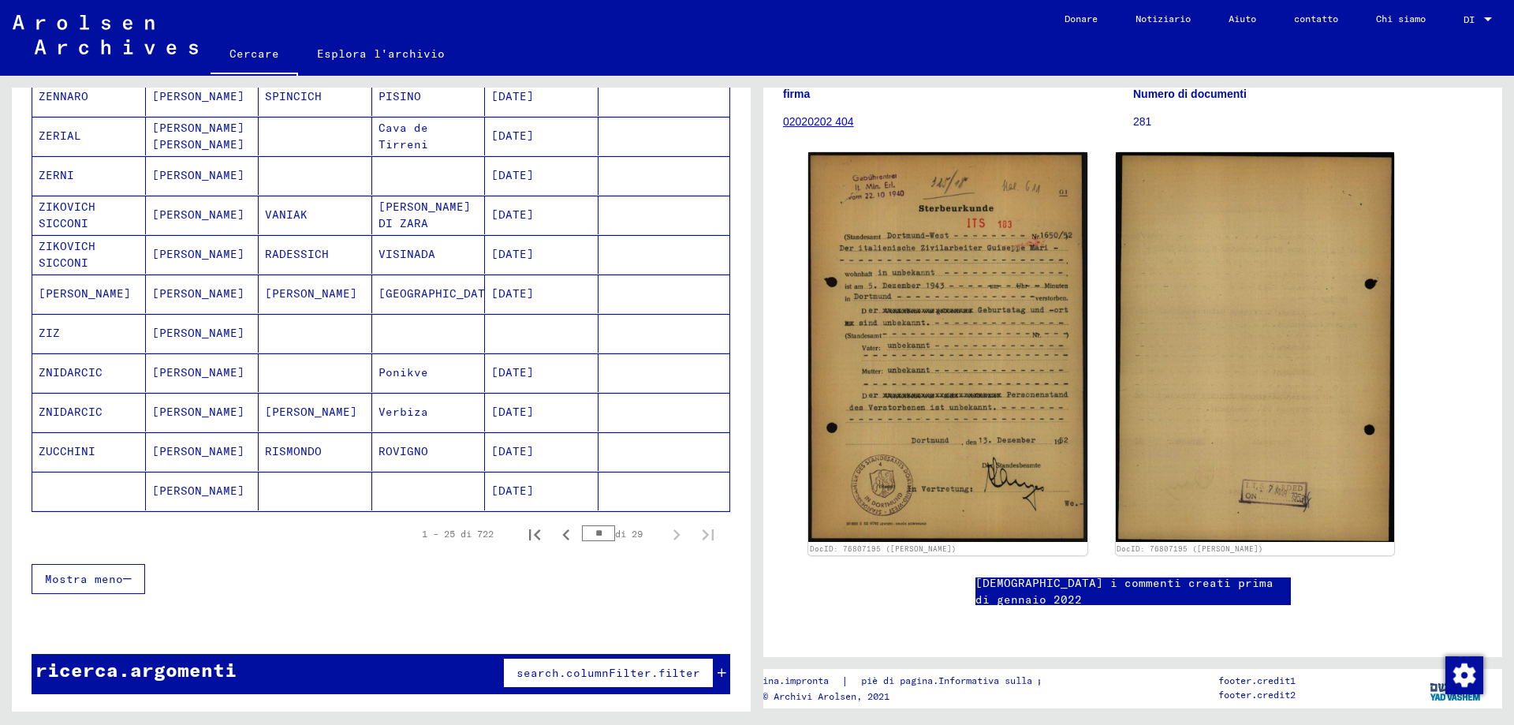
scroll to position [676, 0]
click at [557, 539] on icon "Pagina precedente" at bounding box center [566, 535] width 22 height 22
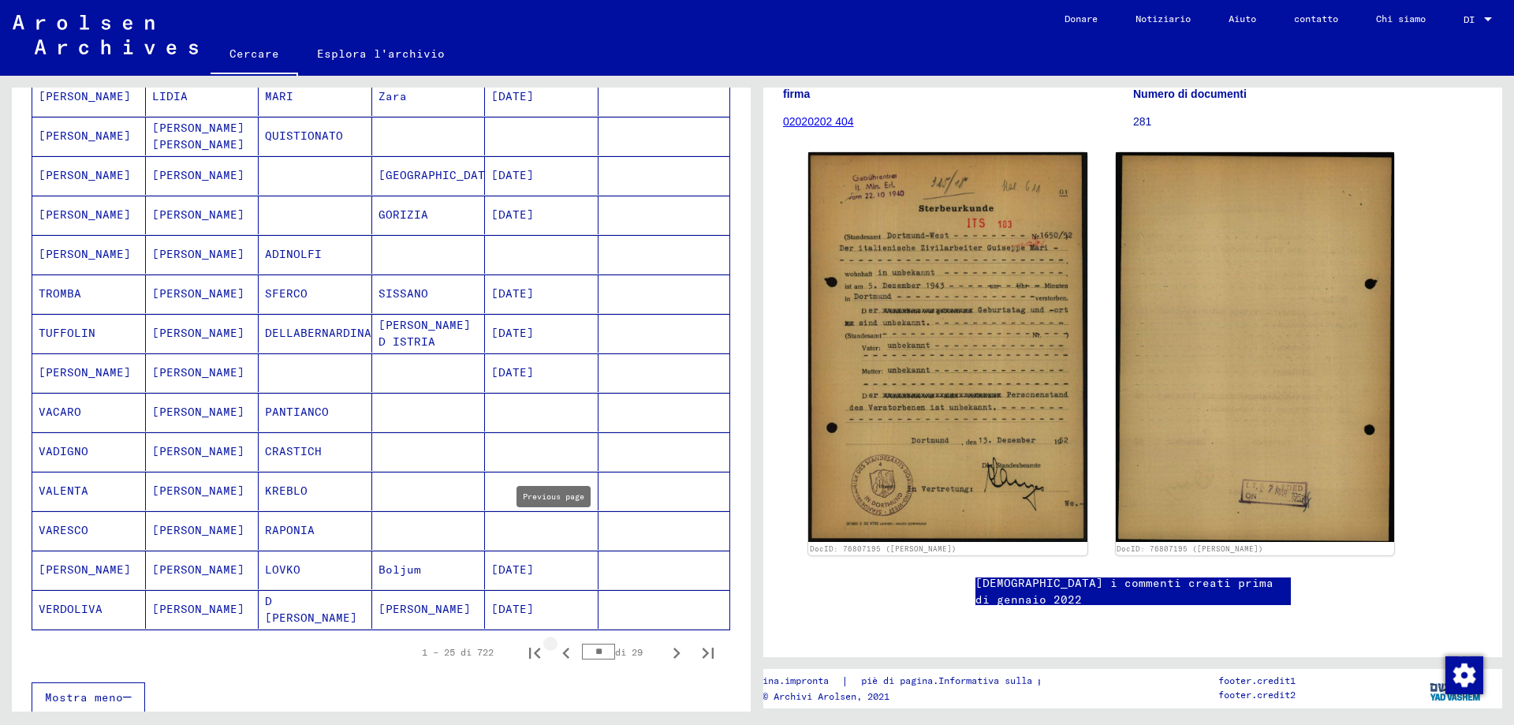
click at [557, 539] on mat-cell at bounding box center [542, 530] width 114 height 39
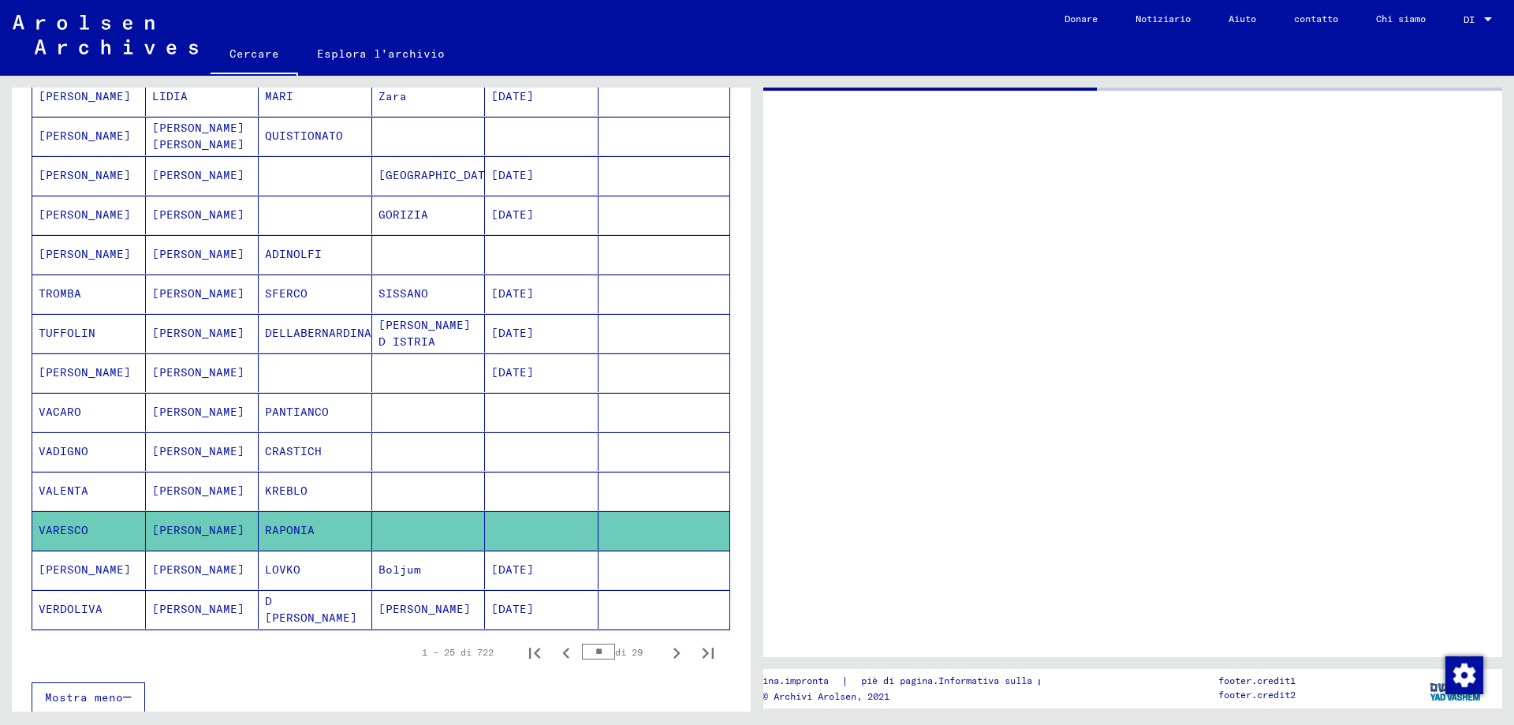
click at [557, 539] on mat-cell at bounding box center [542, 530] width 114 height 39
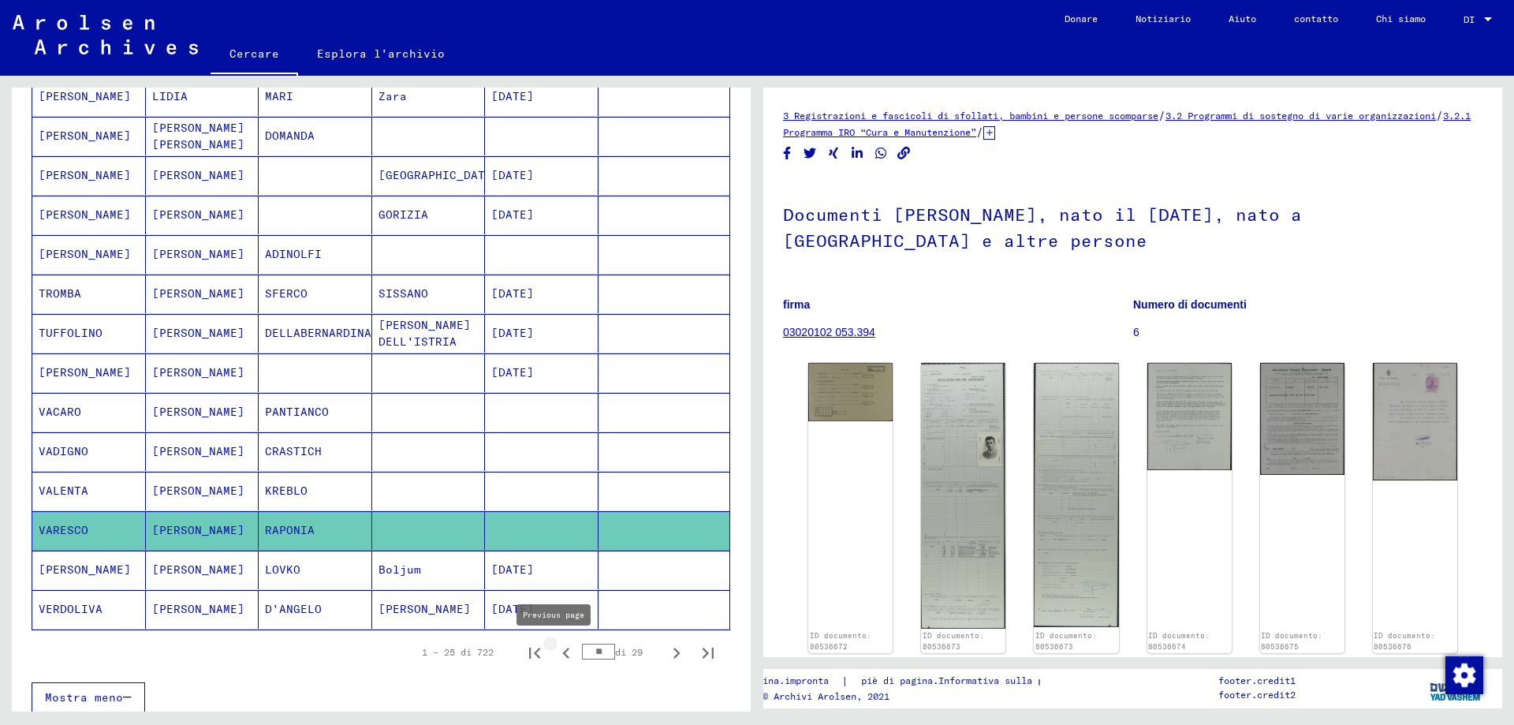
click at [555, 652] on icon "Pagina precedente" at bounding box center [566, 653] width 22 height 22
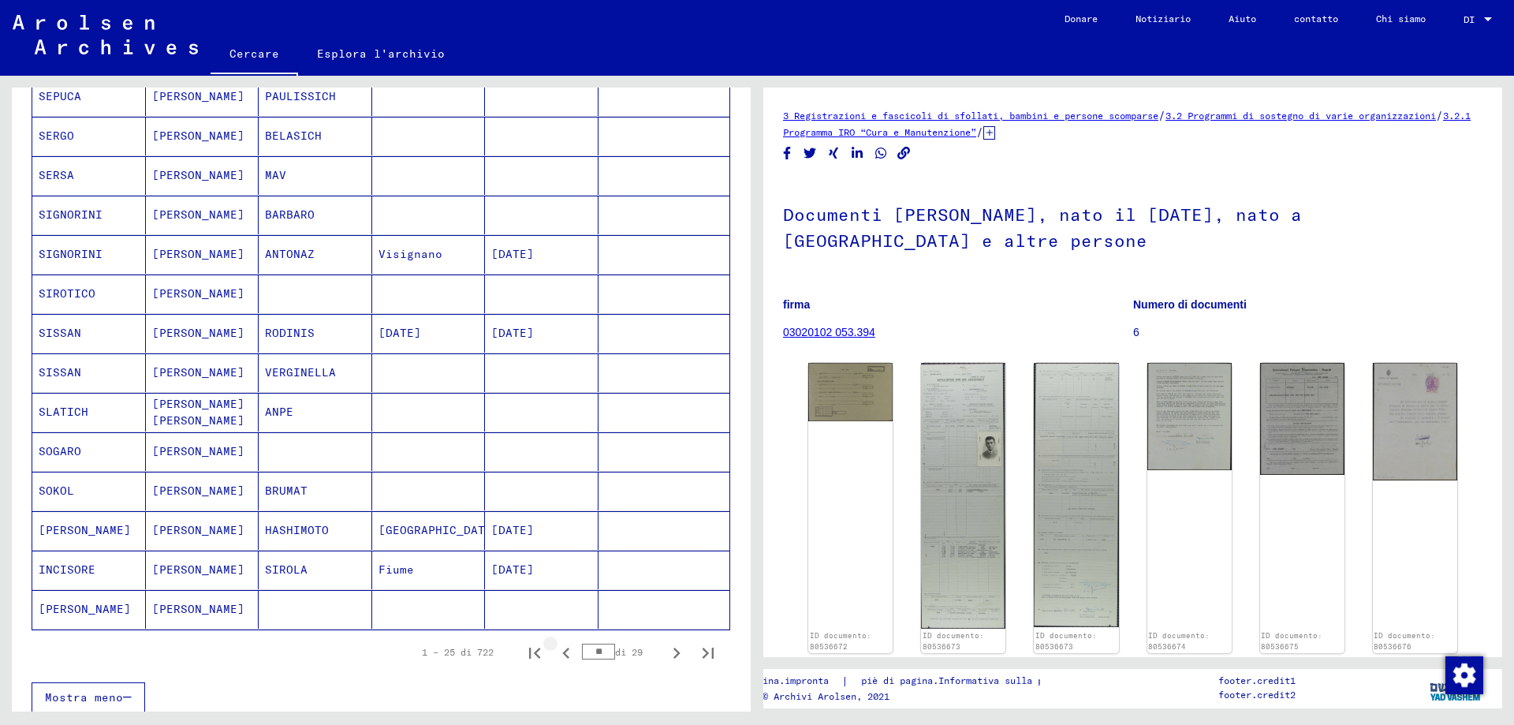
click at [555, 652] on icon "Pagina precedente" at bounding box center [566, 653] width 22 height 22
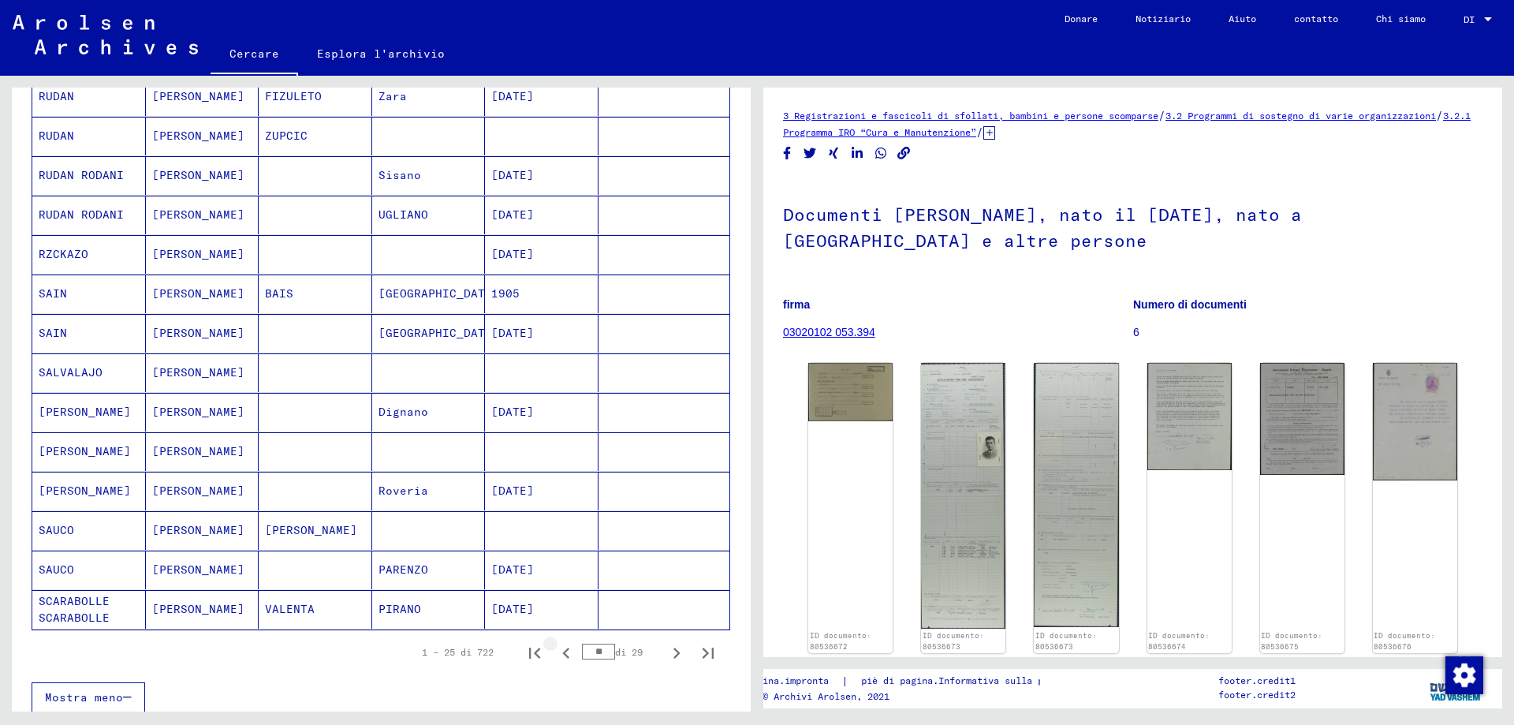
click at [555, 652] on icon "Pagina precedente" at bounding box center [566, 653] width 22 height 22
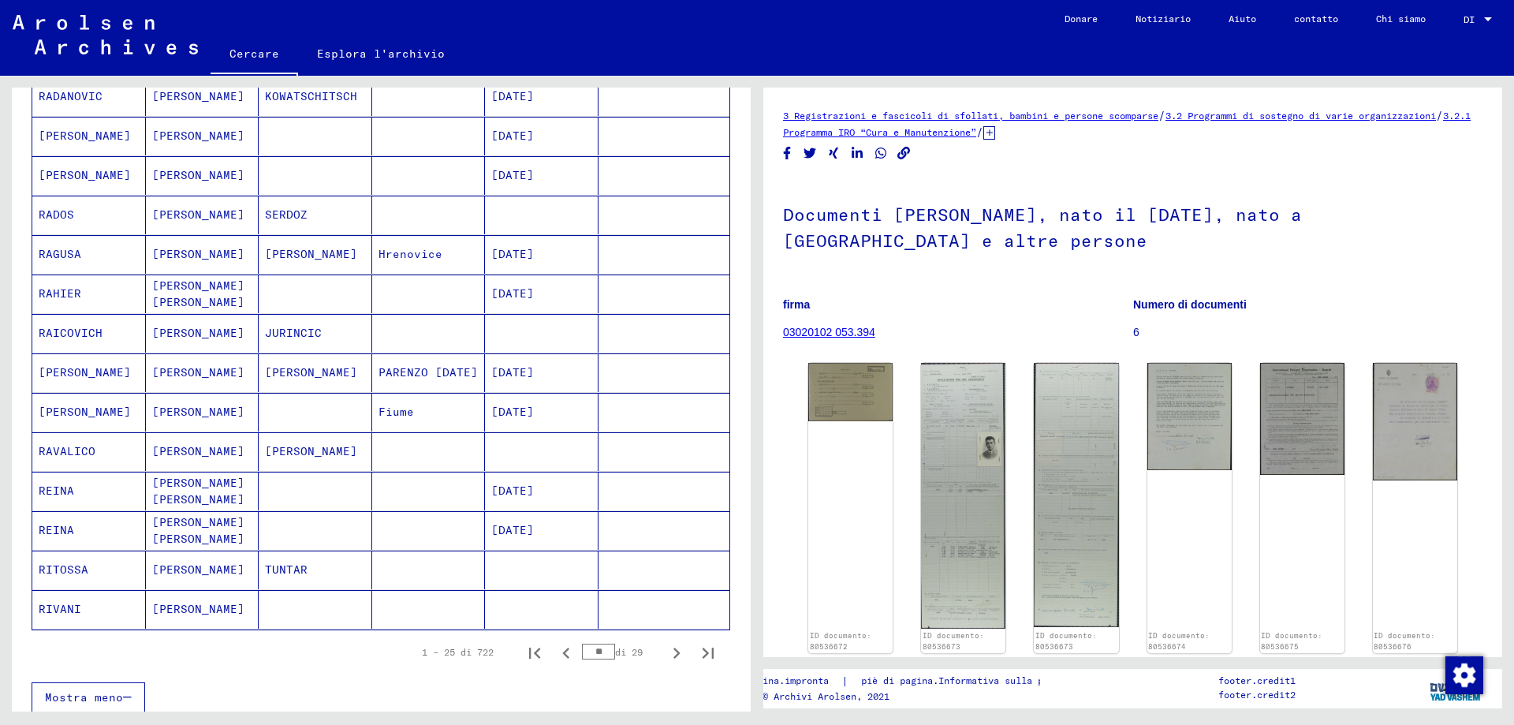
click at [555, 652] on icon "Pagina precedente" at bounding box center [566, 653] width 22 height 22
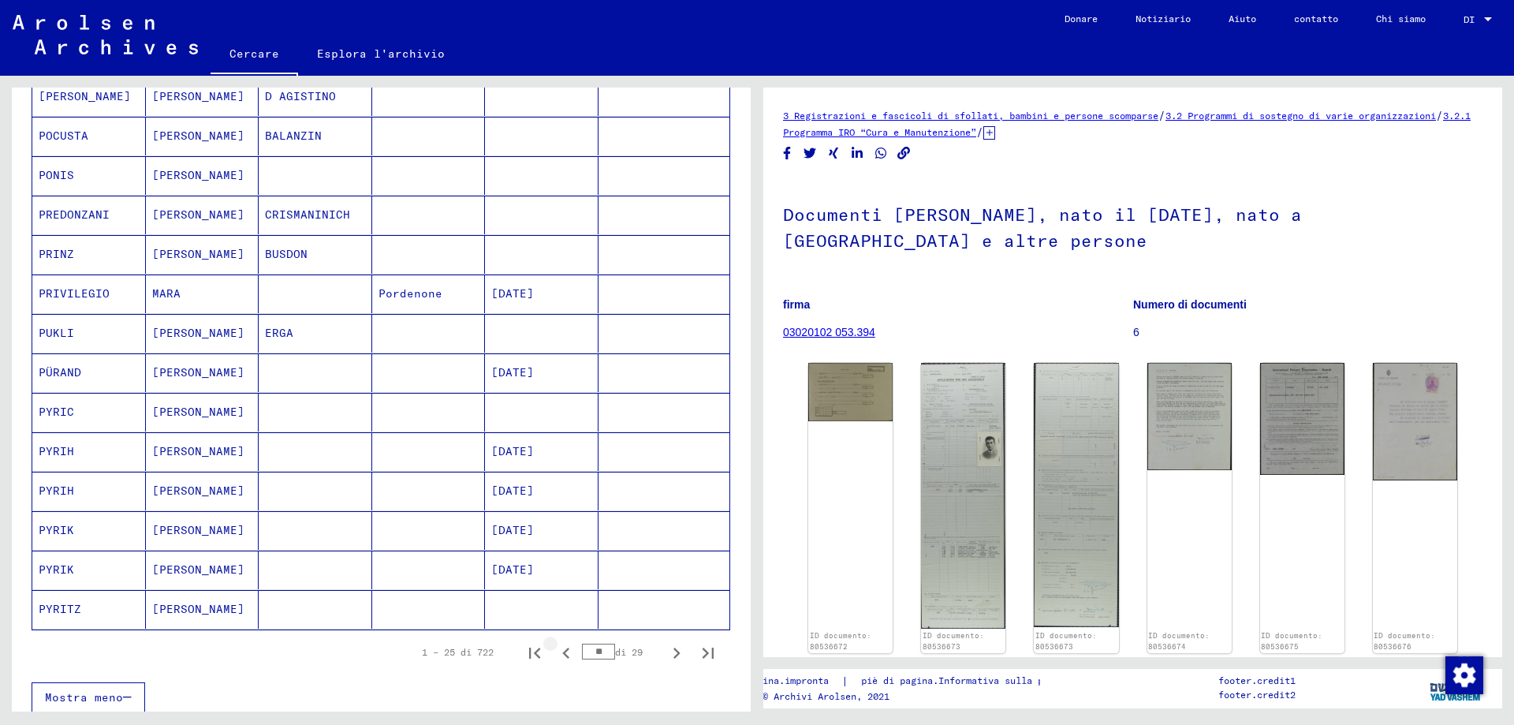
click at [555, 652] on icon "Pagina precedente" at bounding box center [566, 653] width 22 height 22
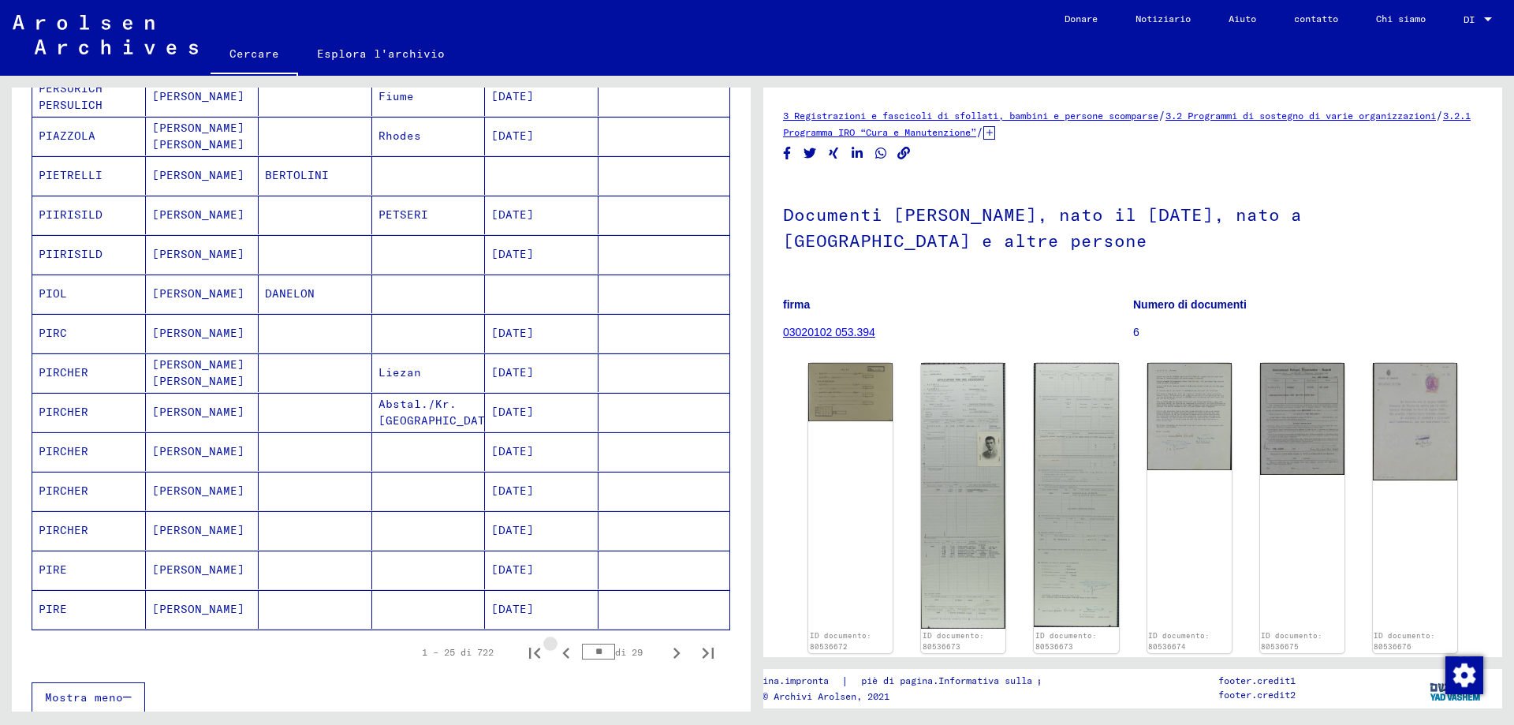
click at [555, 652] on icon "Pagina precedente" at bounding box center [566, 653] width 22 height 22
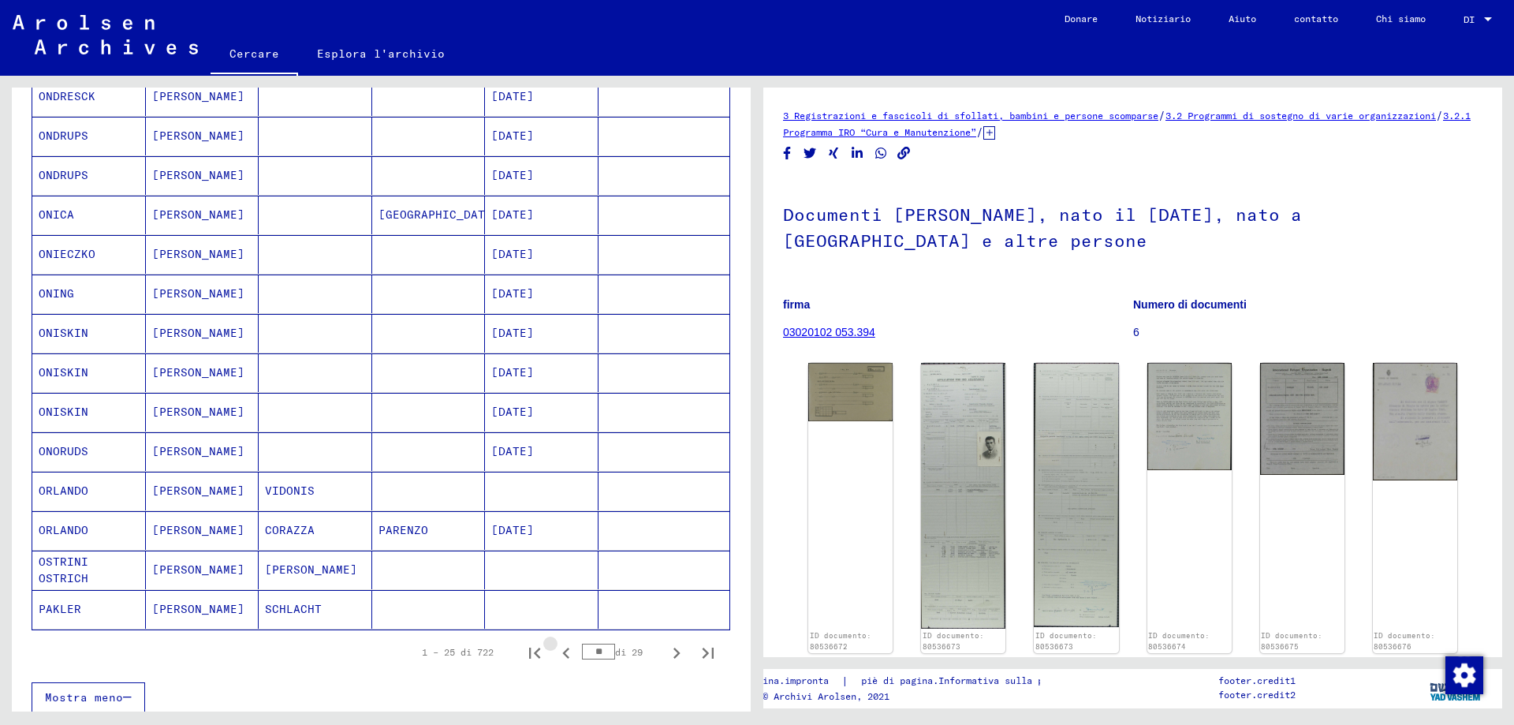
click at [555, 652] on icon "Pagina precedente" at bounding box center [566, 653] width 22 height 22
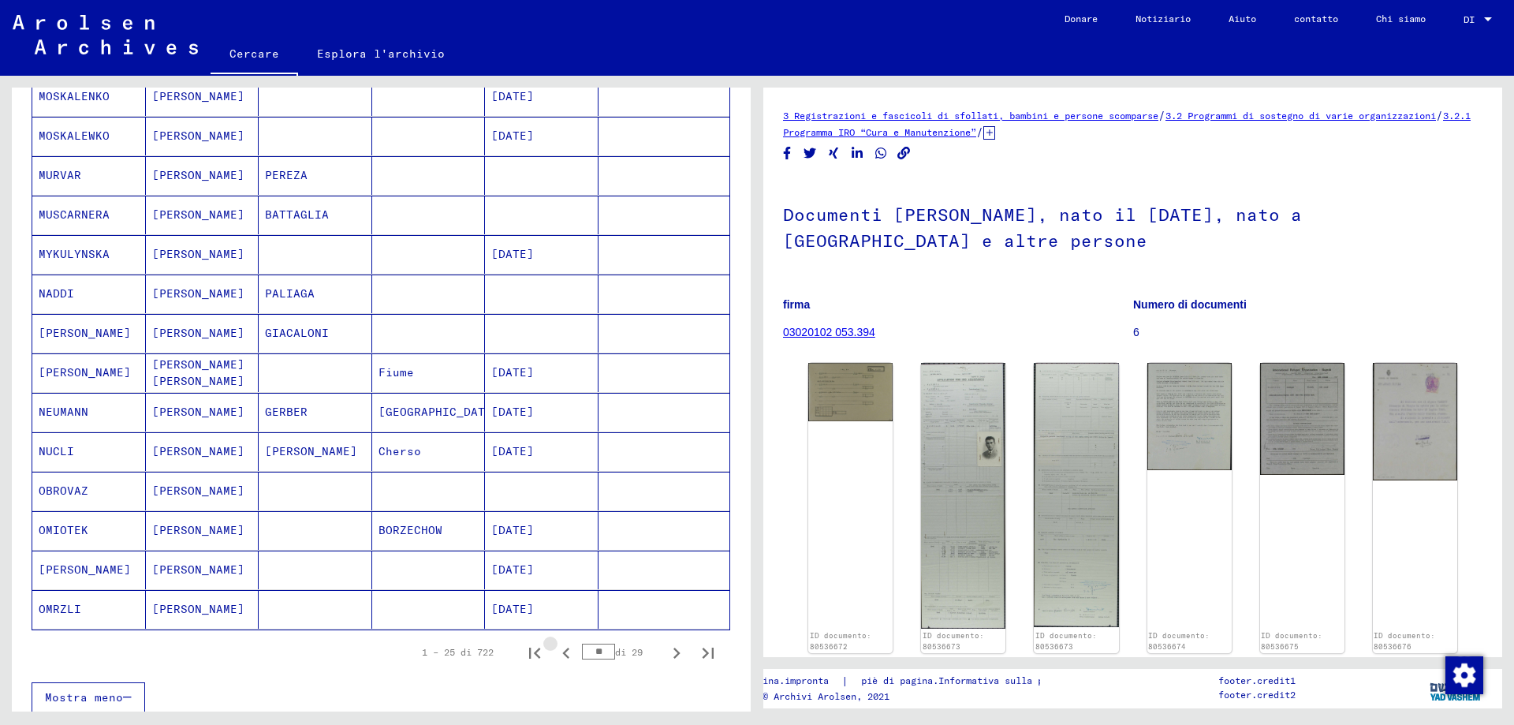
click at [555, 652] on icon "Pagina precedente" at bounding box center [566, 653] width 22 height 22
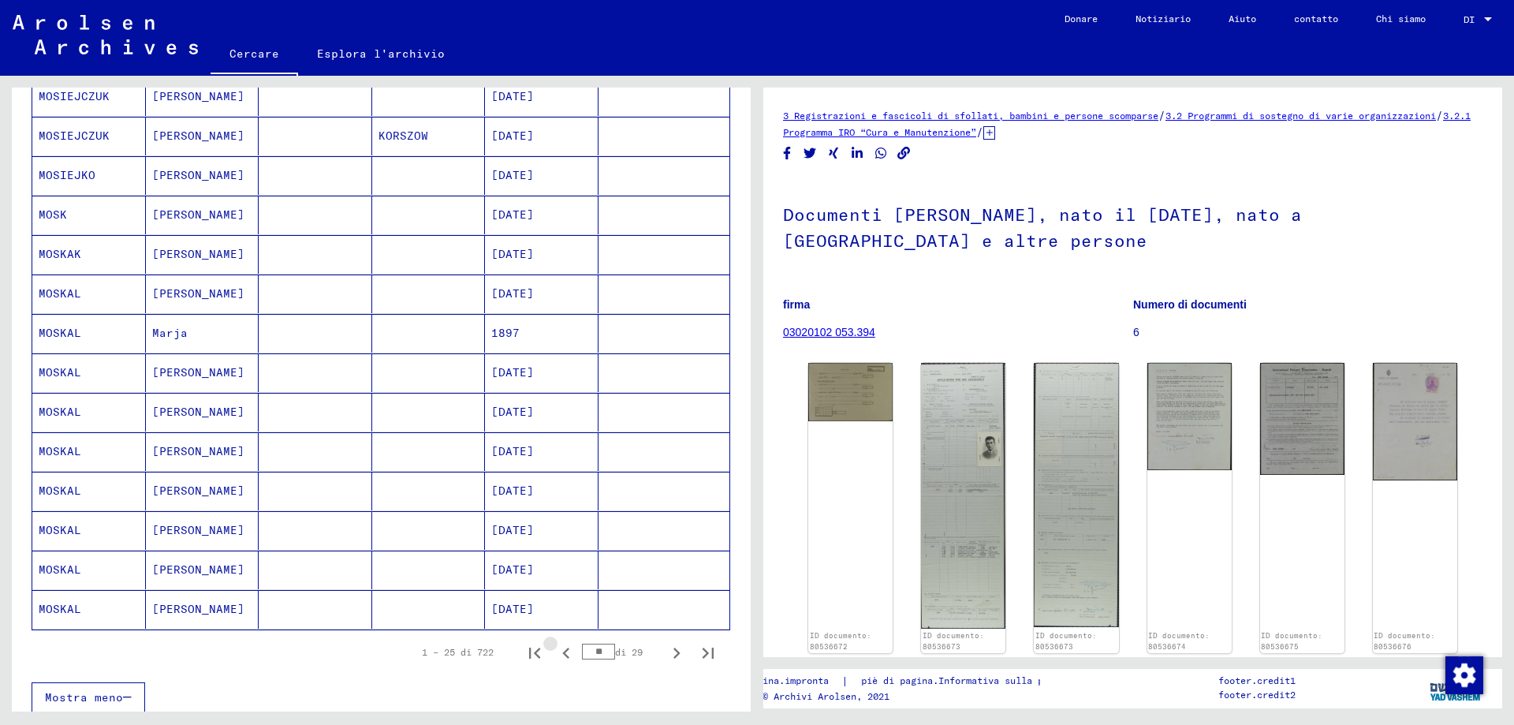
click at [555, 652] on icon "Pagina precedente" at bounding box center [566, 653] width 22 height 22
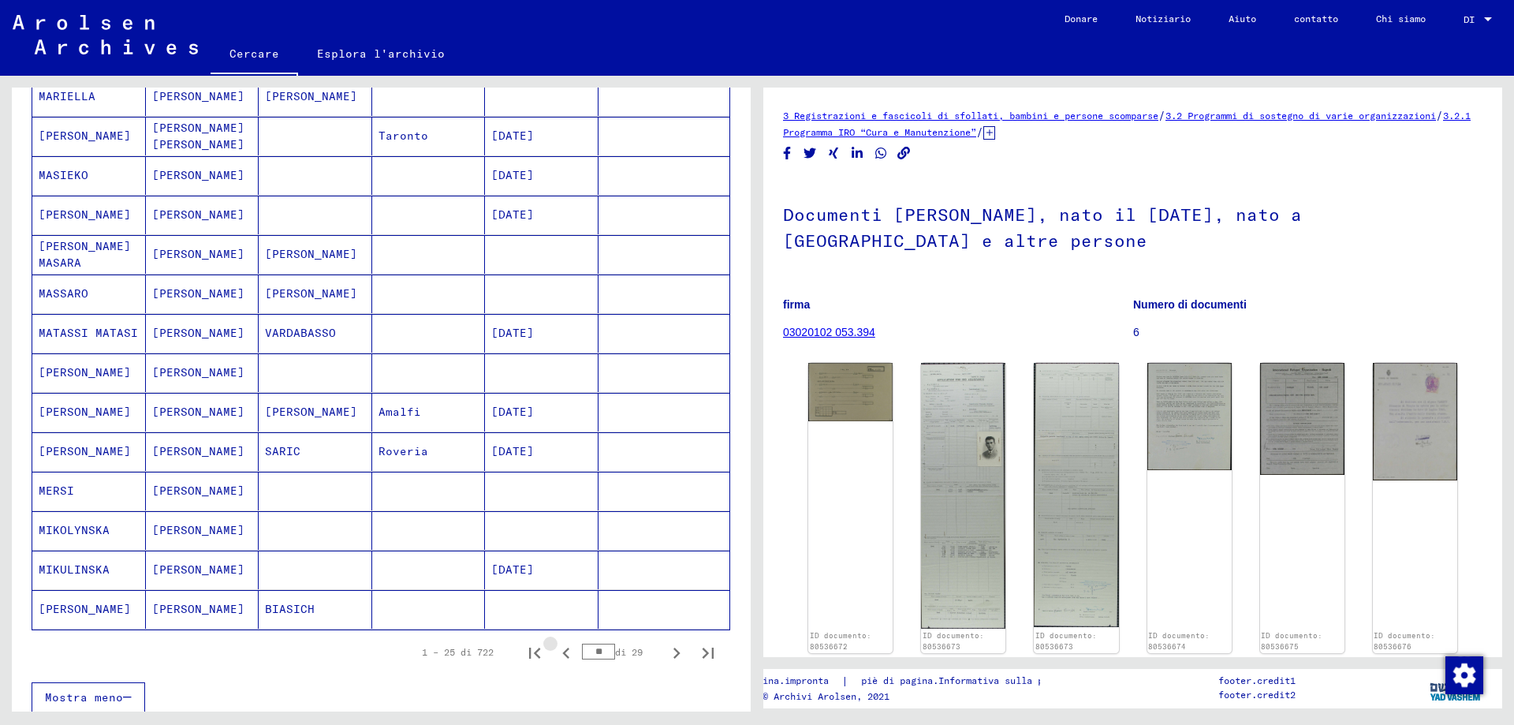
click at [555, 652] on icon "Pagina precedente" at bounding box center [566, 653] width 22 height 22
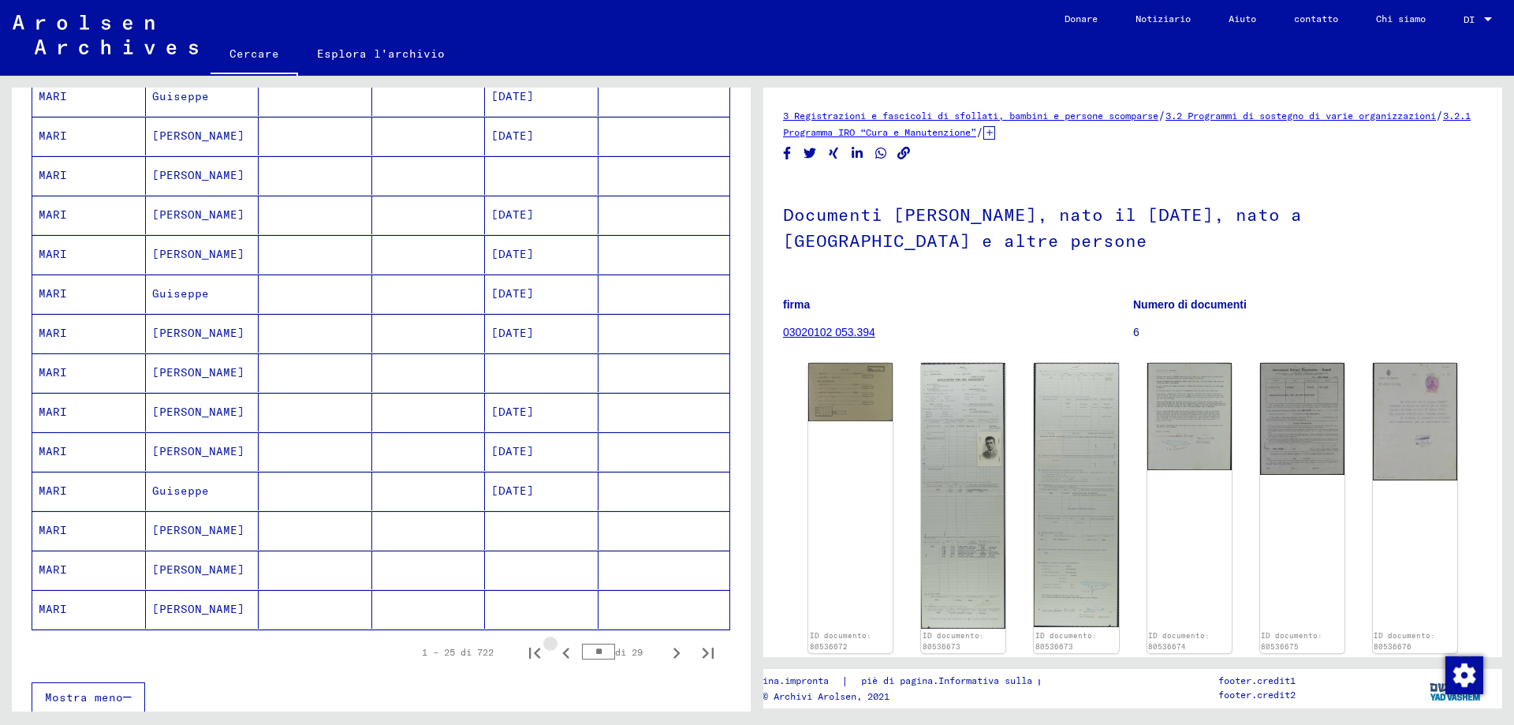
click at [555, 652] on icon "Pagina precedente" at bounding box center [566, 653] width 22 height 22
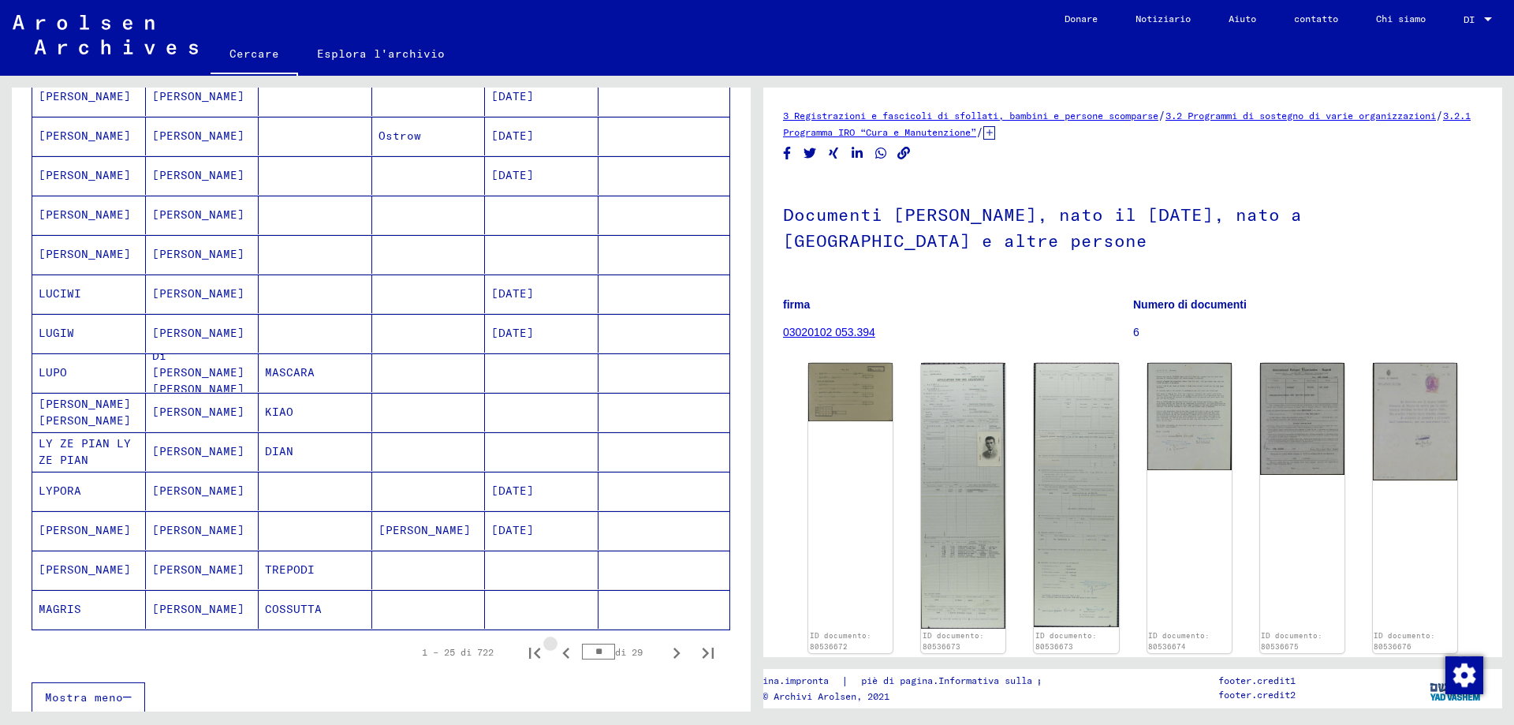
click at [555, 652] on icon "Pagina precedente" at bounding box center [566, 653] width 22 height 22
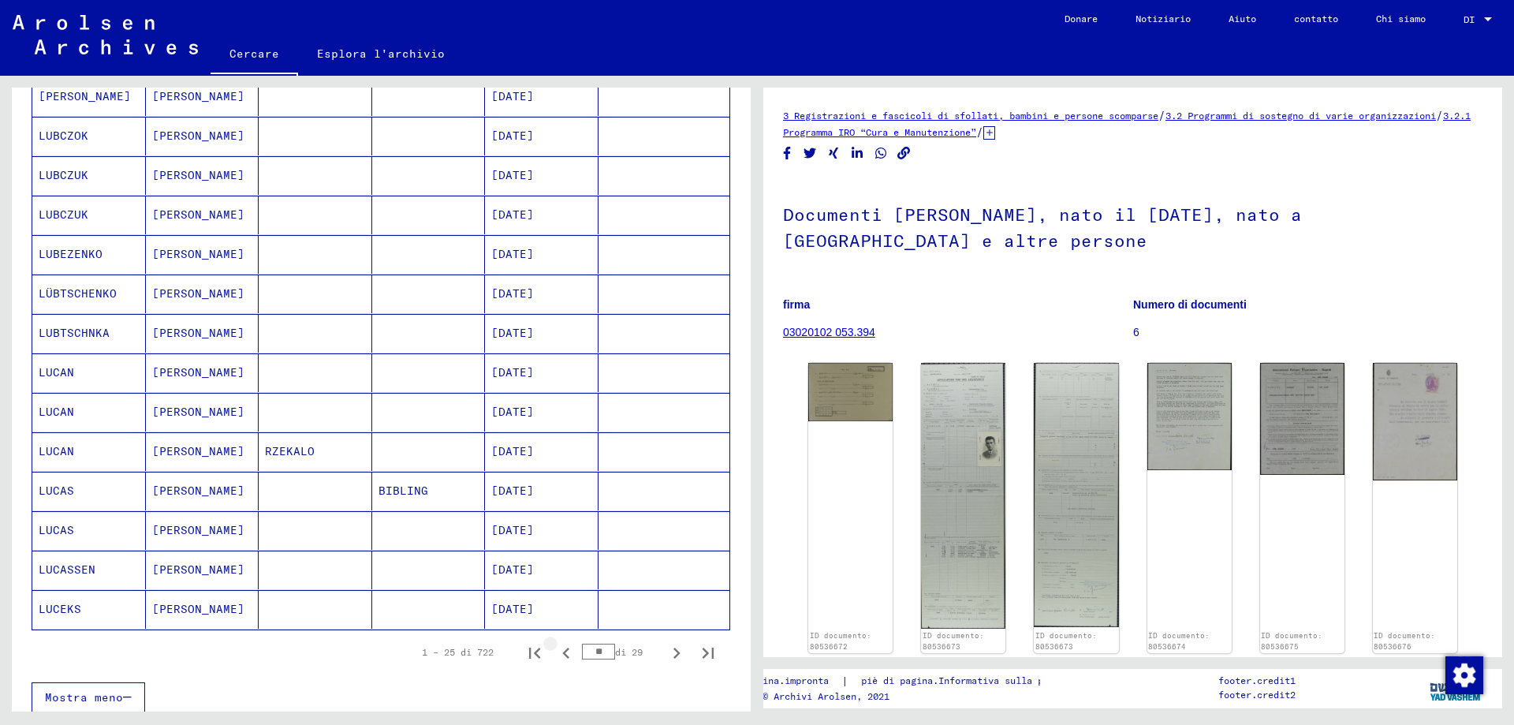
click at [555, 652] on icon "Pagina precedente" at bounding box center [566, 653] width 22 height 22
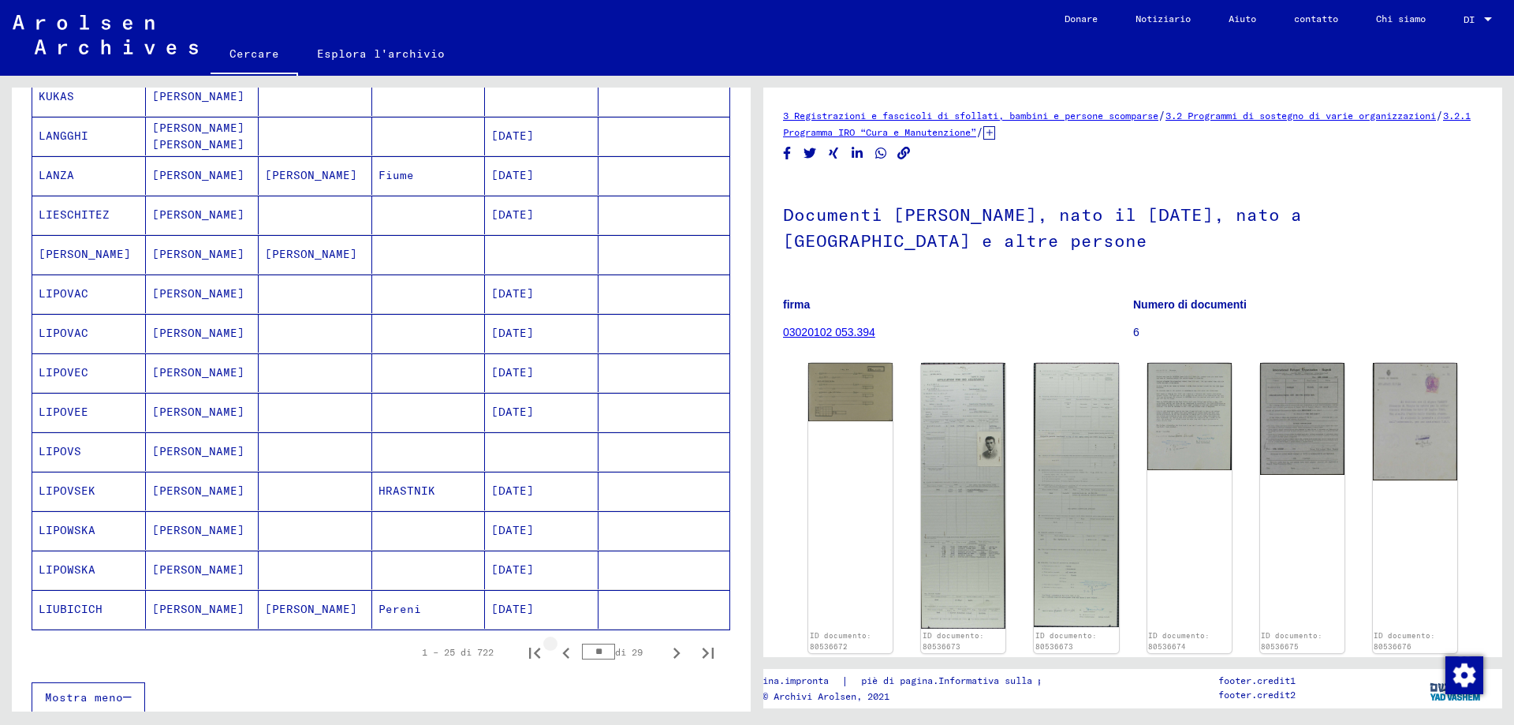
click at [555, 652] on icon "Pagina precedente" at bounding box center [566, 653] width 22 height 22
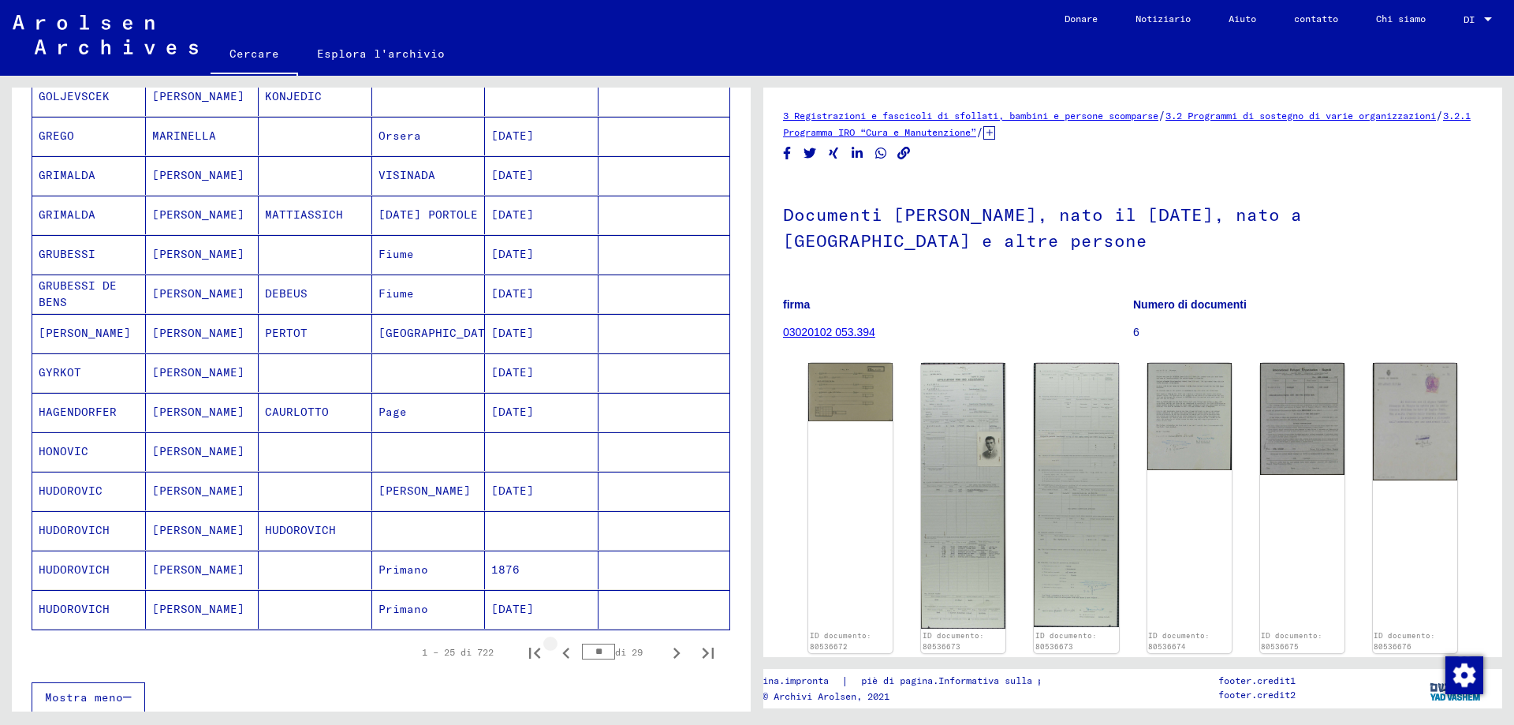
click at [555, 652] on icon "Pagina precedente" at bounding box center [566, 653] width 22 height 22
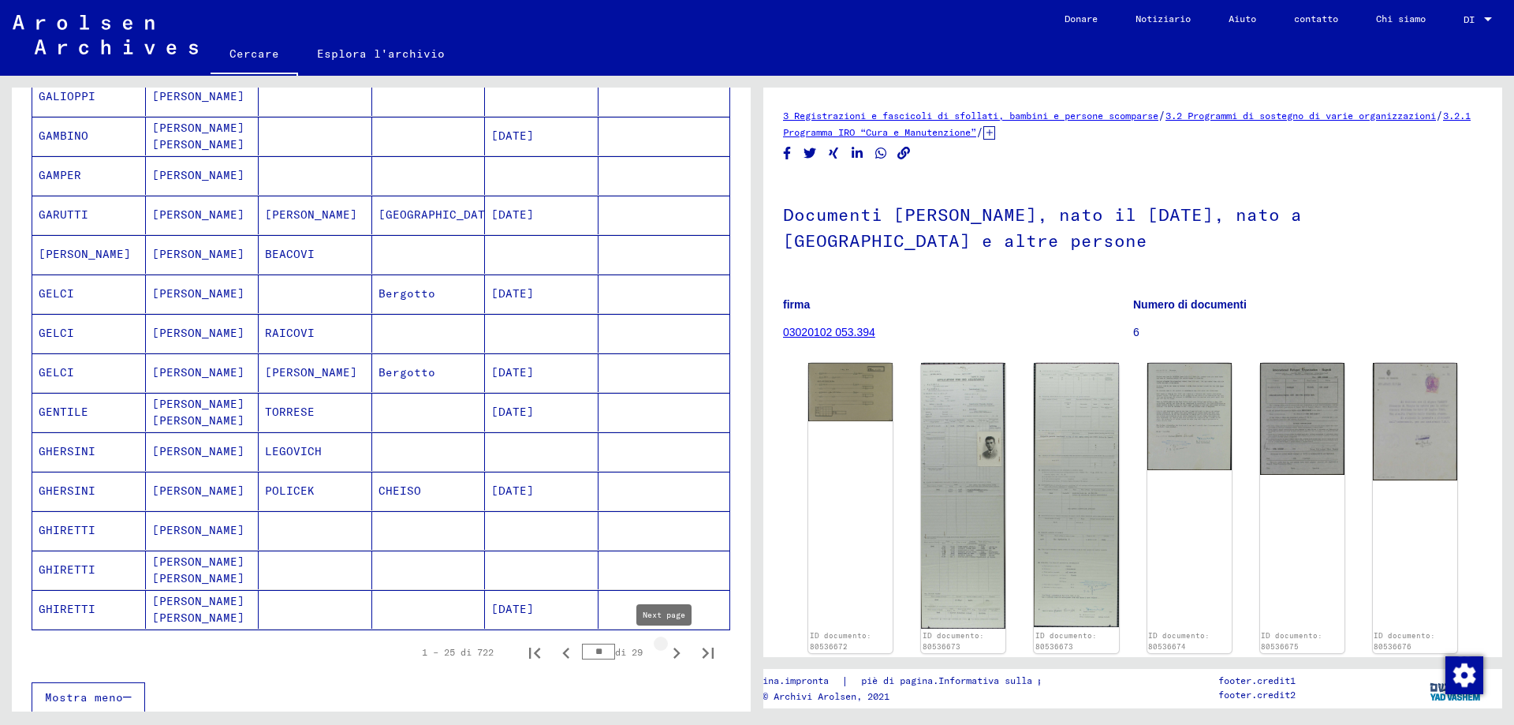
click at [665, 651] on icon "Pagina successiva" at bounding box center [676, 653] width 22 height 22
type input "**"
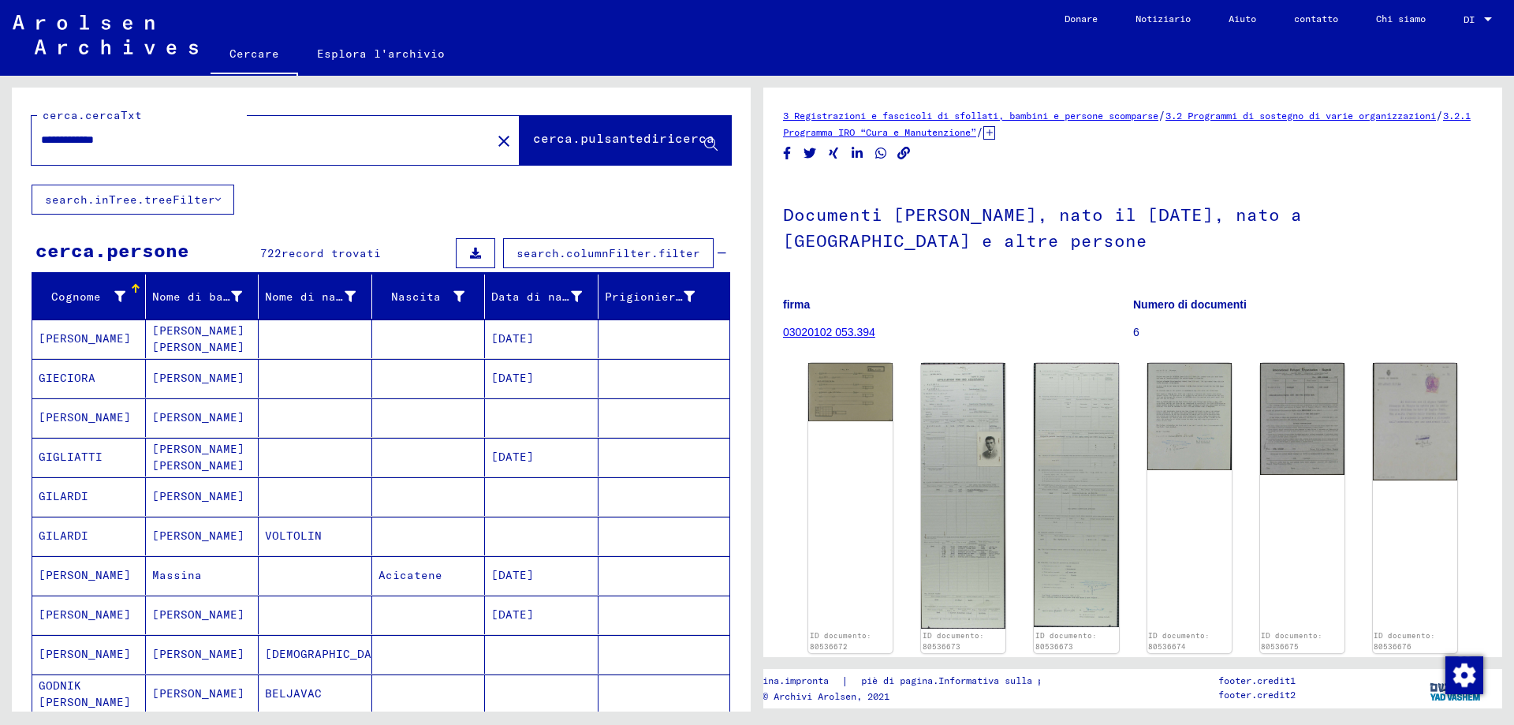
click at [587, 138] on font "cerca.pulsantediricerca" at bounding box center [623, 138] width 181 height 16
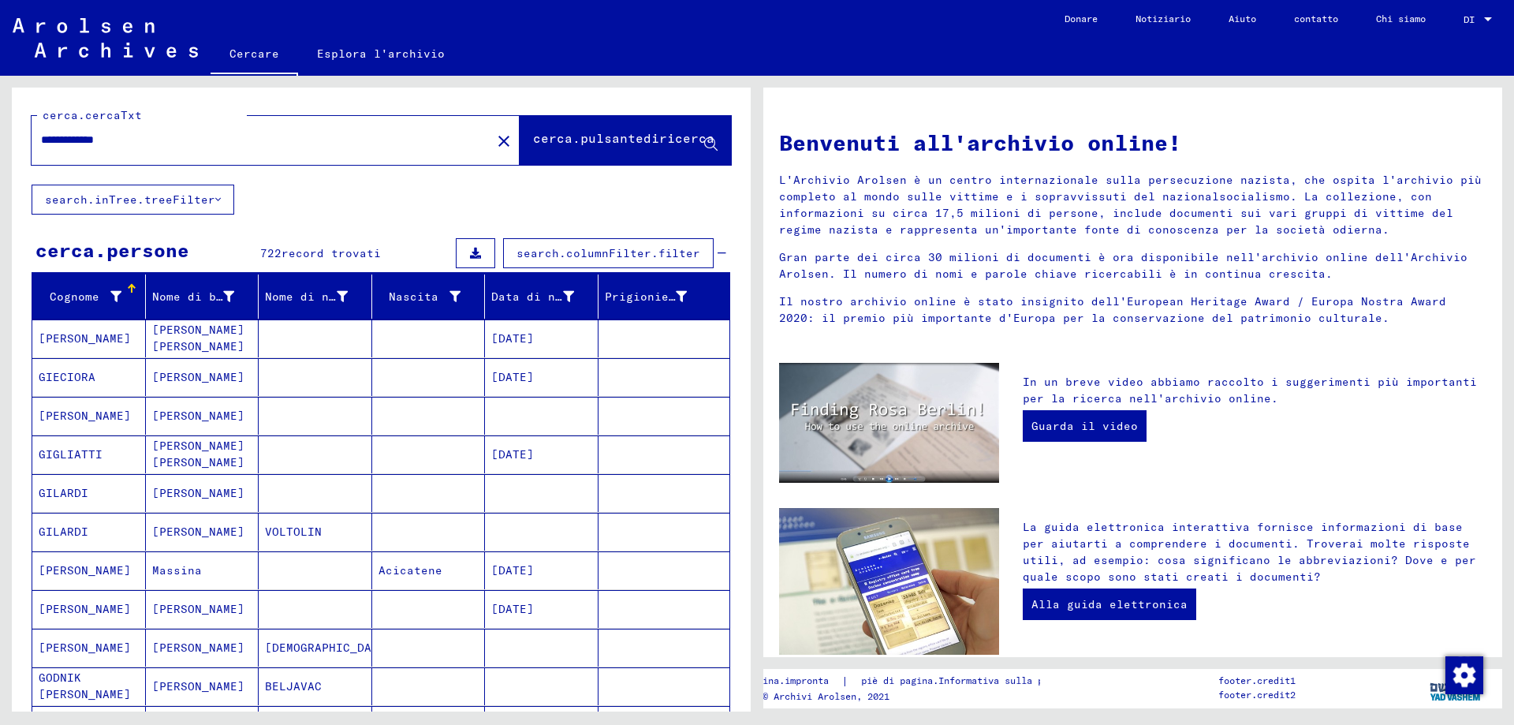
drag, startPoint x: 152, startPoint y: 141, endPoint x: 0, endPoint y: 122, distance: 153.3
click at [0, 122] on div "**********" at bounding box center [378, 393] width 757 height 635
type input "**********"
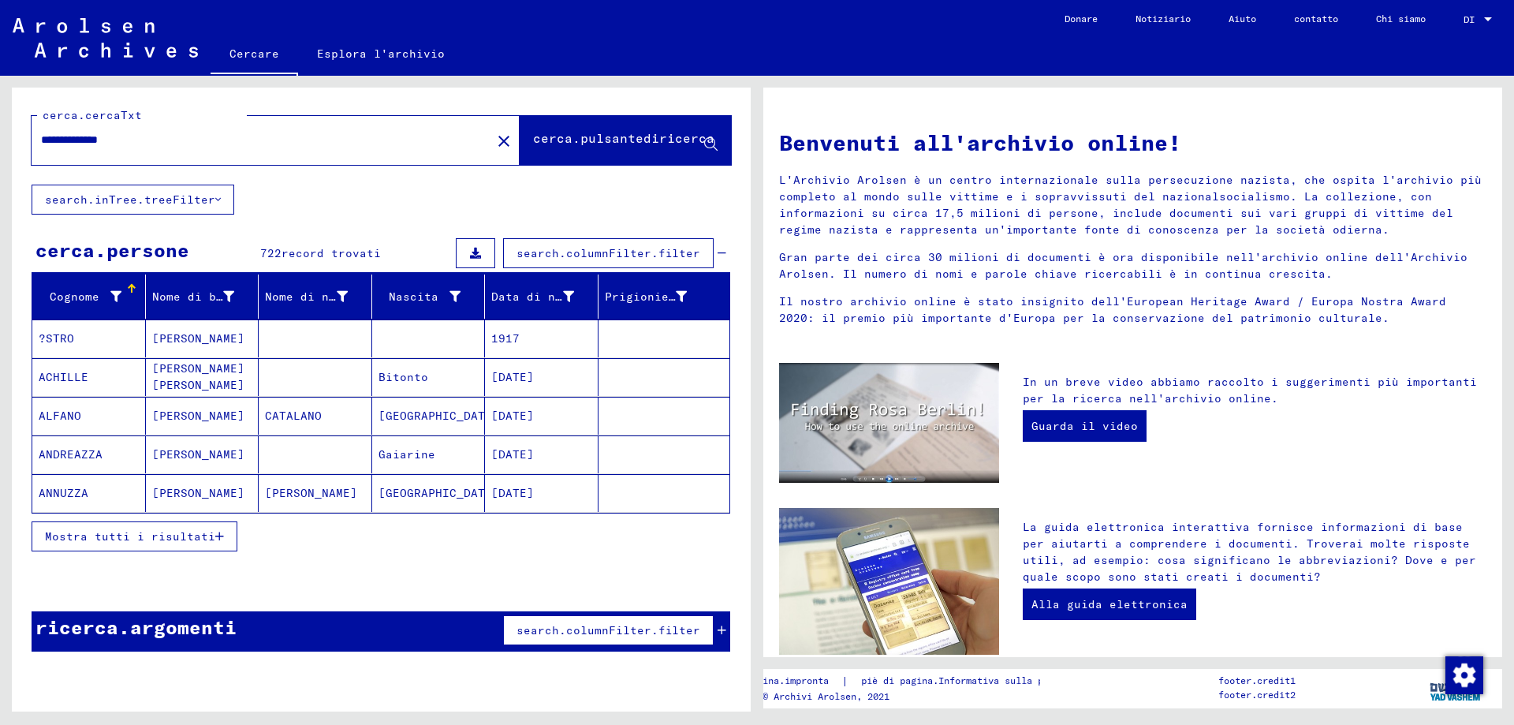
click at [81, 540] on font "Mostra tutti i risultati" at bounding box center [130, 536] width 170 height 14
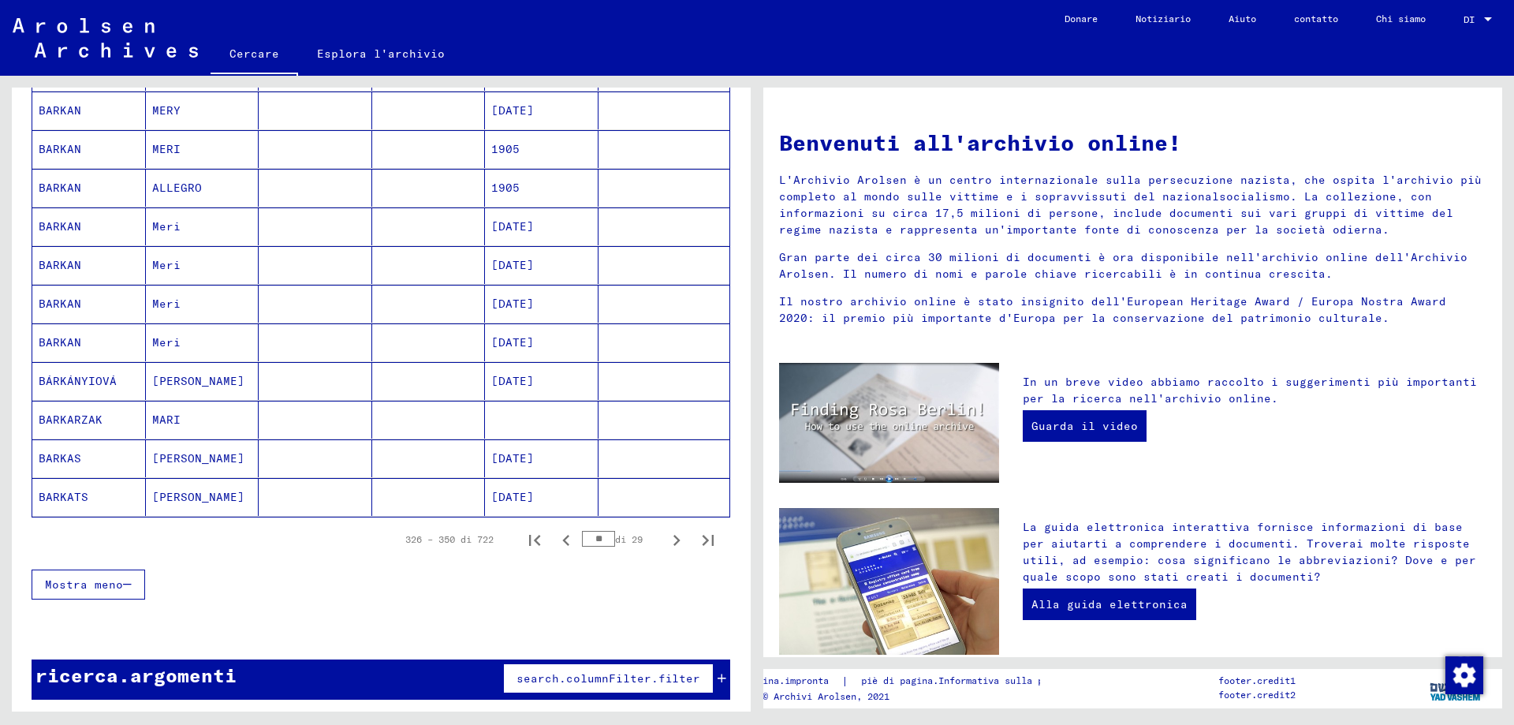
scroll to position [774, 0]
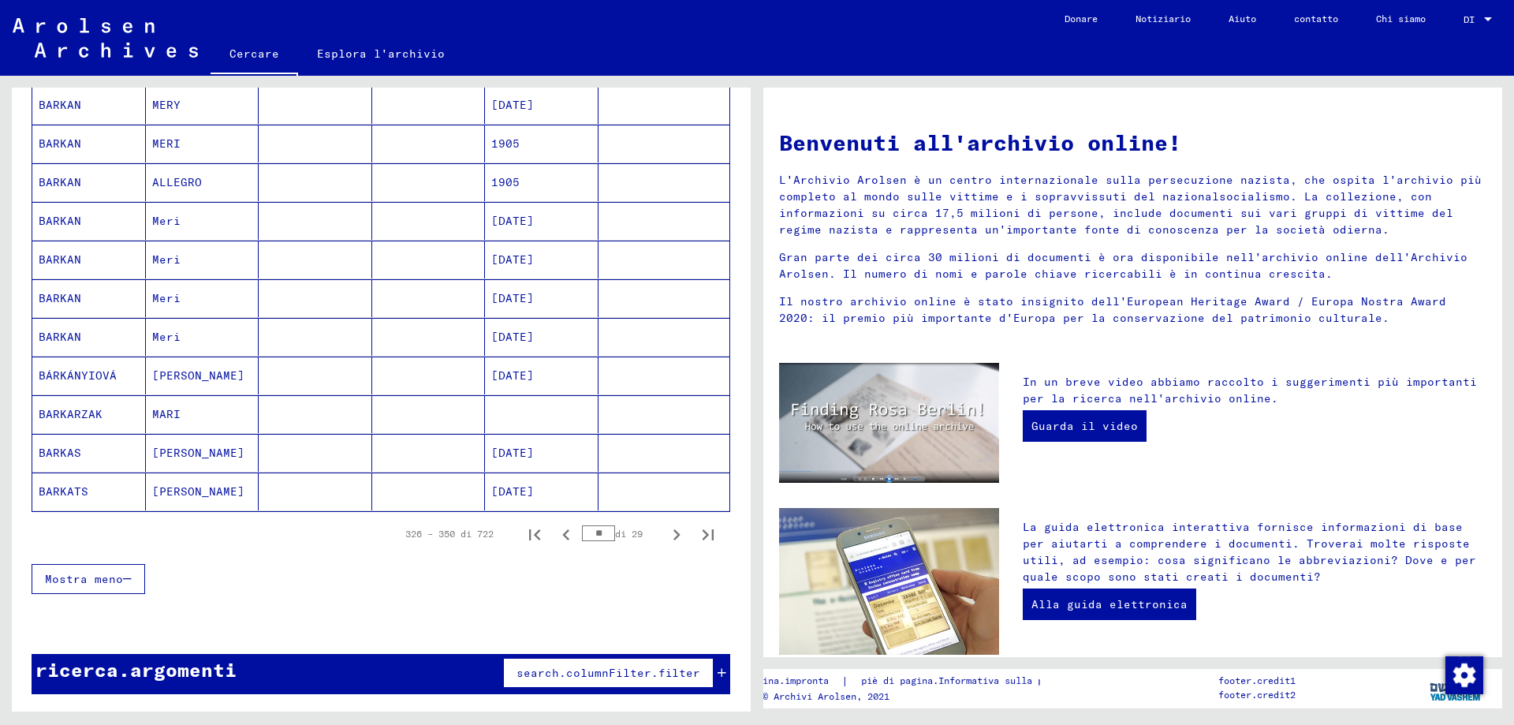
click at [571, 665] on font "search.columnFilter.filter" at bounding box center [608, 672] width 184 height 14
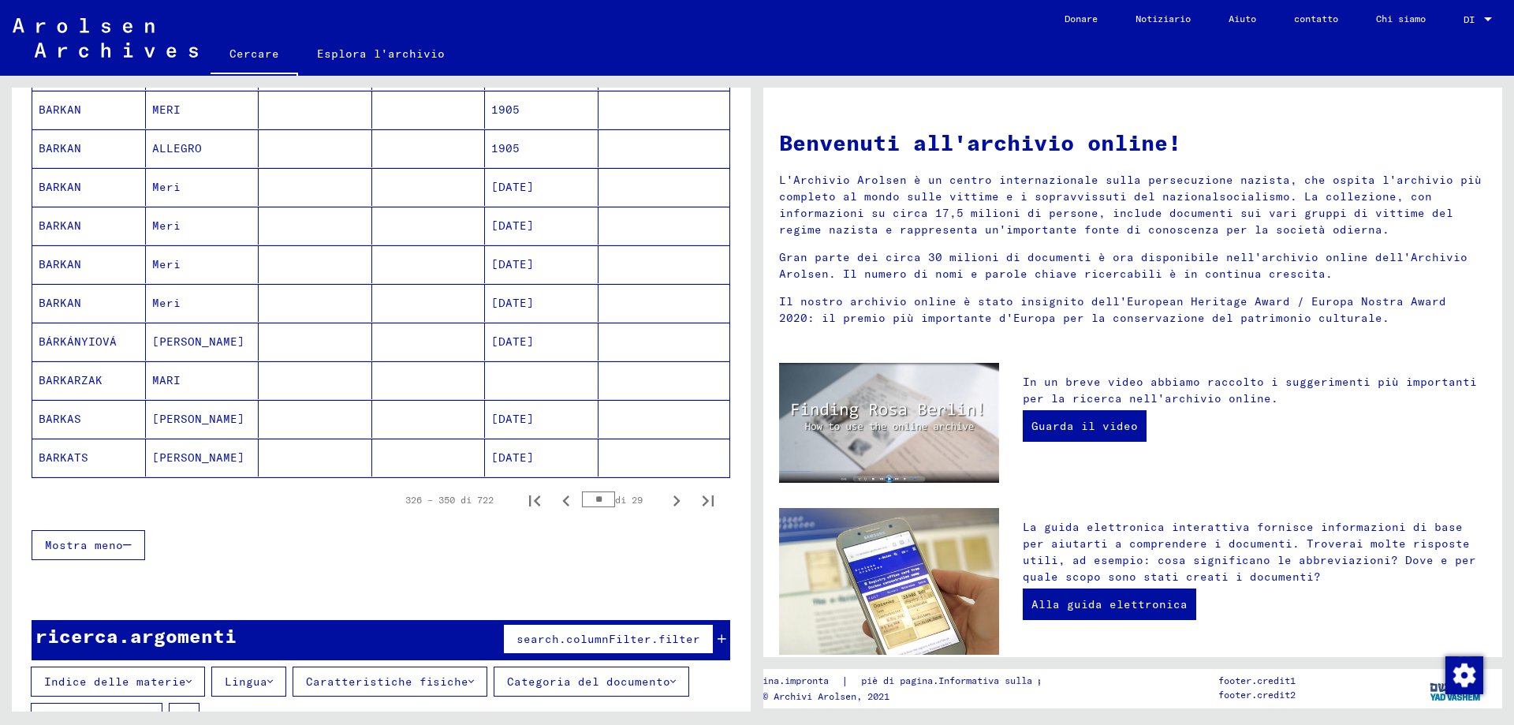
scroll to position [853, 0]
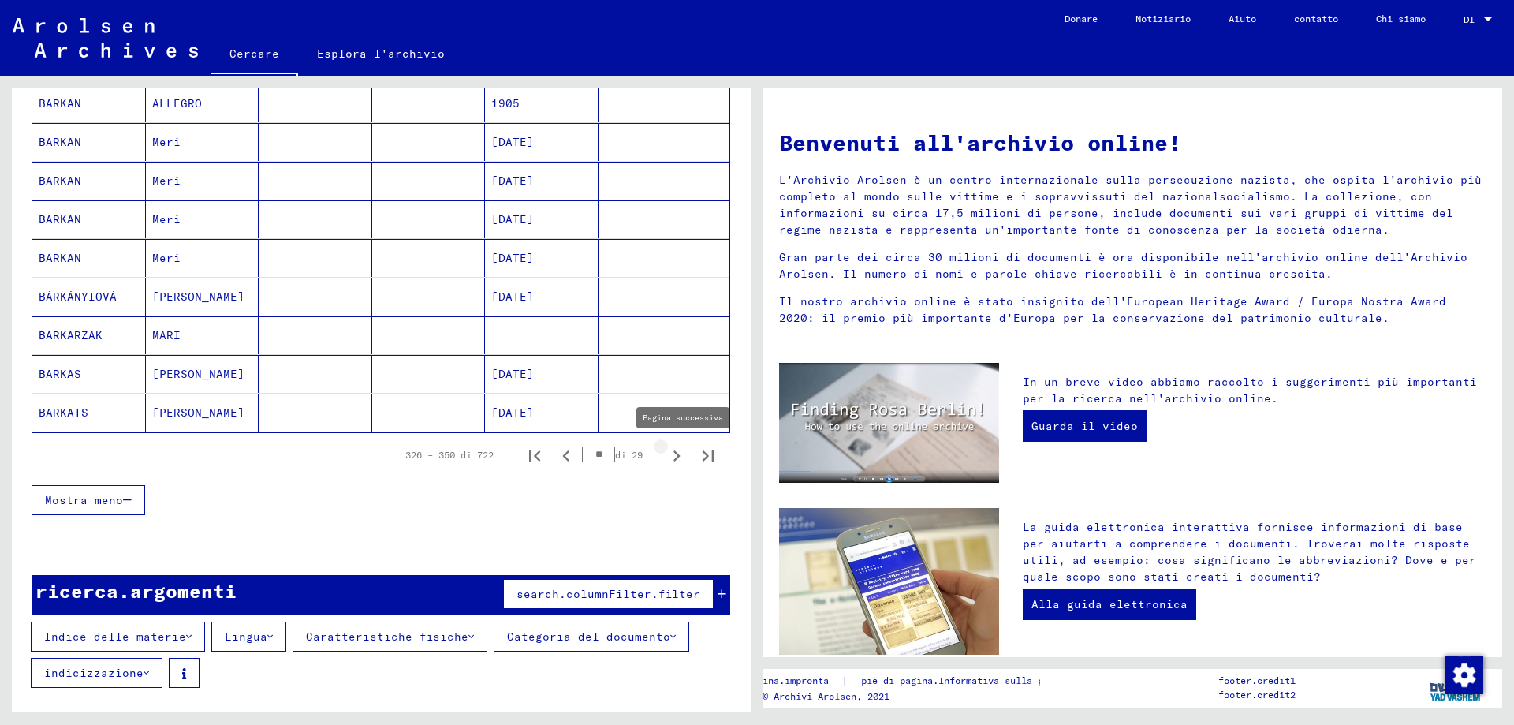
click at [670, 459] on icon "Pagina successiva" at bounding box center [676, 456] width 22 height 22
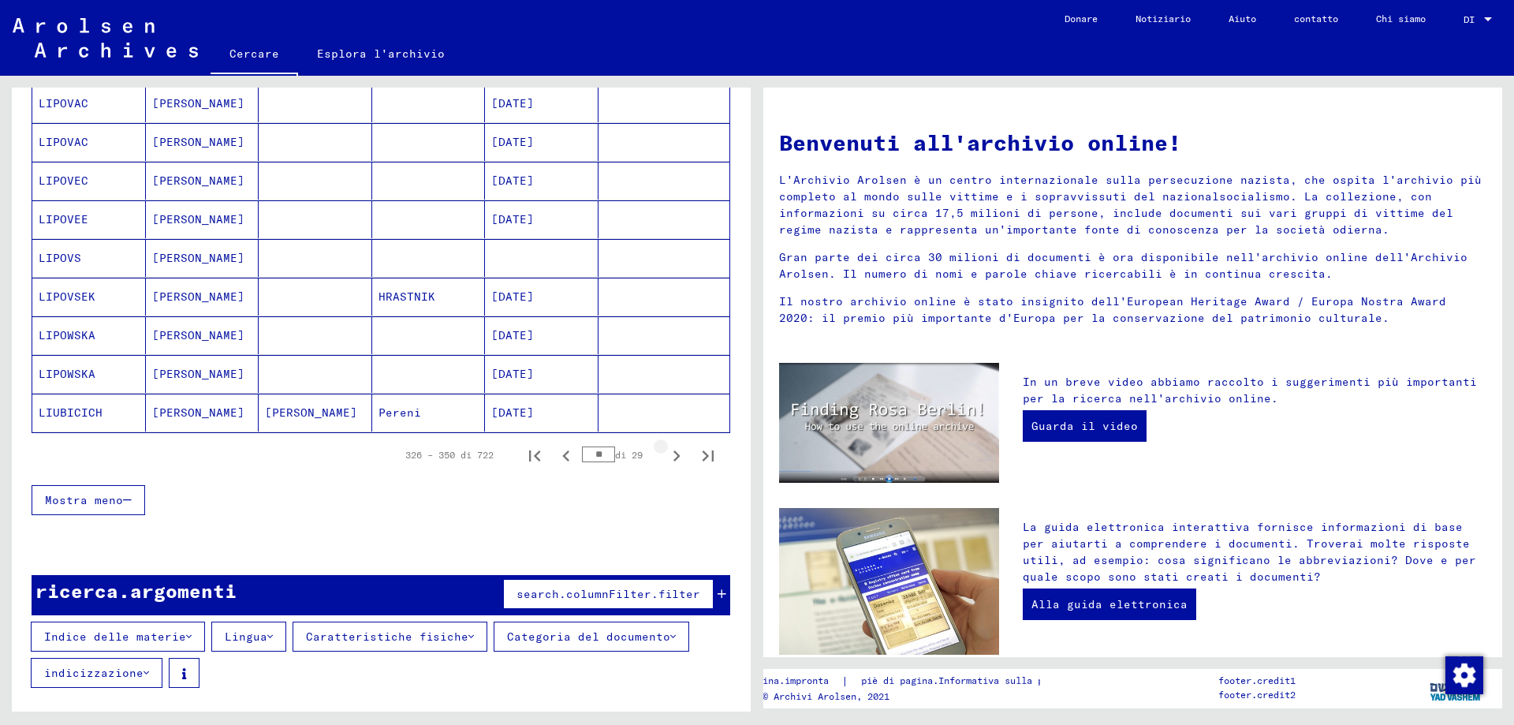
click at [670, 459] on icon "Pagina successiva" at bounding box center [676, 456] width 22 height 22
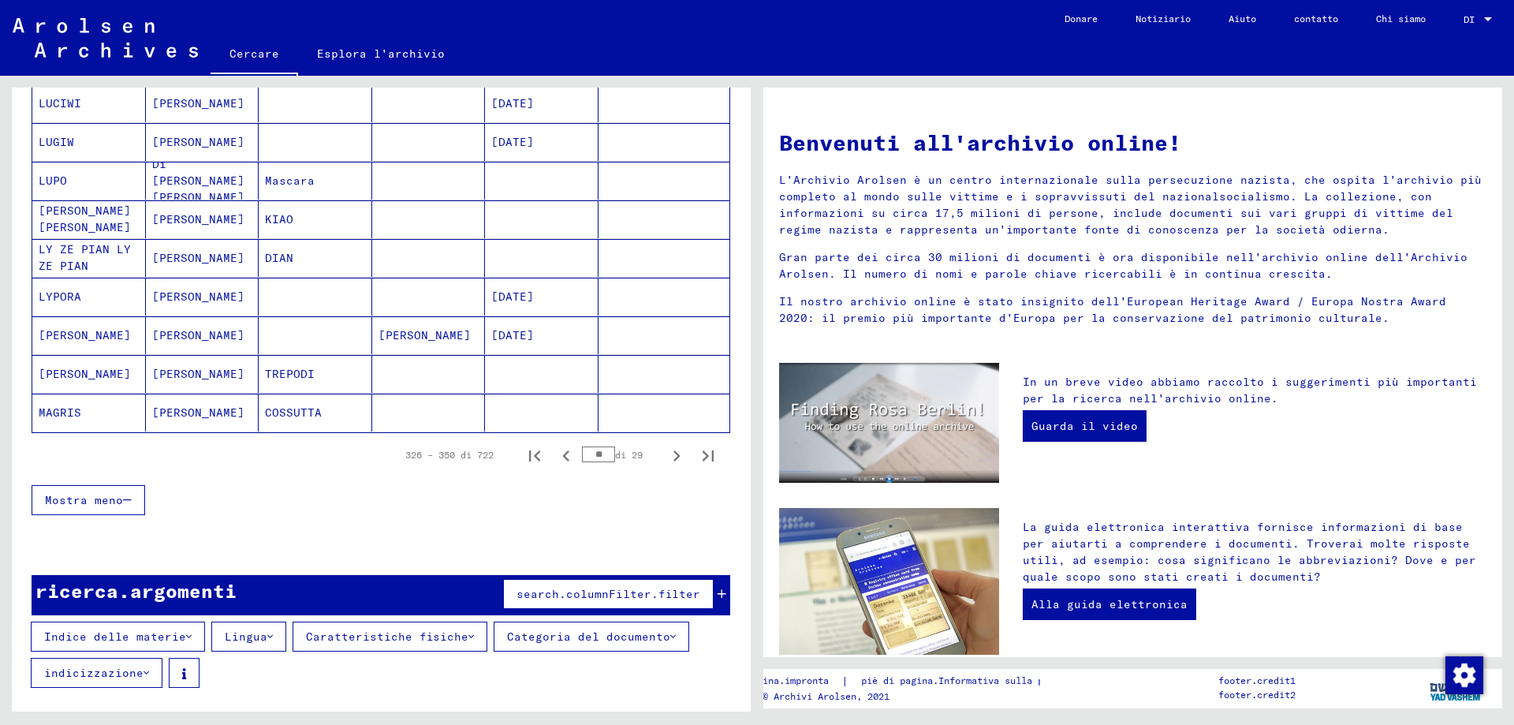
click at [670, 459] on icon "Pagina successiva" at bounding box center [676, 456] width 22 height 22
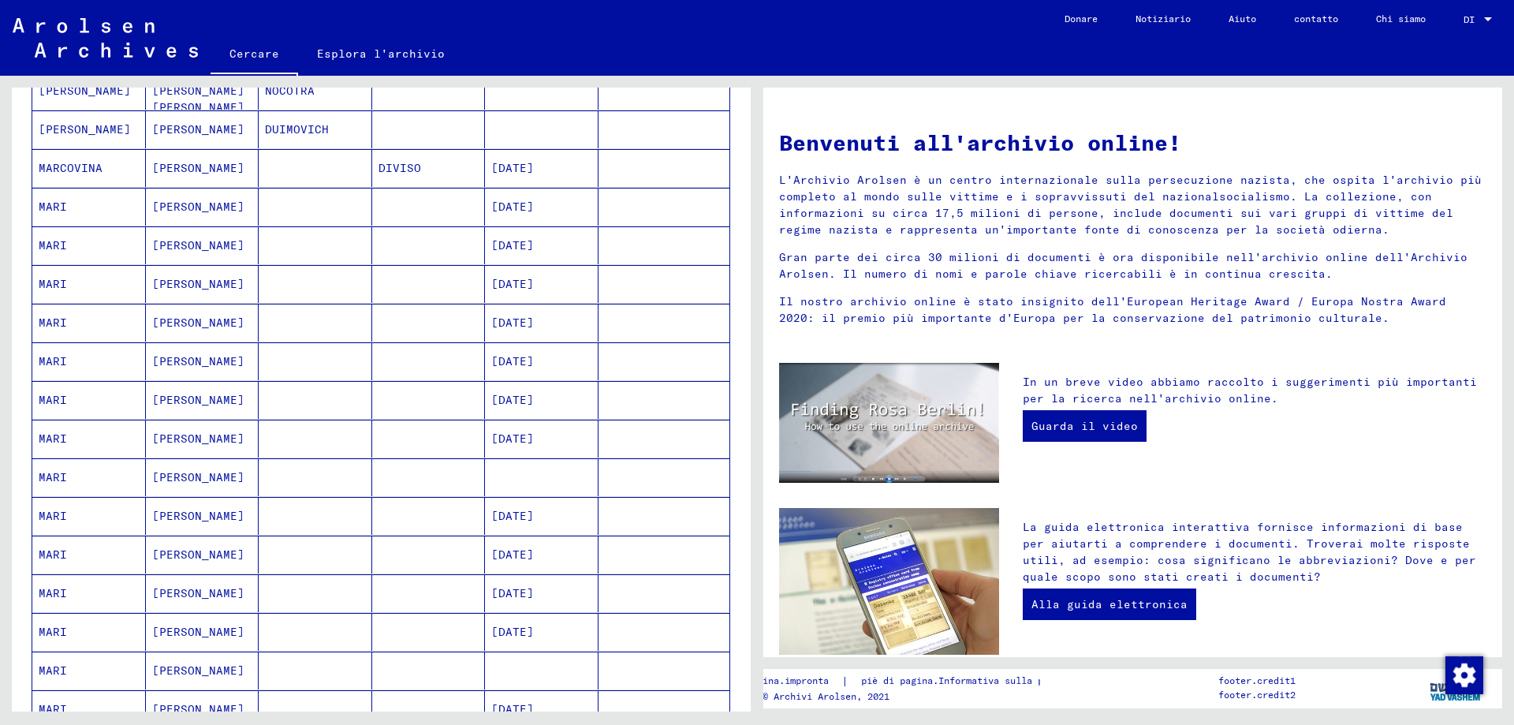
scroll to position [301, 0]
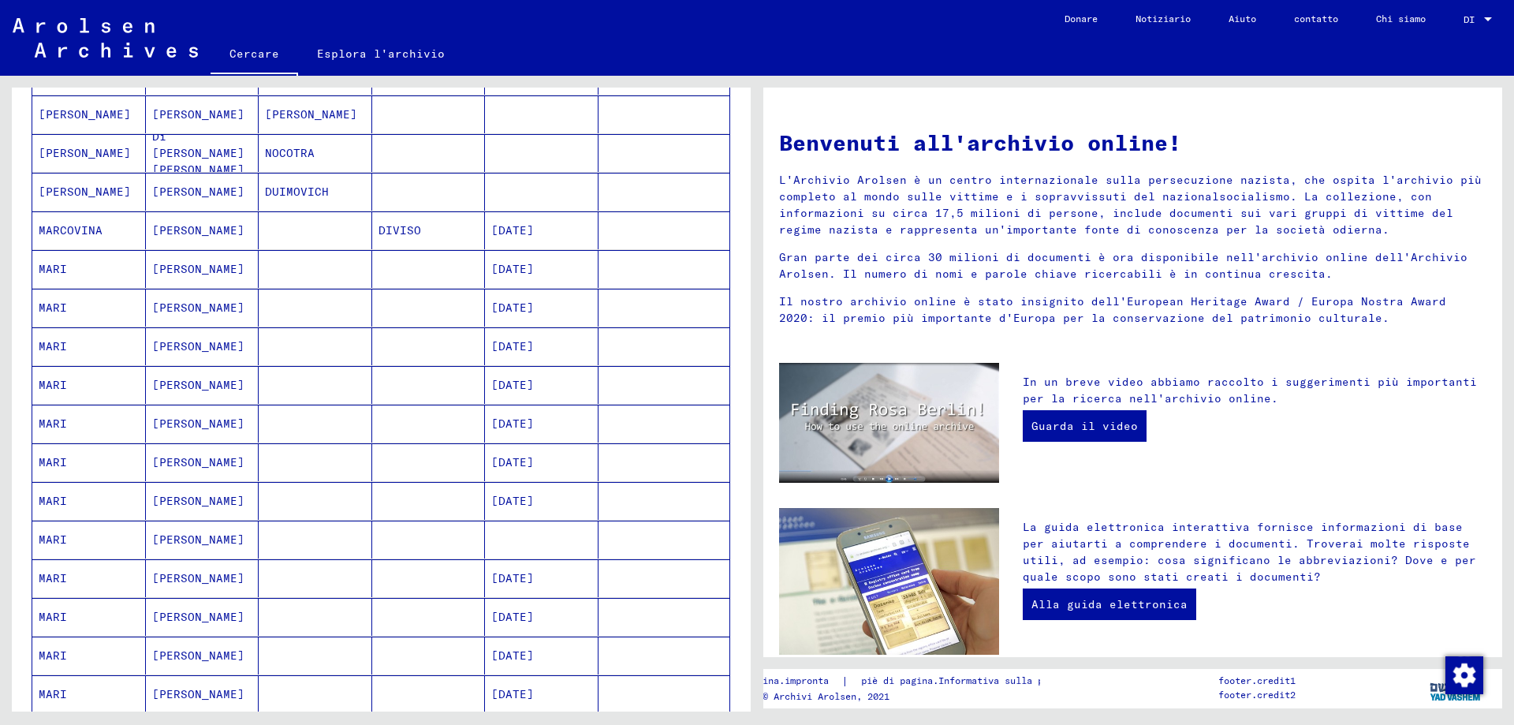
click at [533, 266] on font "[DATE]" at bounding box center [512, 269] width 43 height 14
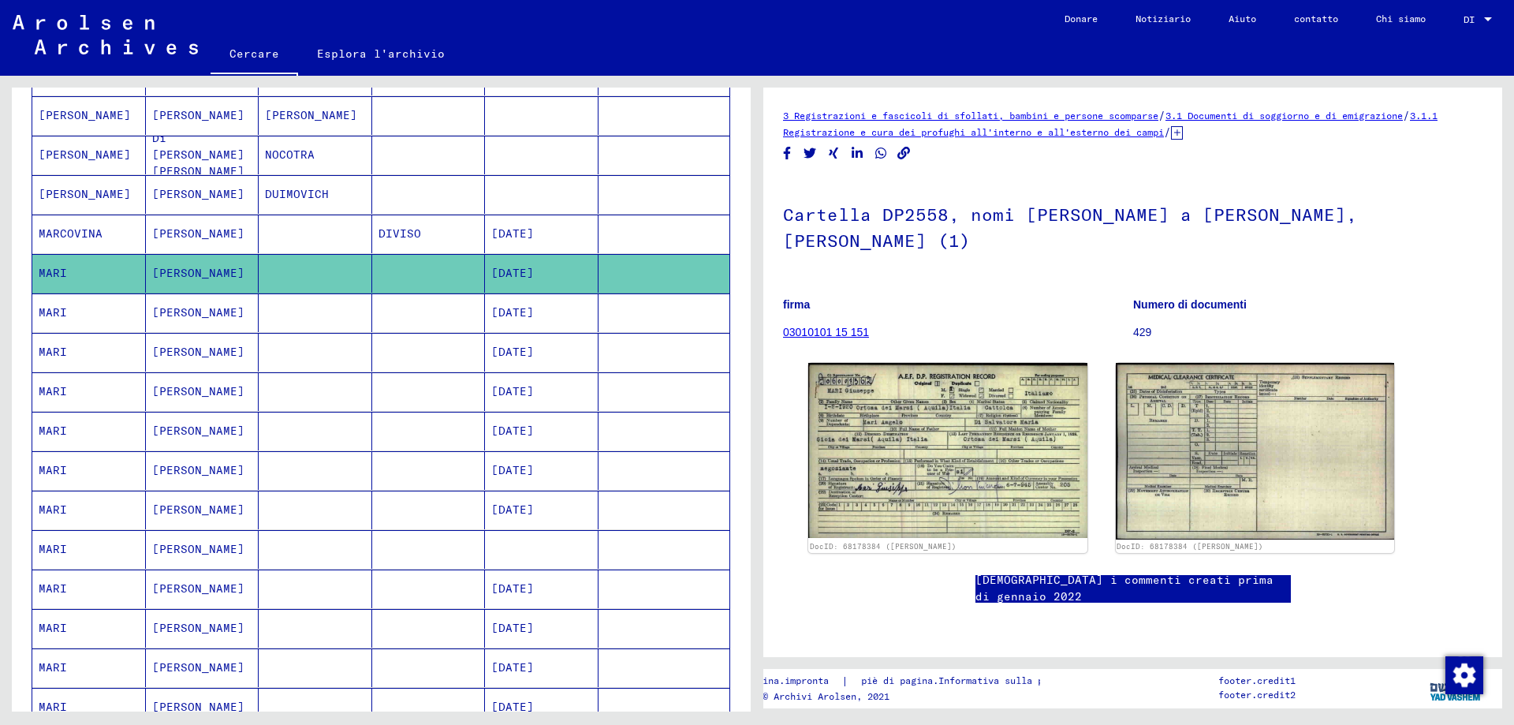
click at [534, 310] on font "[DATE]" at bounding box center [512, 312] width 43 height 14
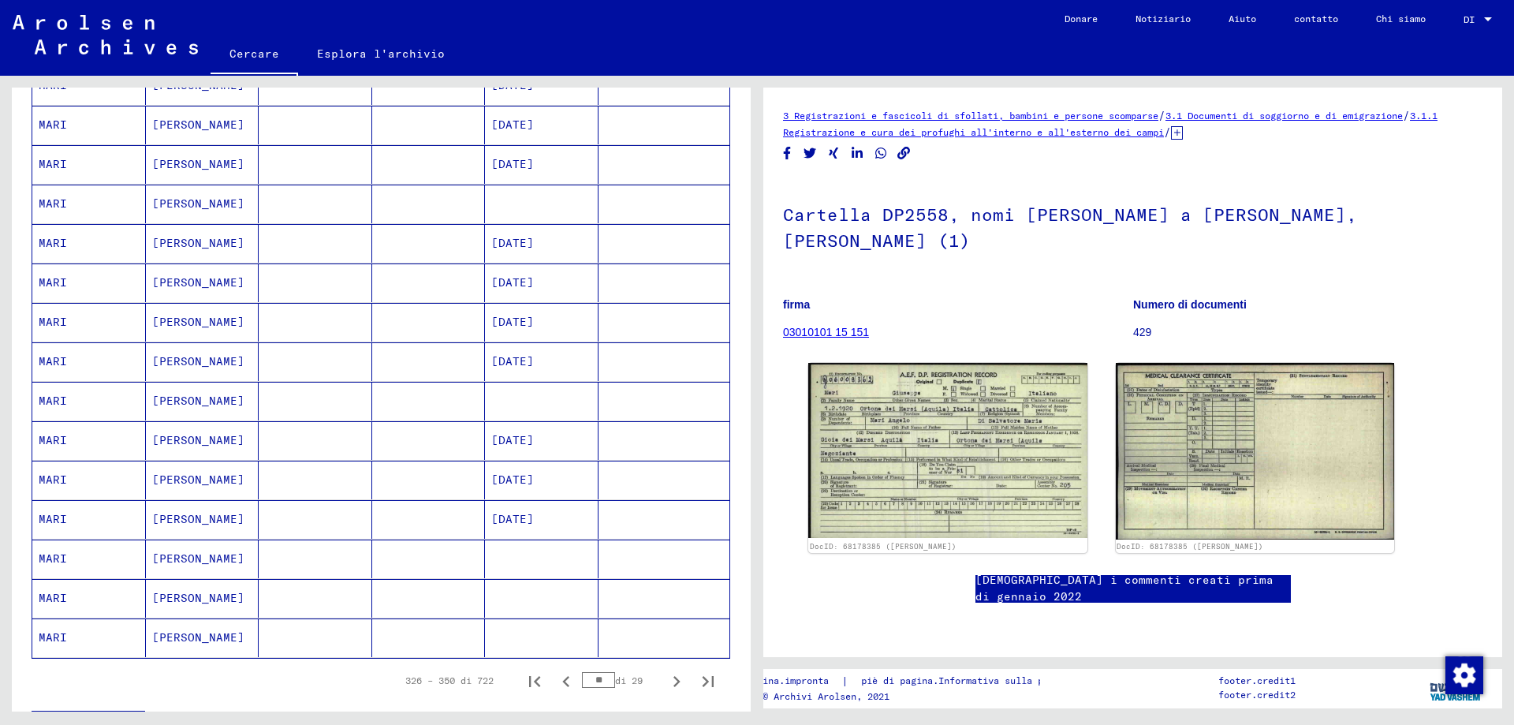
scroll to position [696, 0]
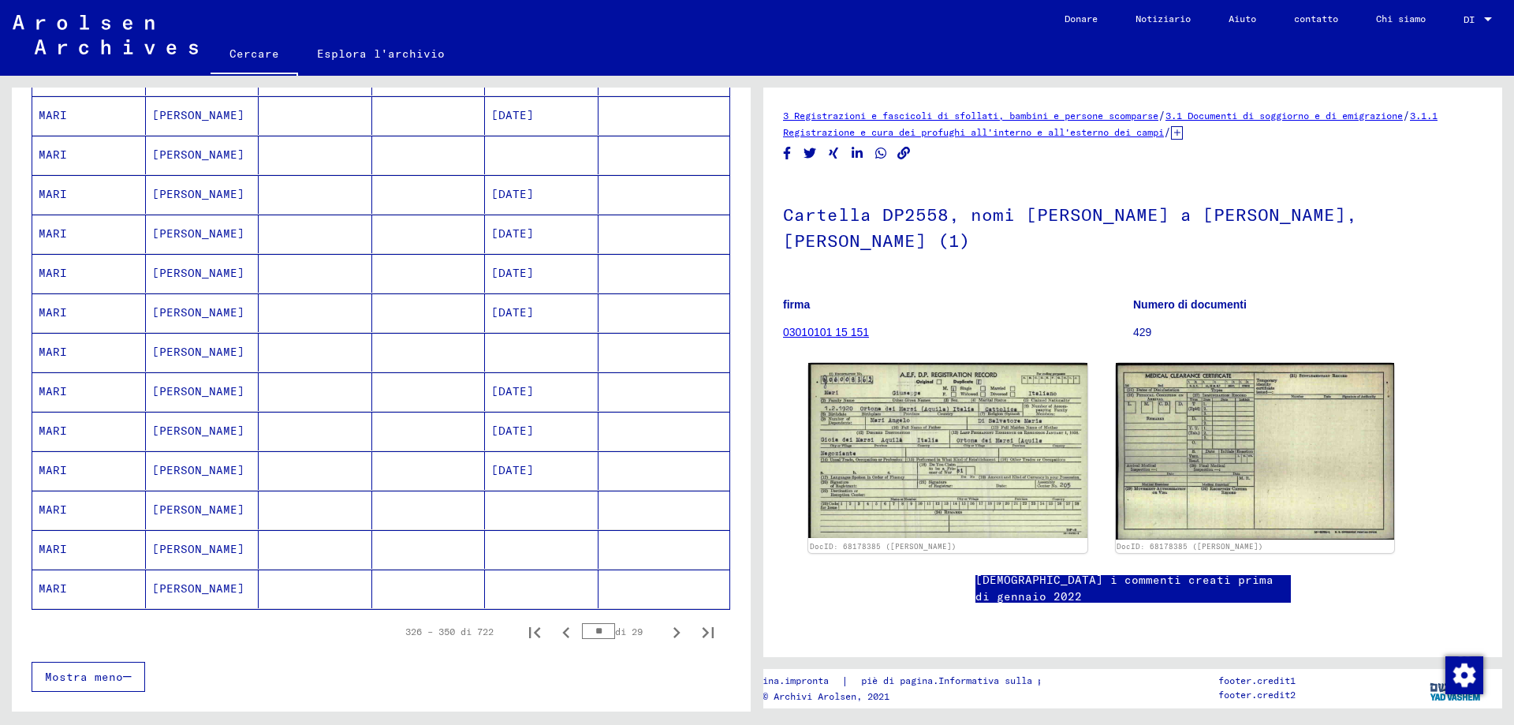
click at [524, 348] on mat-cell at bounding box center [542, 352] width 114 height 39
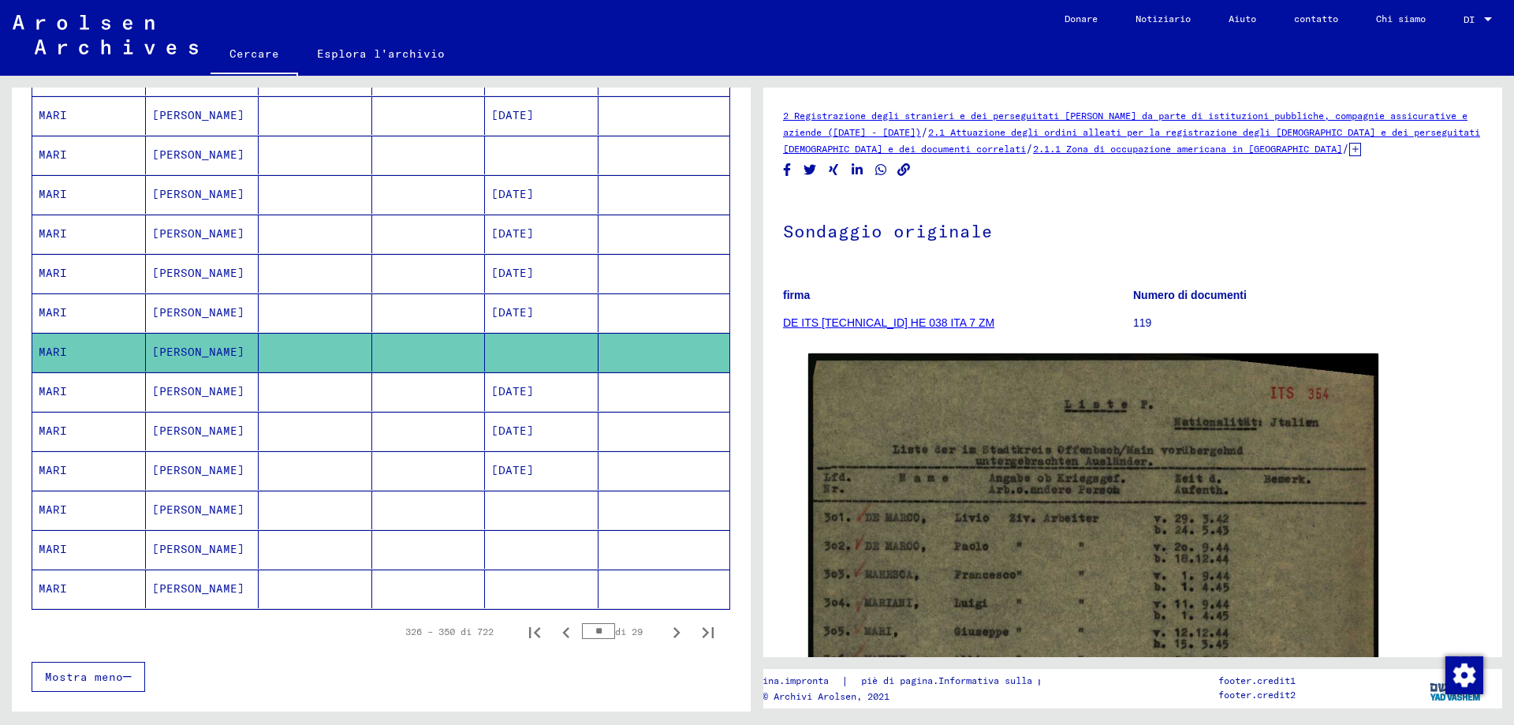
click at [556, 489] on mat-cell "[DATE]" at bounding box center [542, 470] width 114 height 39
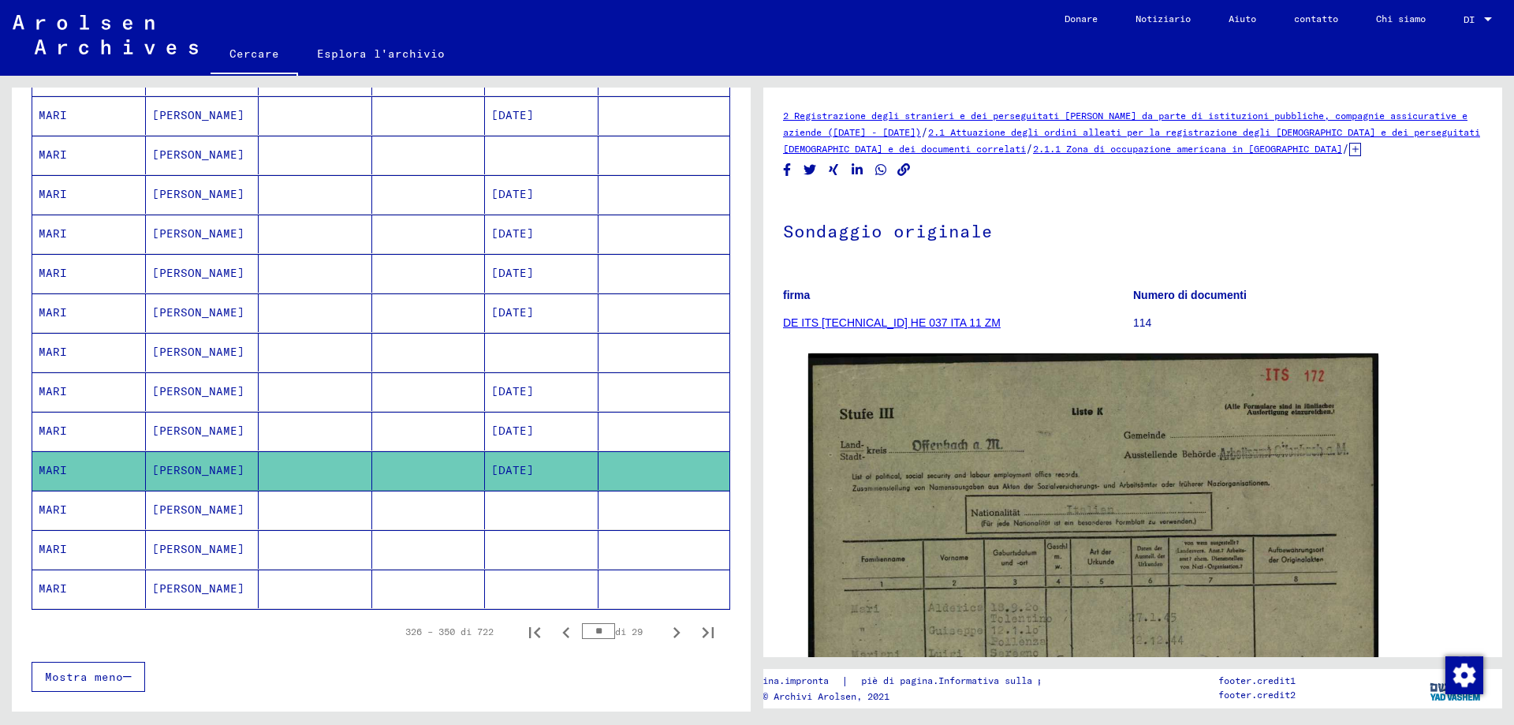
click at [550, 513] on mat-cell at bounding box center [542, 509] width 114 height 39
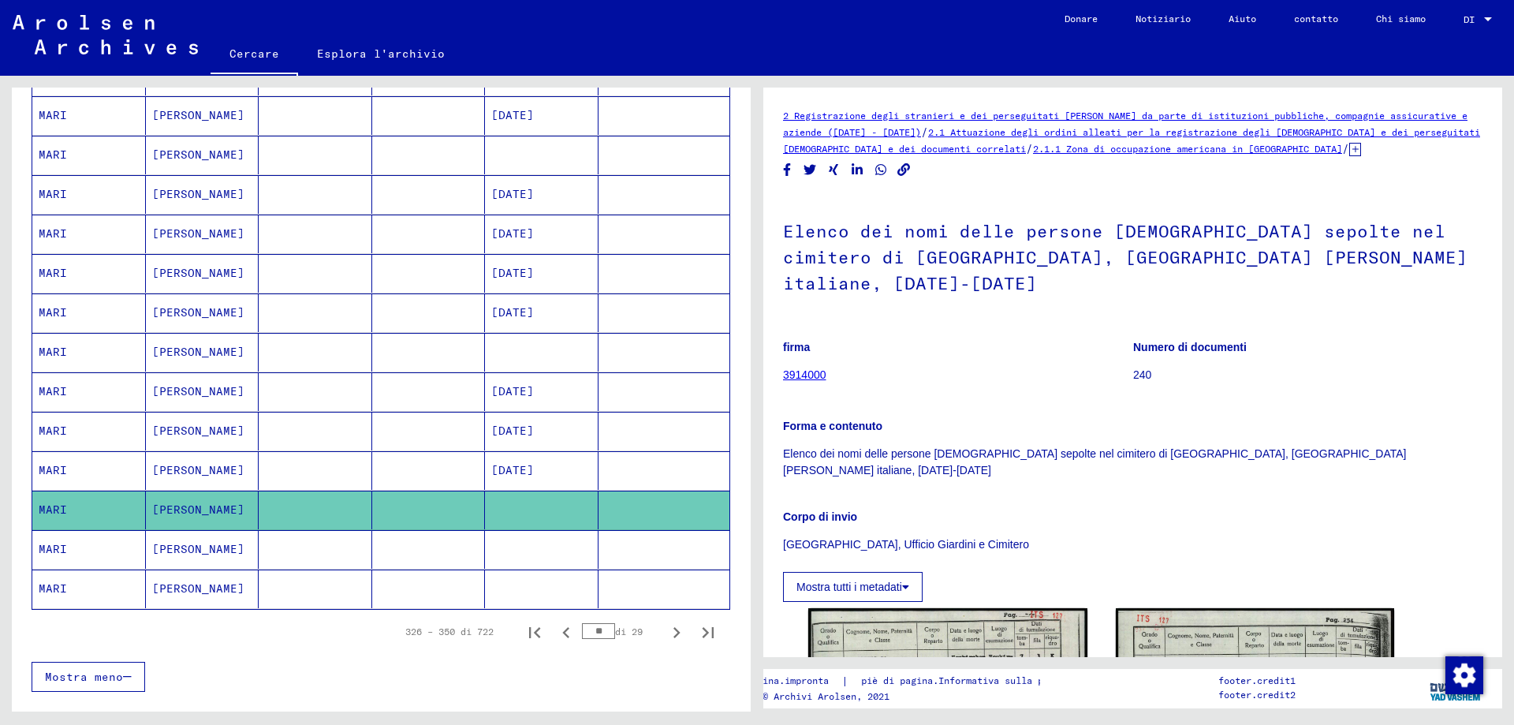
click at [516, 539] on mat-cell at bounding box center [542, 549] width 114 height 39
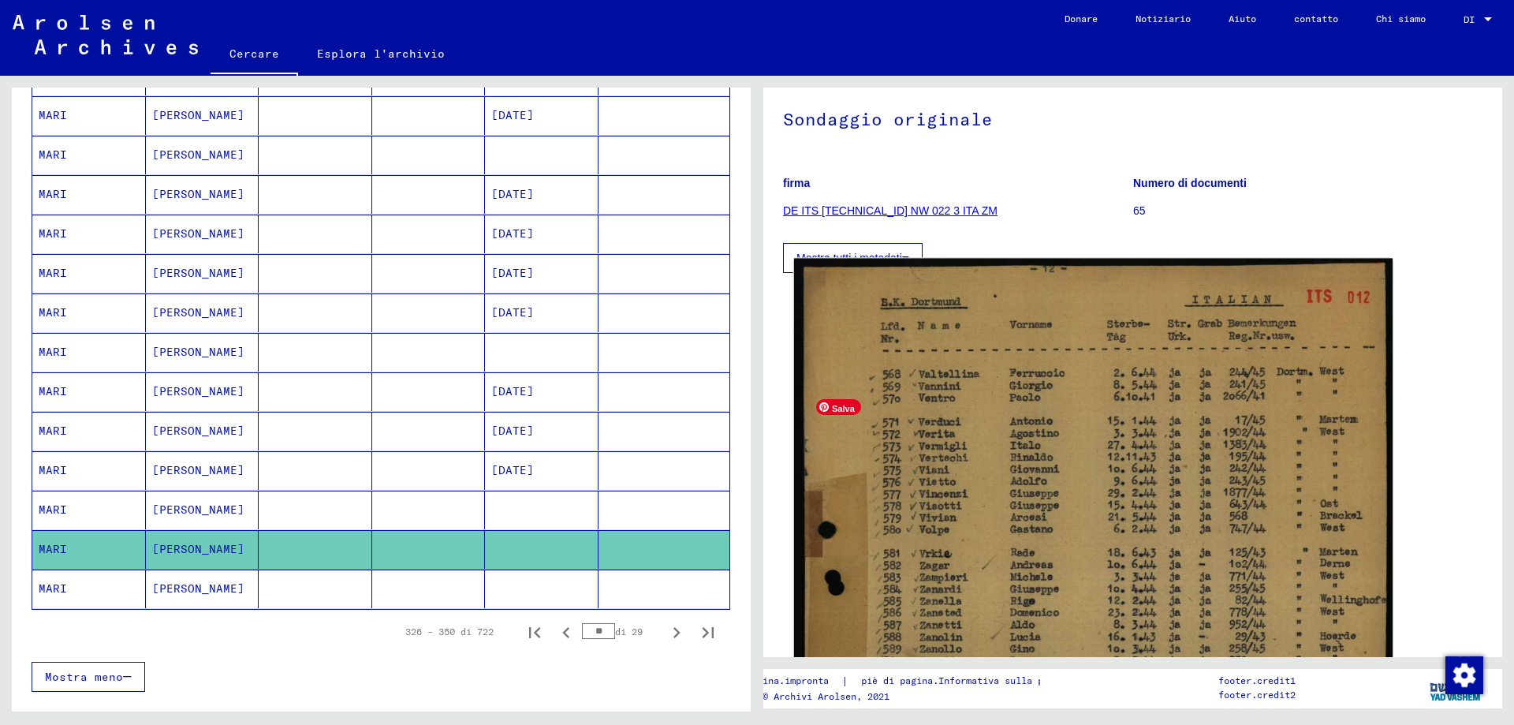
scroll to position [79, 0]
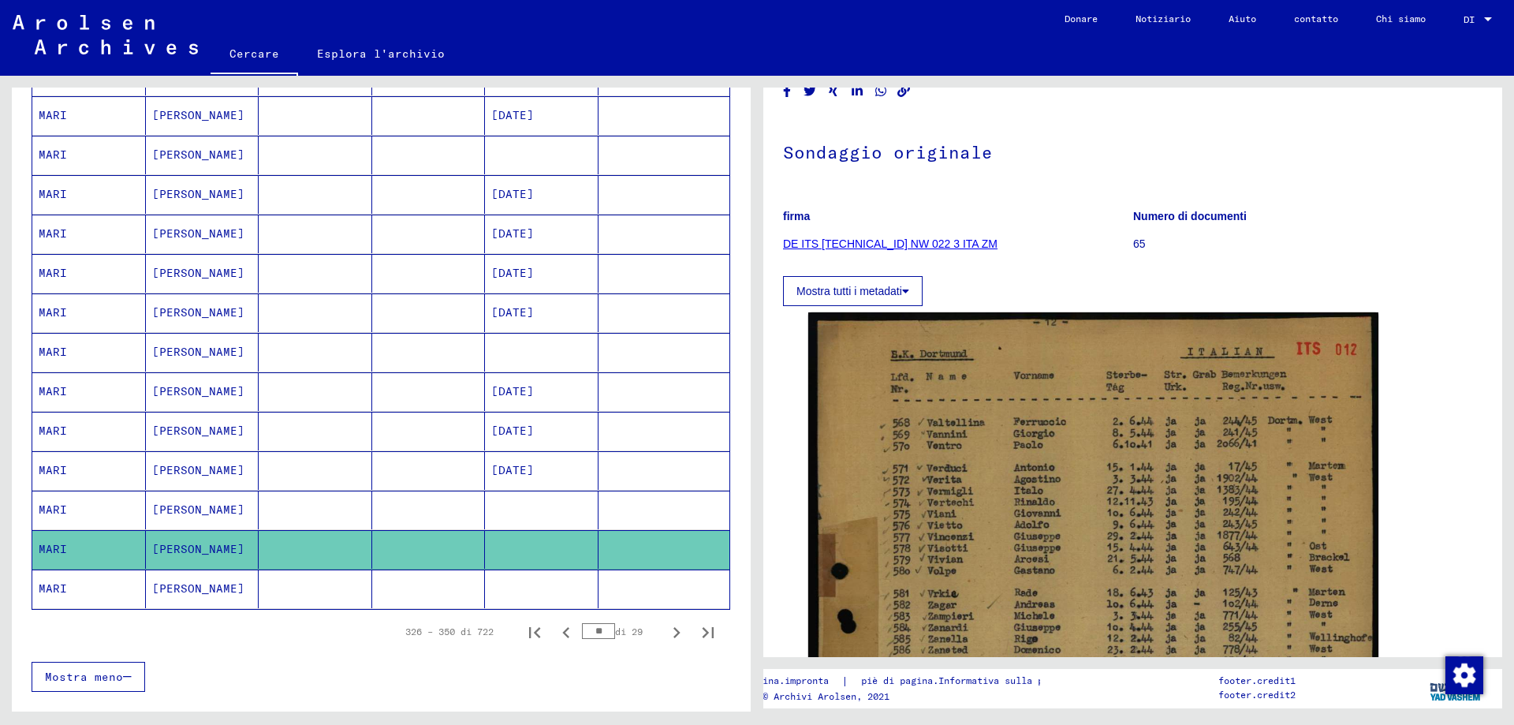
click at [372, 586] on mat-cell at bounding box center [429, 588] width 114 height 39
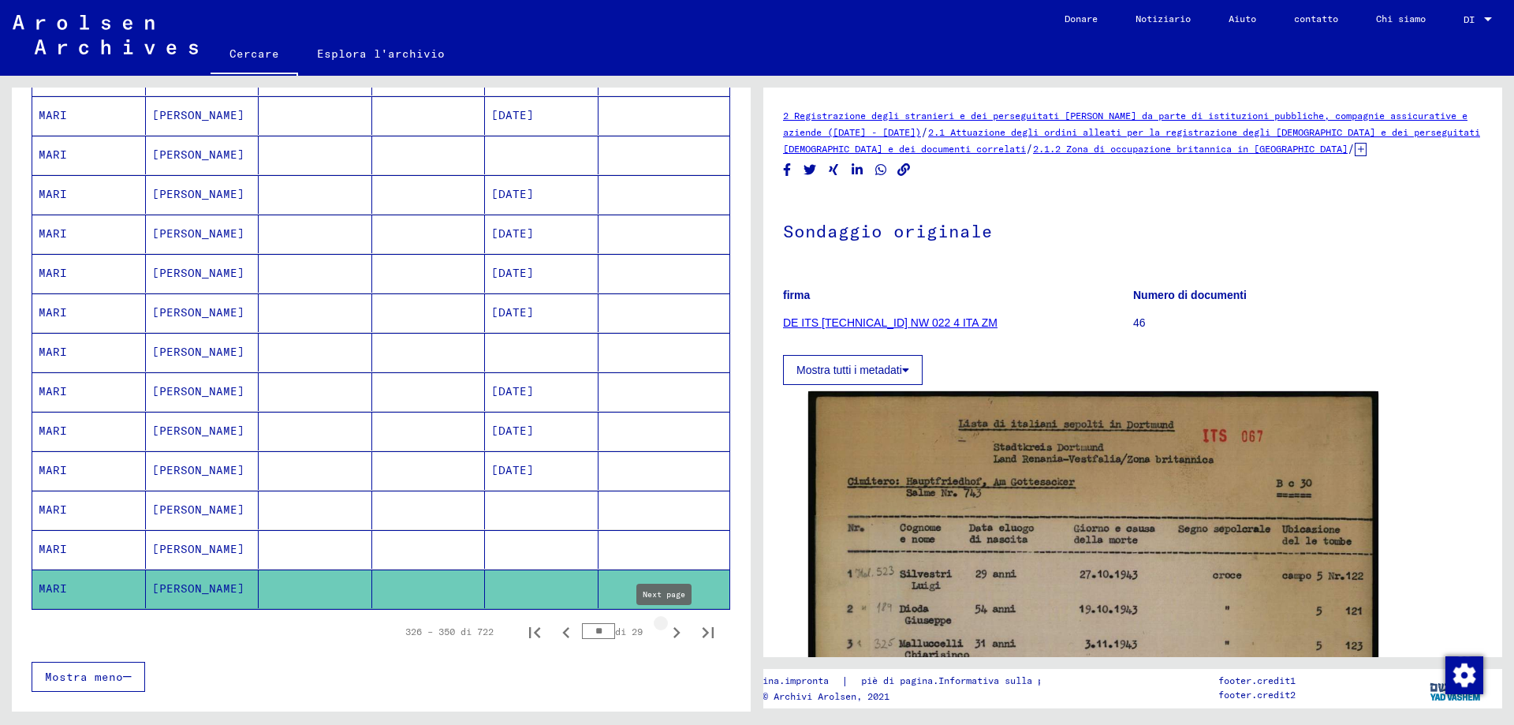
click at [665, 635] on icon "Pagina successiva" at bounding box center [676, 632] width 22 height 22
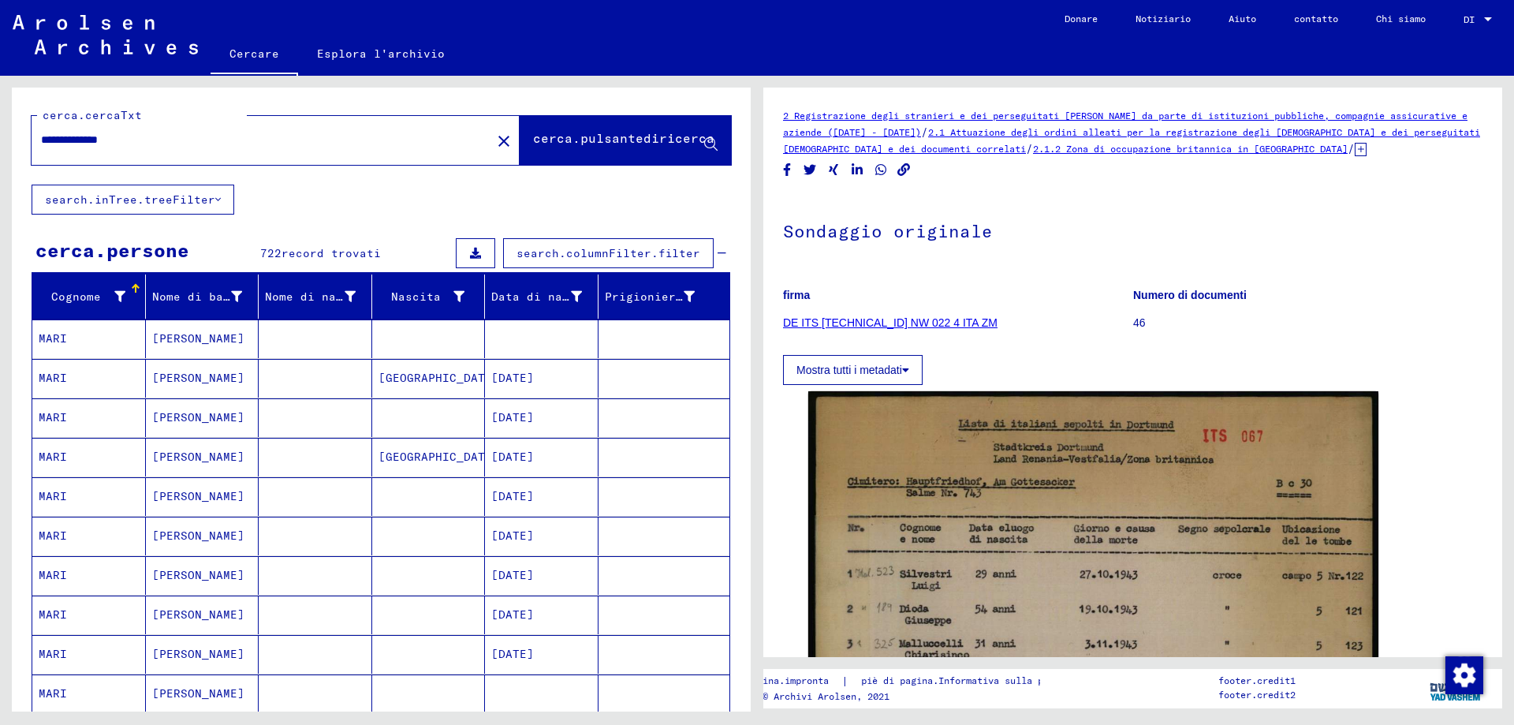
click at [543, 330] on mat-cell at bounding box center [542, 338] width 114 height 39
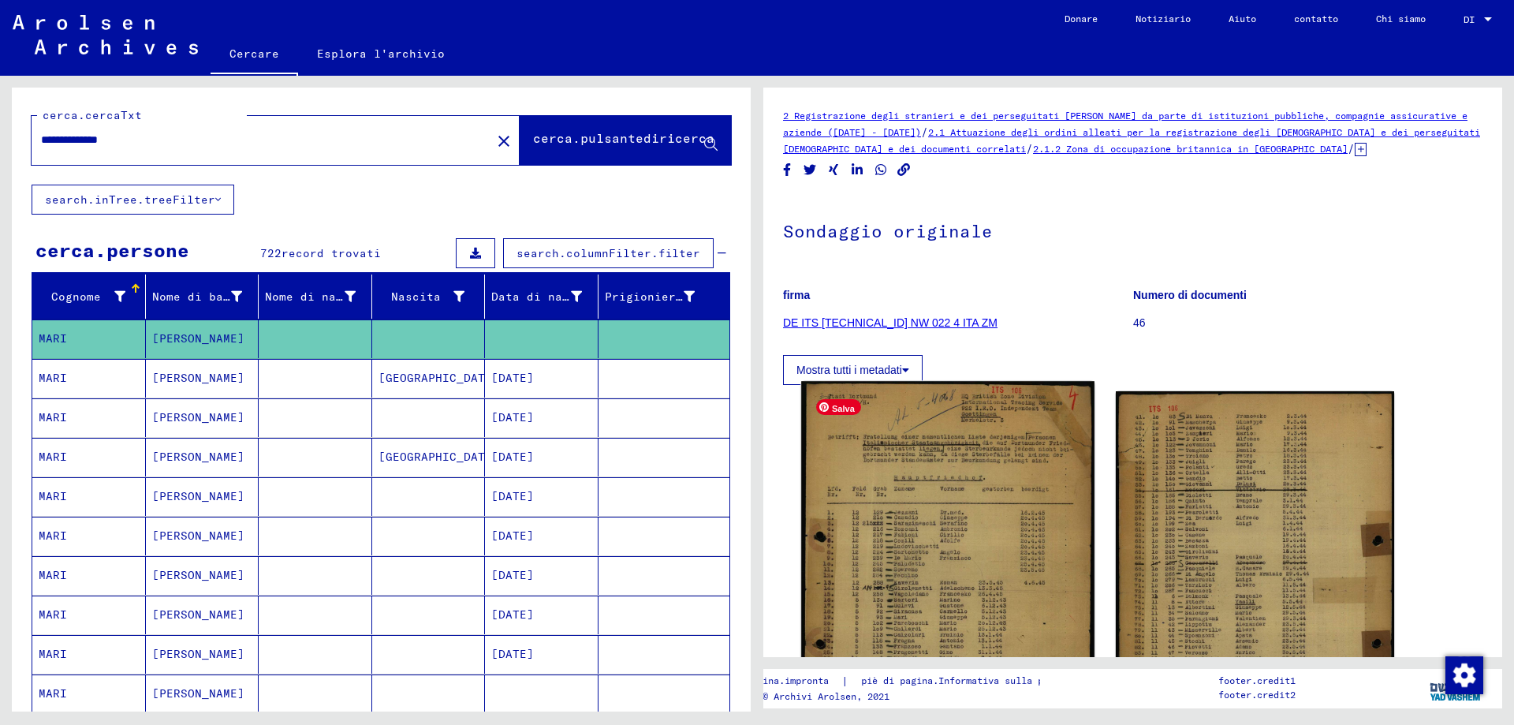
click at [903, 561] on img at bounding box center [947, 585] width 293 height 408
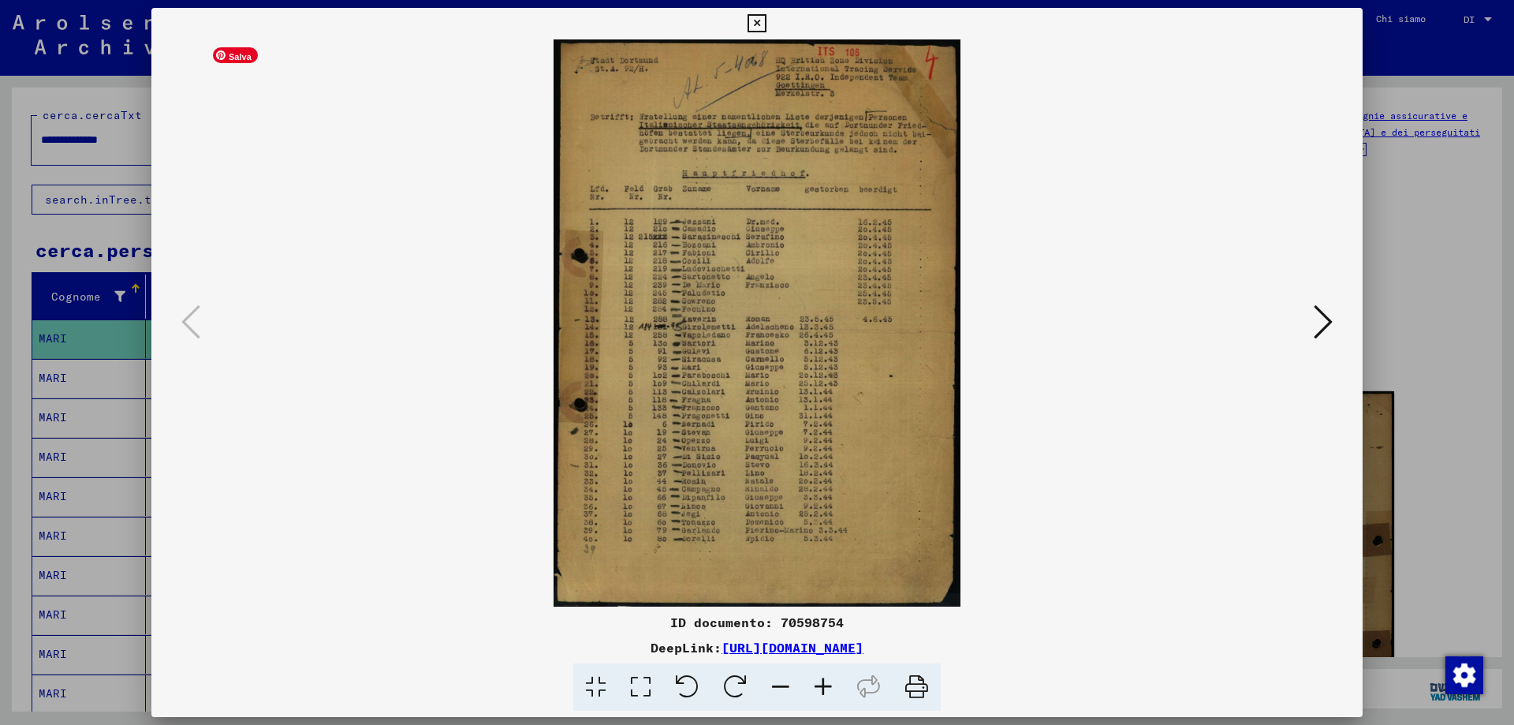
click at [621, 371] on img at bounding box center [757, 322] width 1104 height 567
click at [753, 17] on icon at bounding box center [756, 23] width 18 height 19
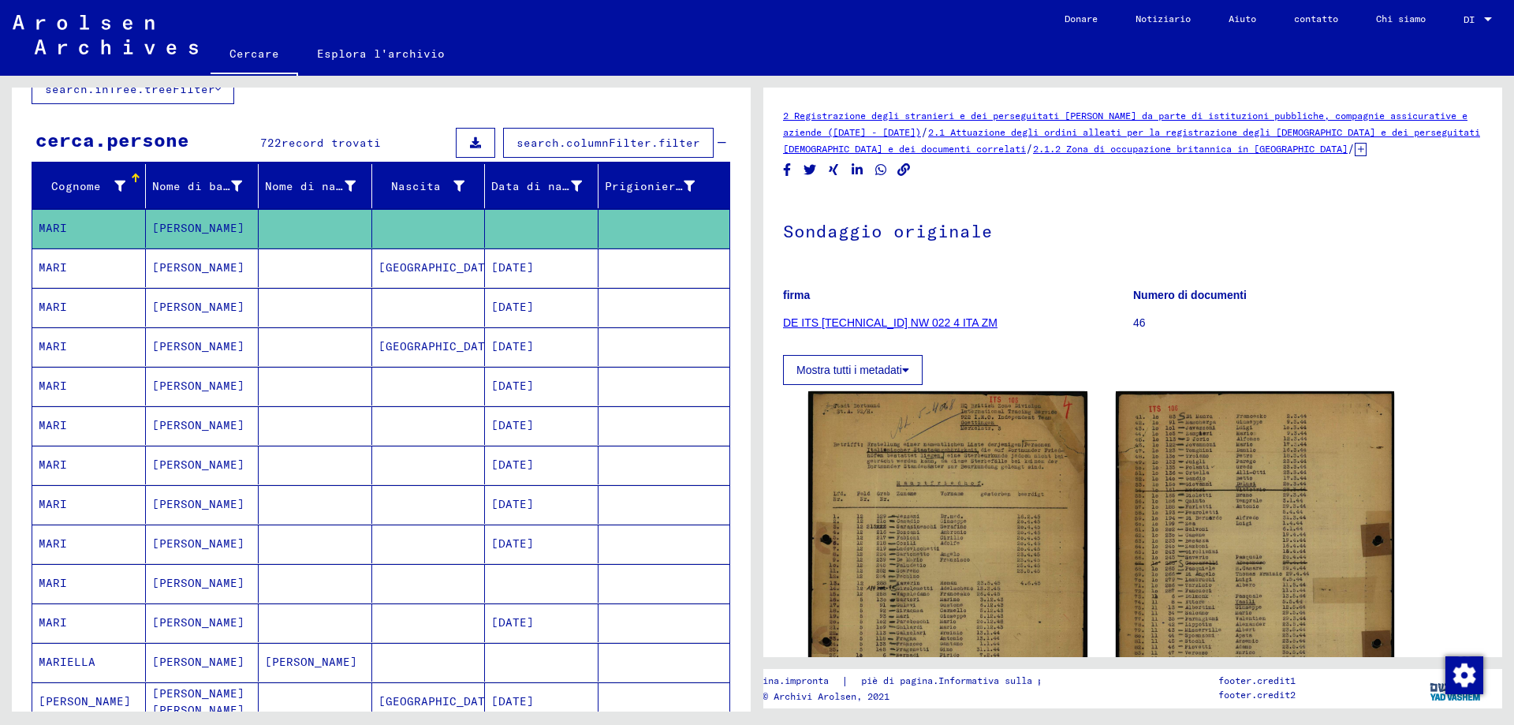
scroll to position [158, 0]
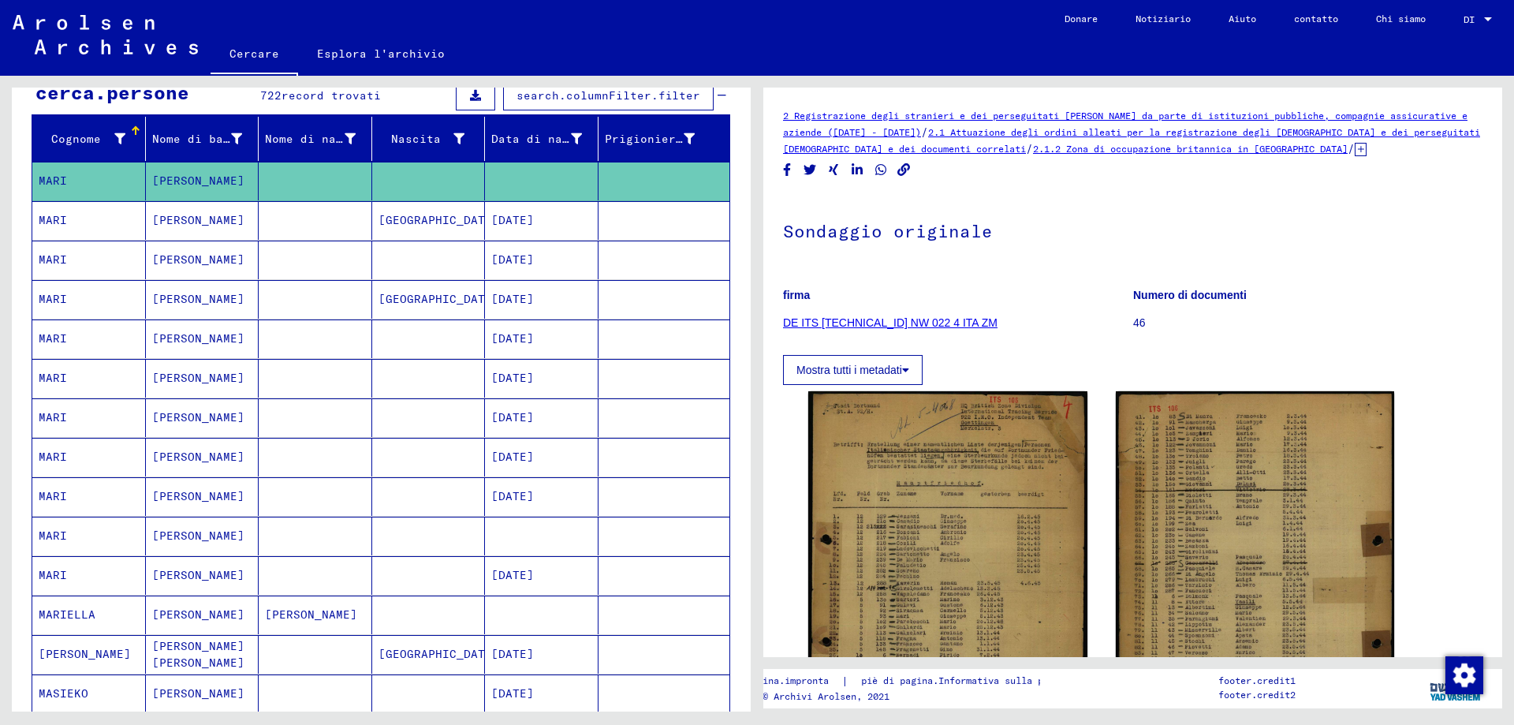
click at [568, 536] on mat-cell at bounding box center [542, 535] width 114 height 39
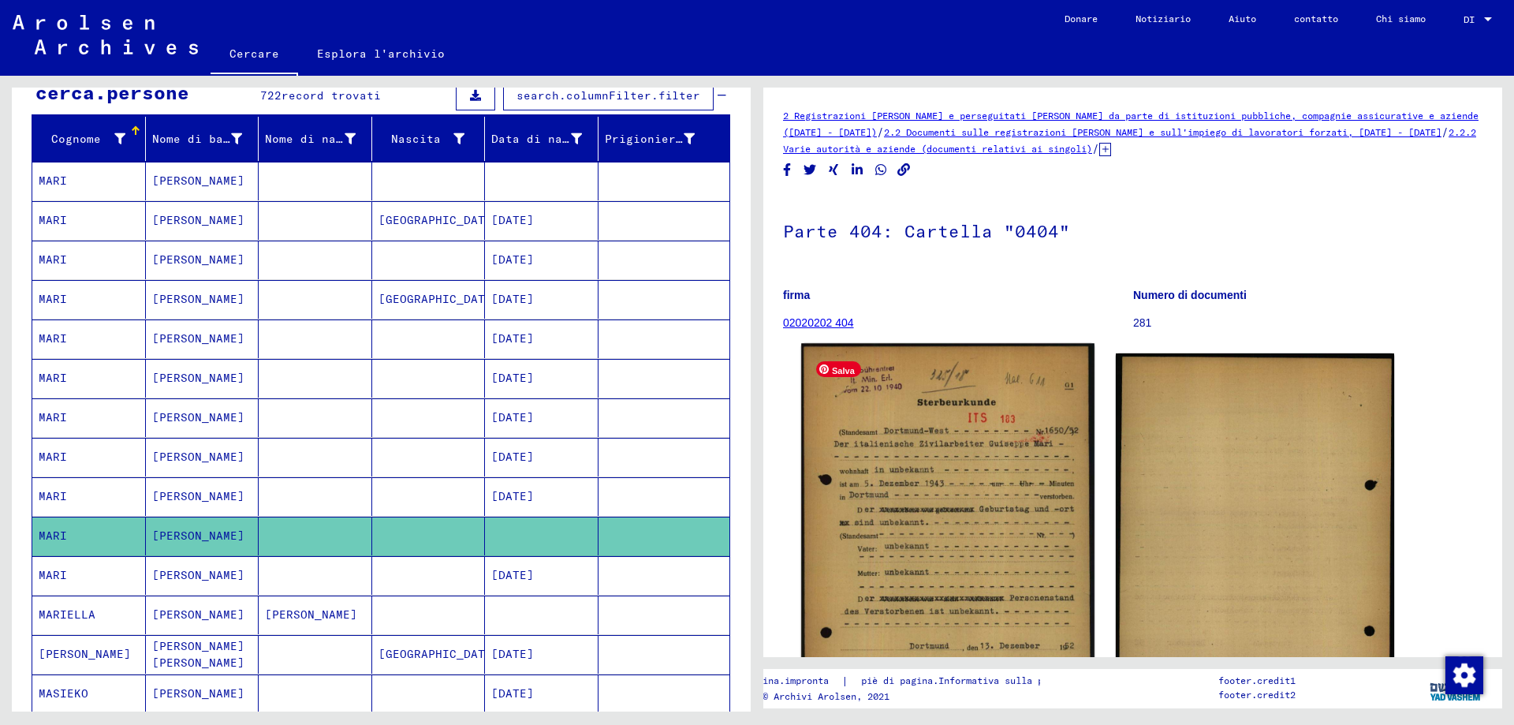
click at [1031, 560] on img at bounding box center [947, 547] width 293 height 409
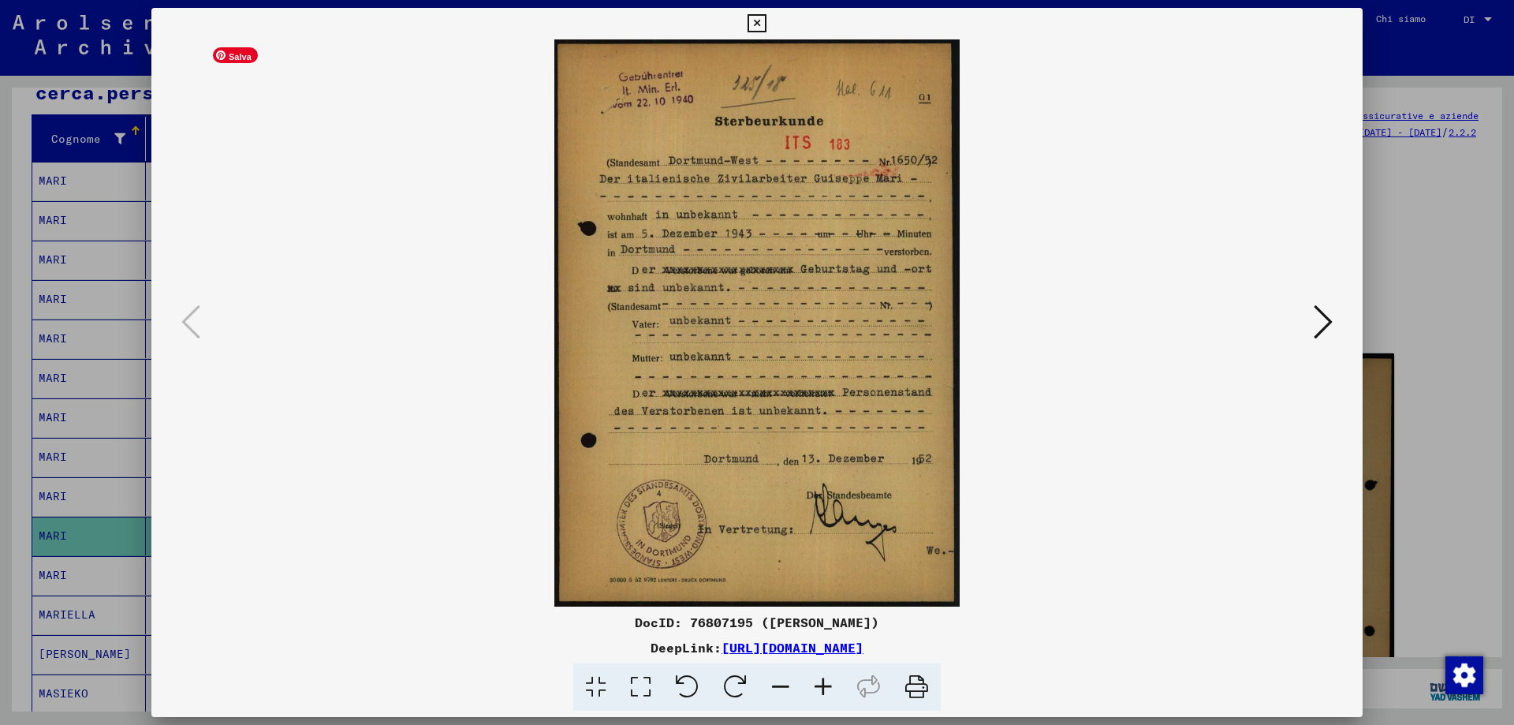
click at [725, 255] on img at bounding box center [757, 322] width 1104 height 567
click at [756, 20] on icon at bounding box center [756, 23] width 18 height 19
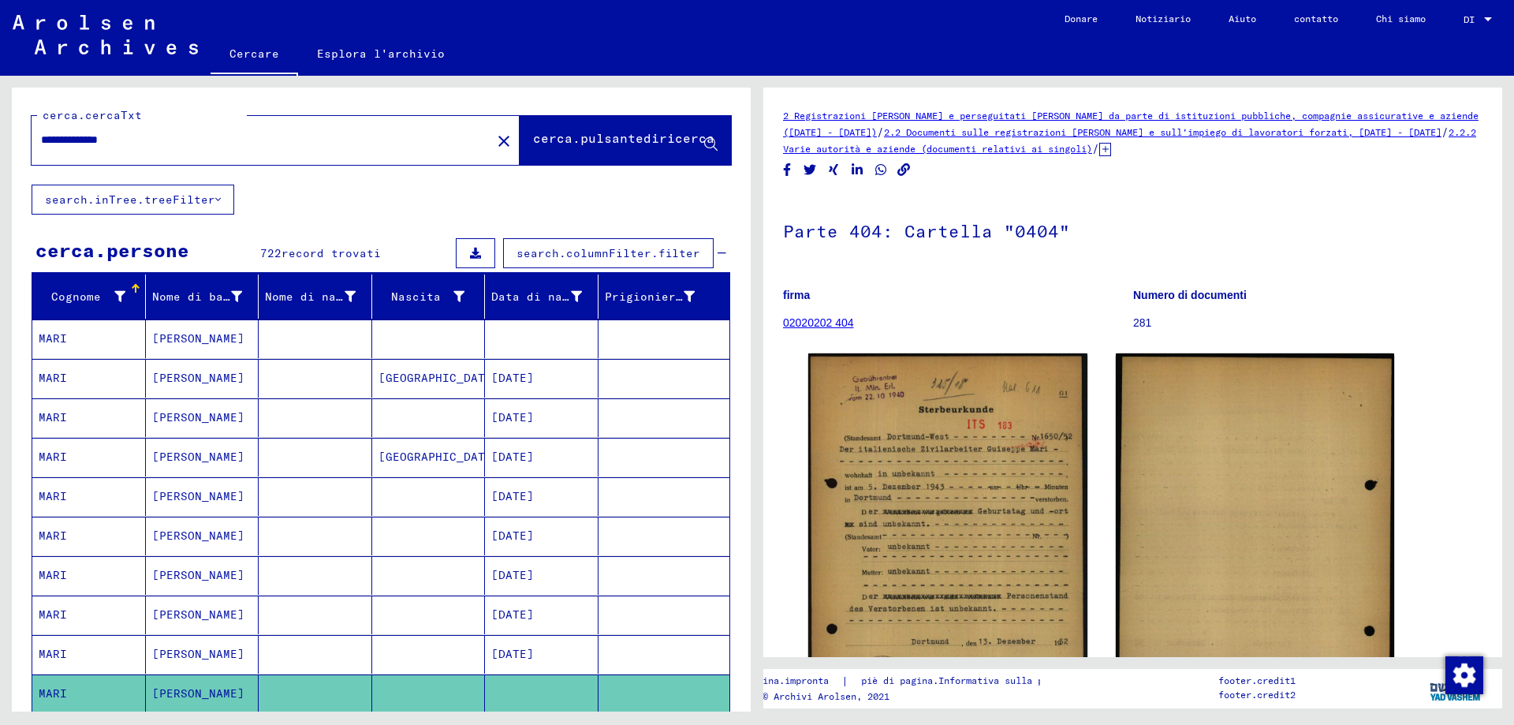
click at [320, 343] on mat-cell at bounding box center [316, 338] width 114 height 39
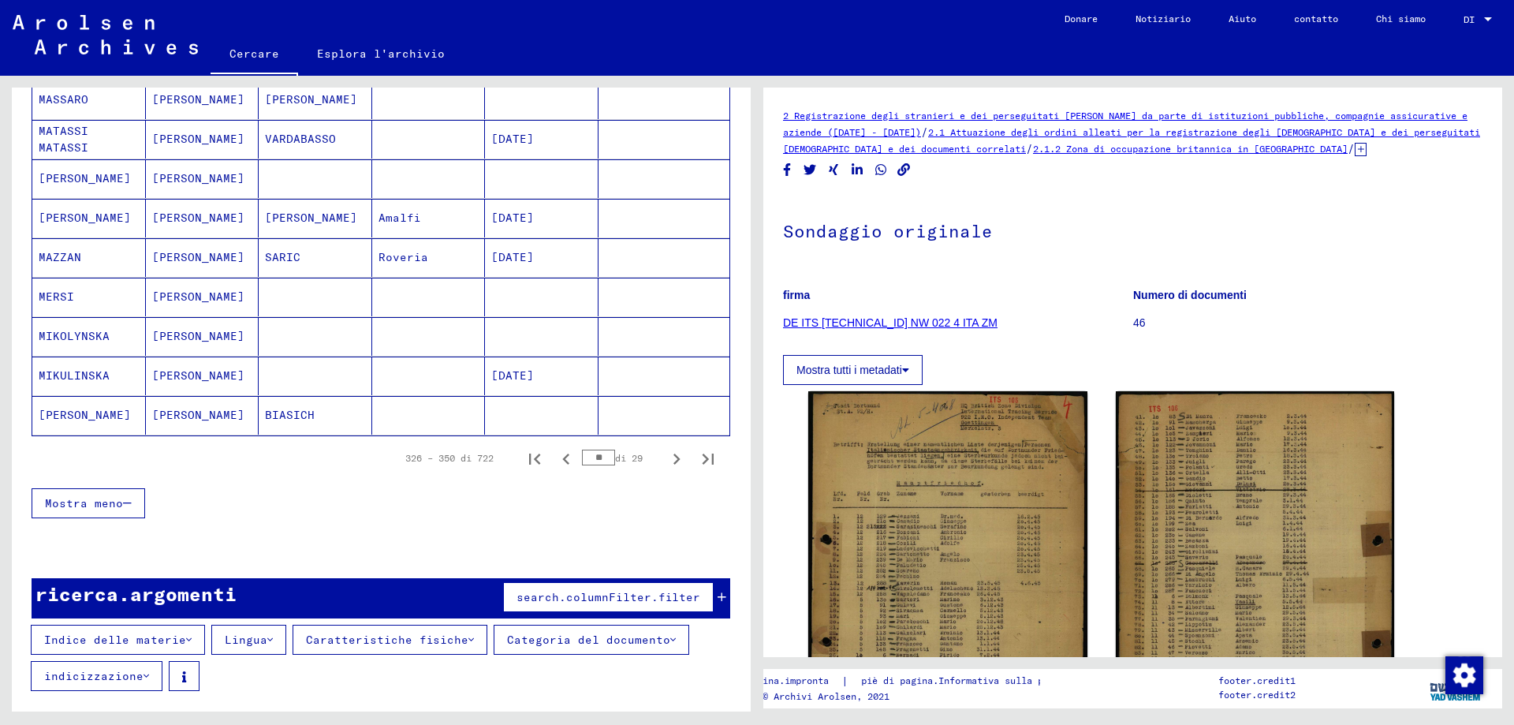
scroll to position [873, 0]
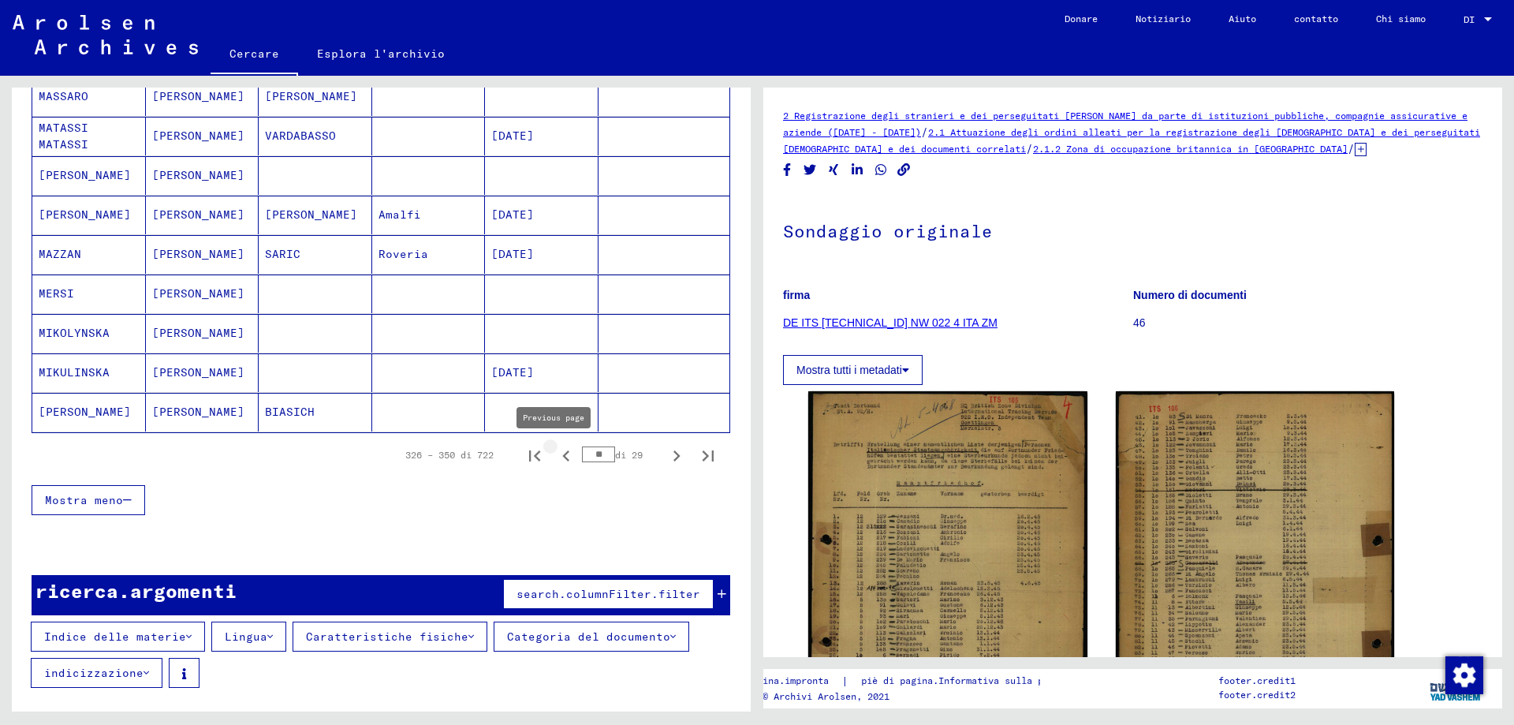
click at [558, 456] on icon "Pagina precedente" at bounding box center [566, 456] width 22 height 22
type input "**"
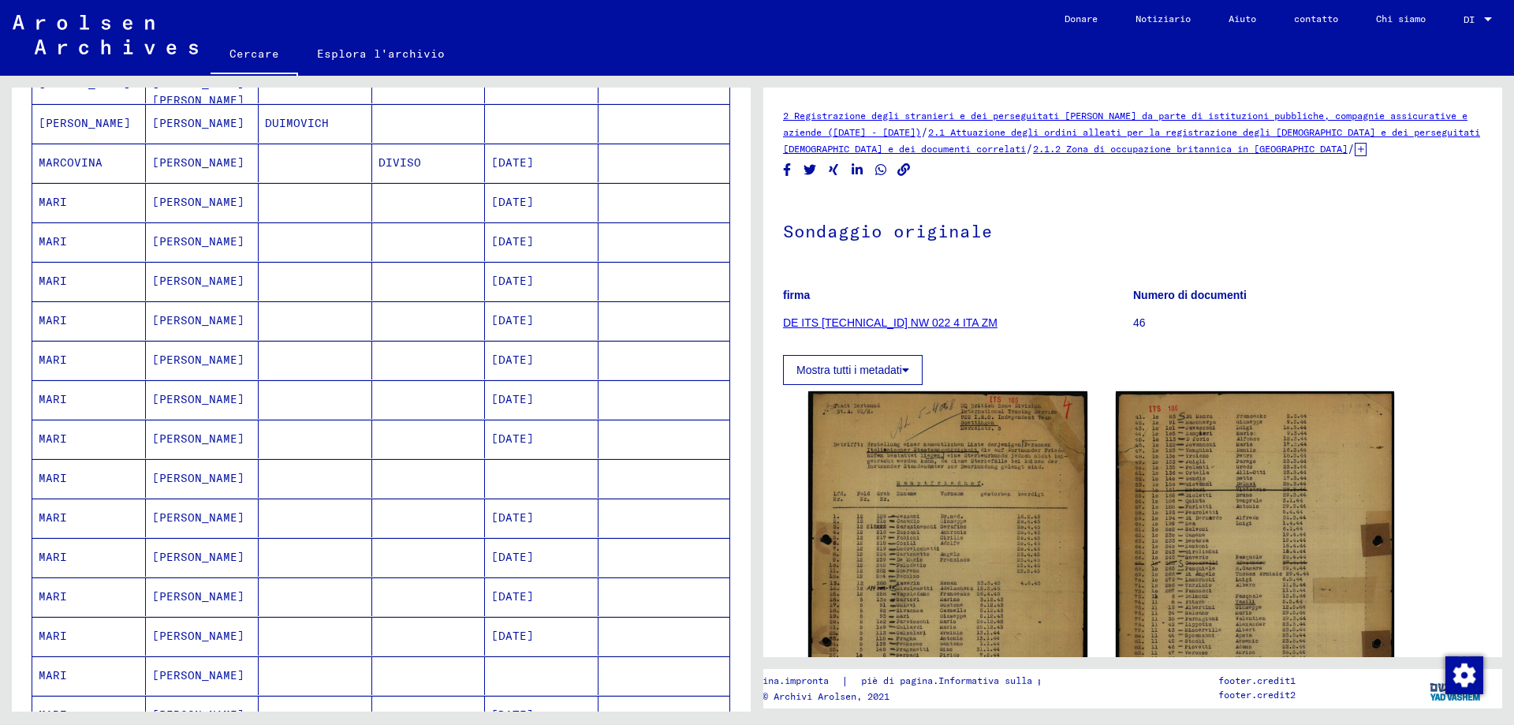
scroll to position [242, 0]
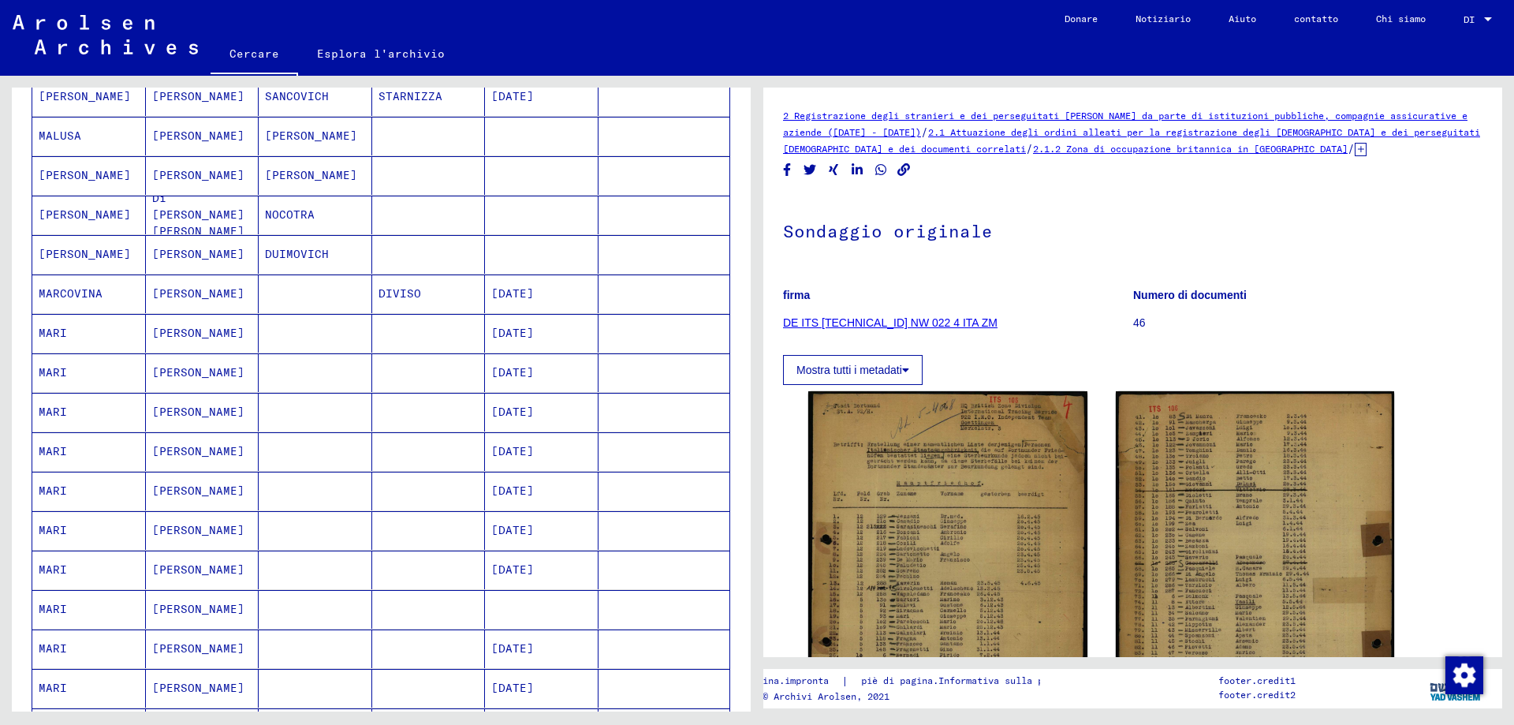
click at [534, 371] on font "[DATE]" at bounding box center [512, 372] width 43 height 14
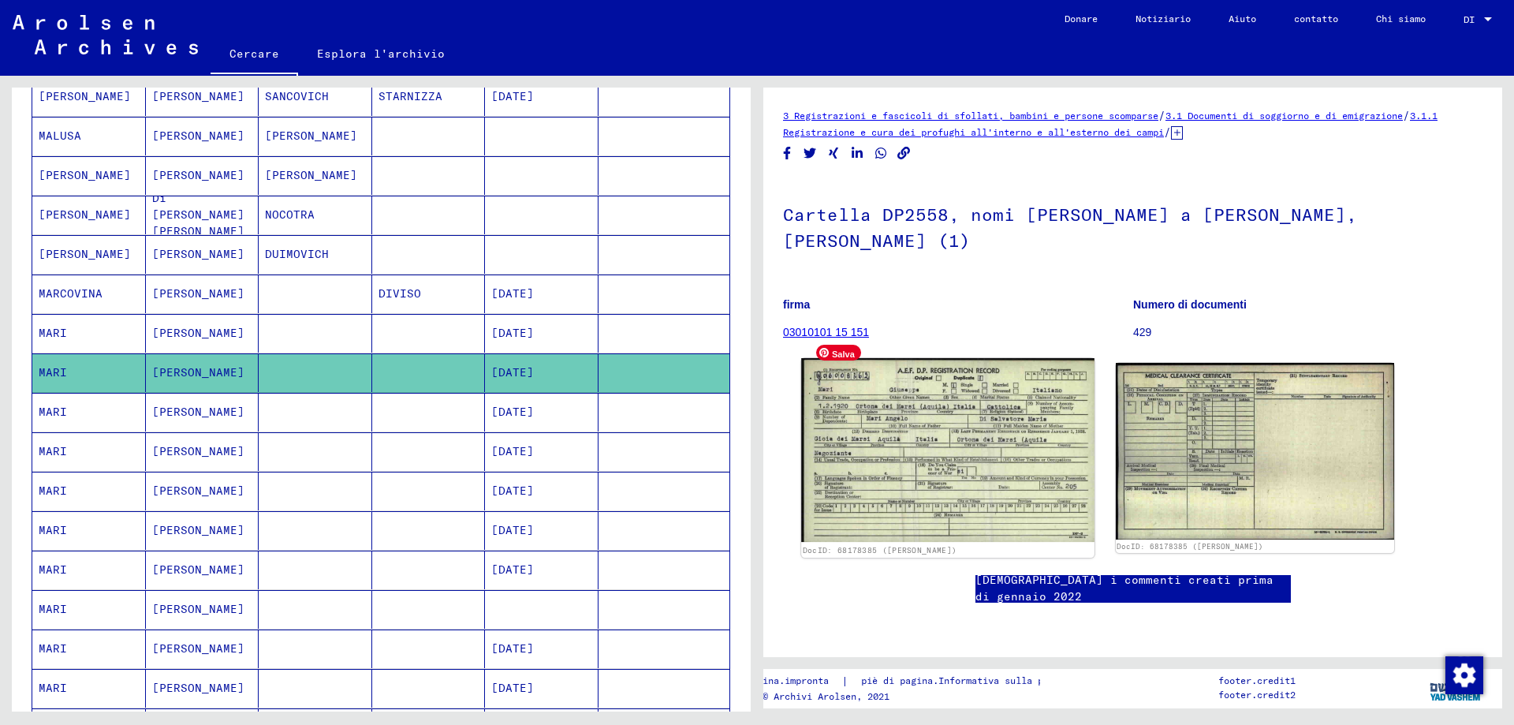
click at [1004, 434] on img at bounding box center [947, 450] width 293 height 184
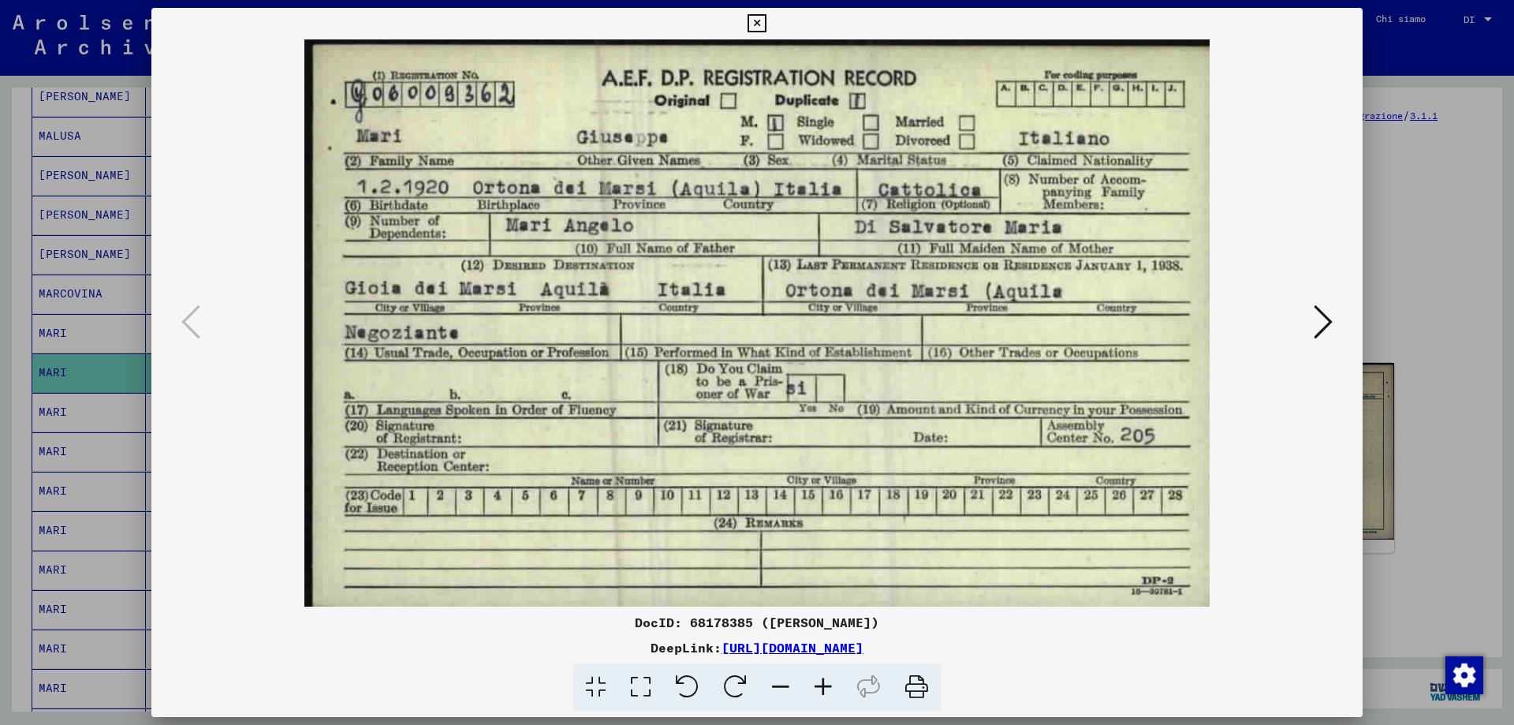
click at [863, 644] on font "[URL][DOMAIN_NAME]" at bounding box center [792, 647] width 142 height 16
